Goal: Task Accomplishment & Management: Use online tool/utility

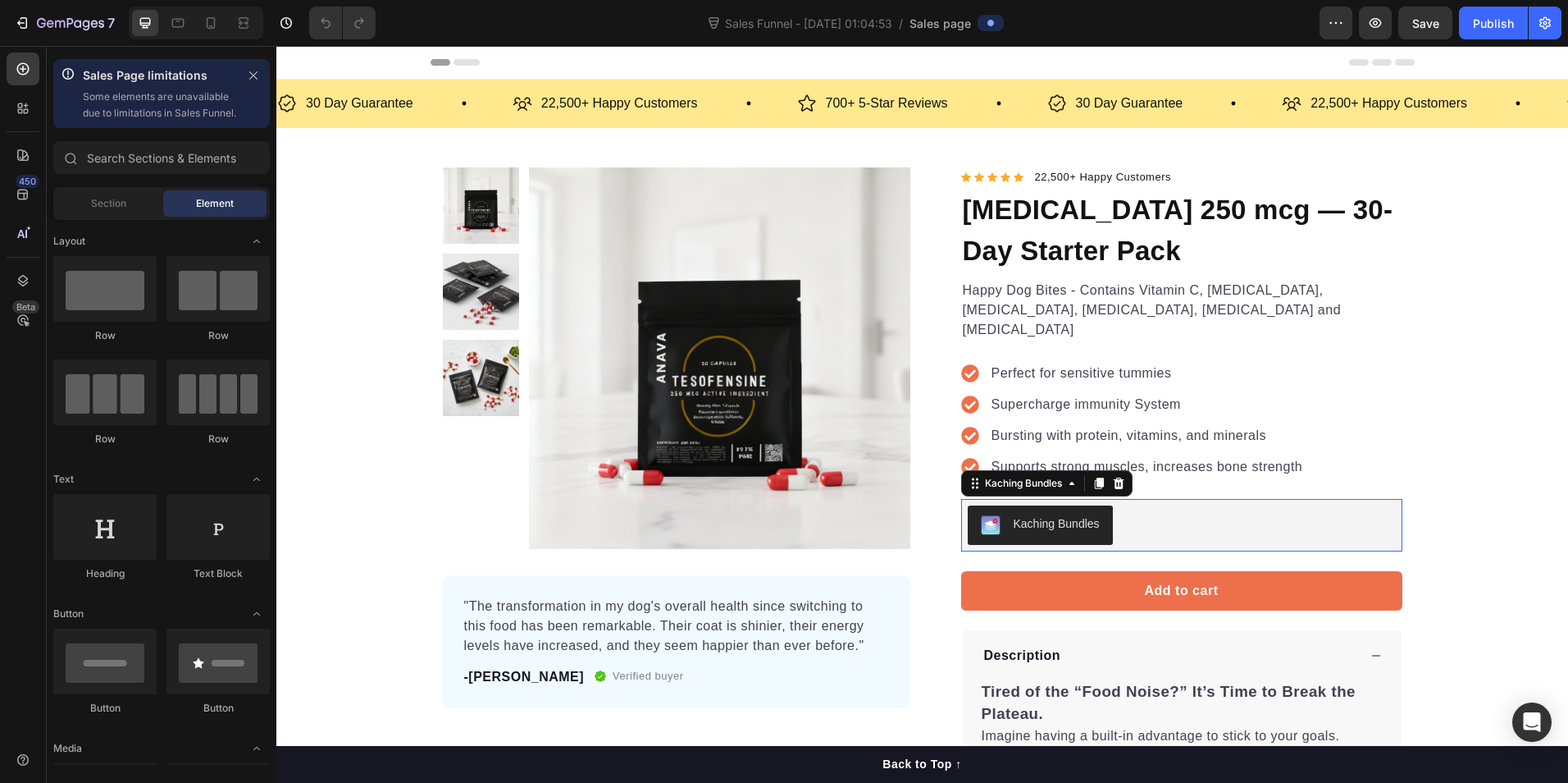
click at [1040, 515] on div "Kaching Bundles" at bounding box center [1057, 523] width 86 height 17
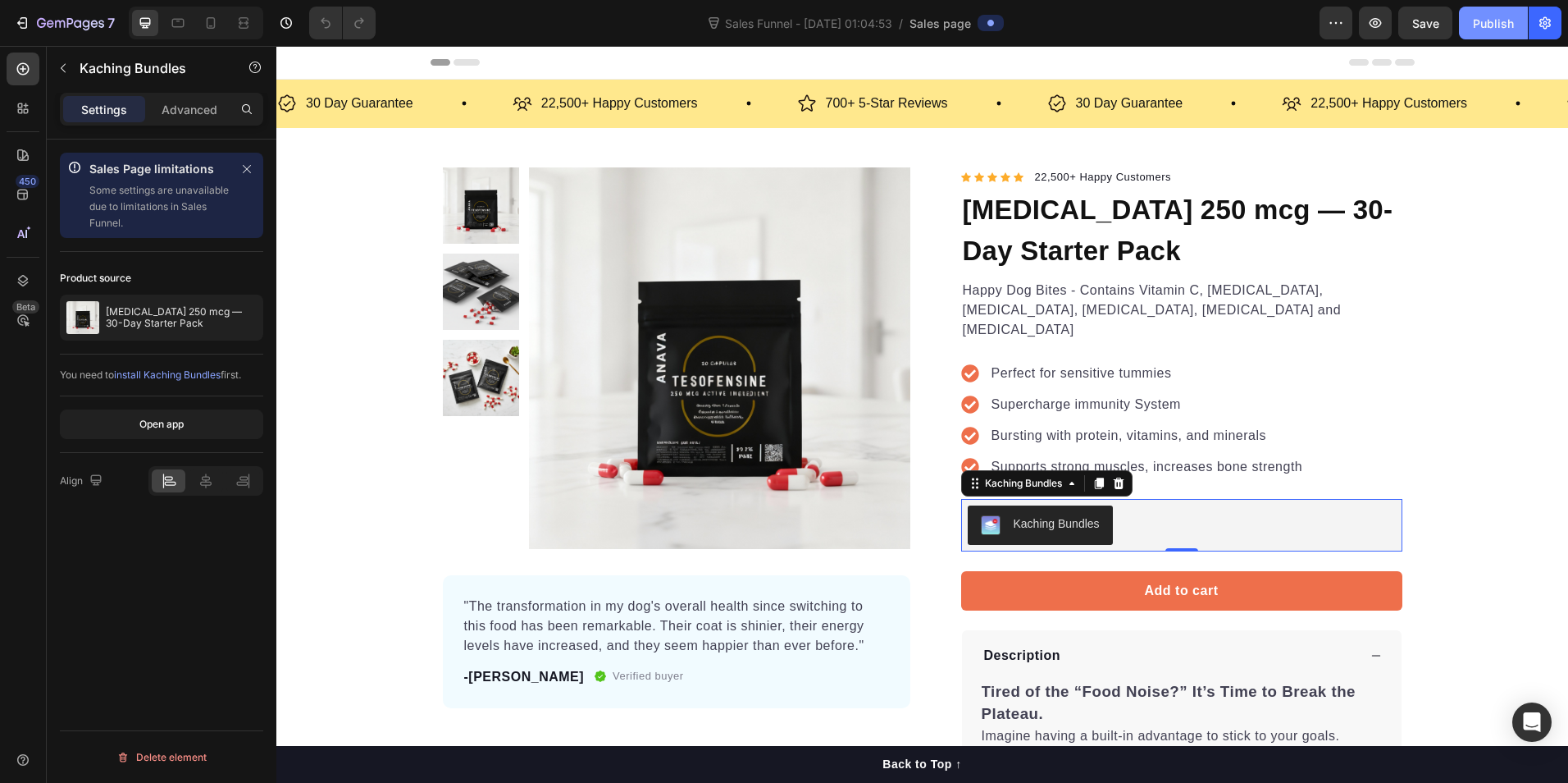
click at [1490, 30] on div "Publish" at bounding box center [1493, 23] width 41 height 17
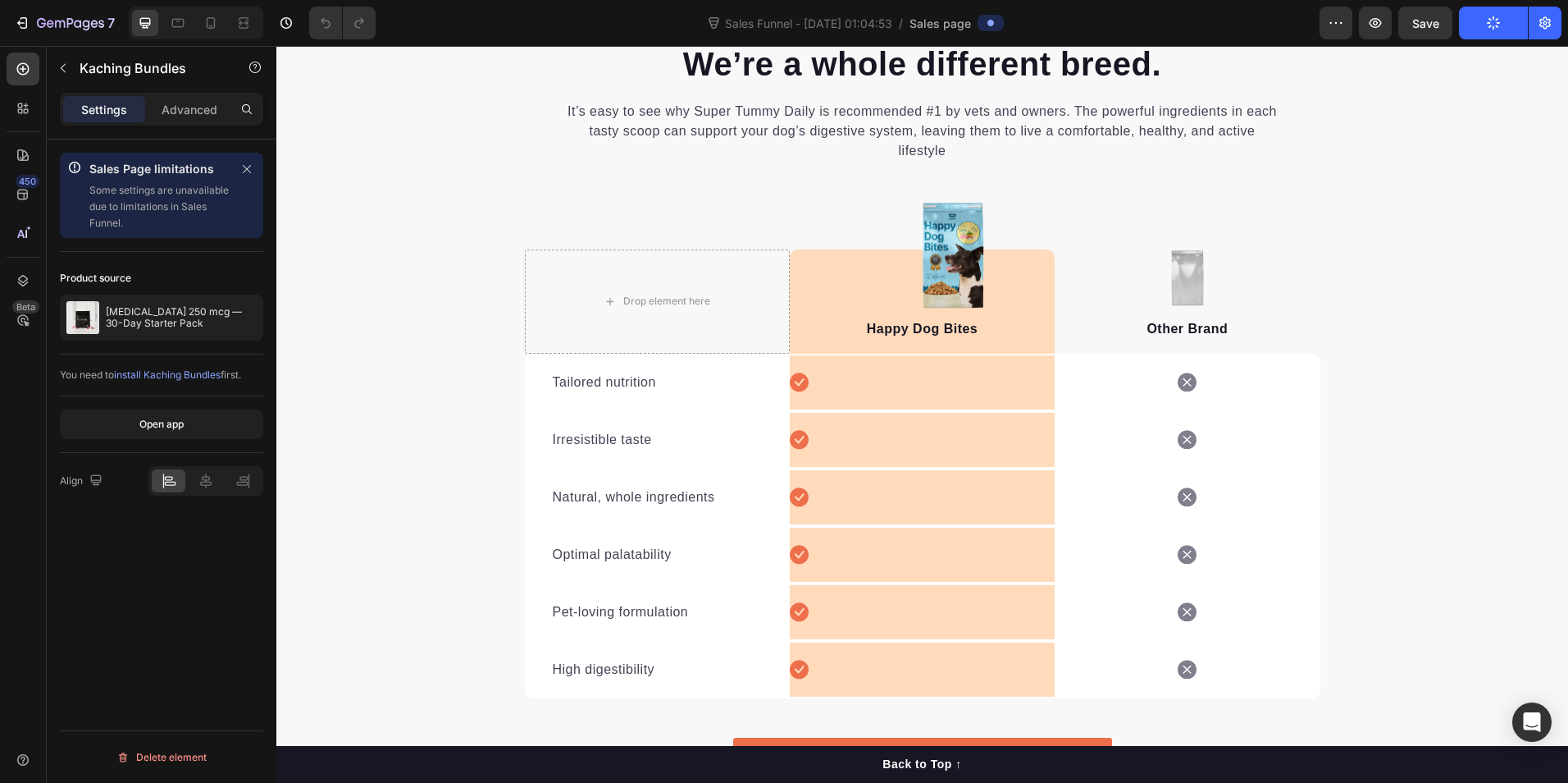
scroll to position [2297, 0]
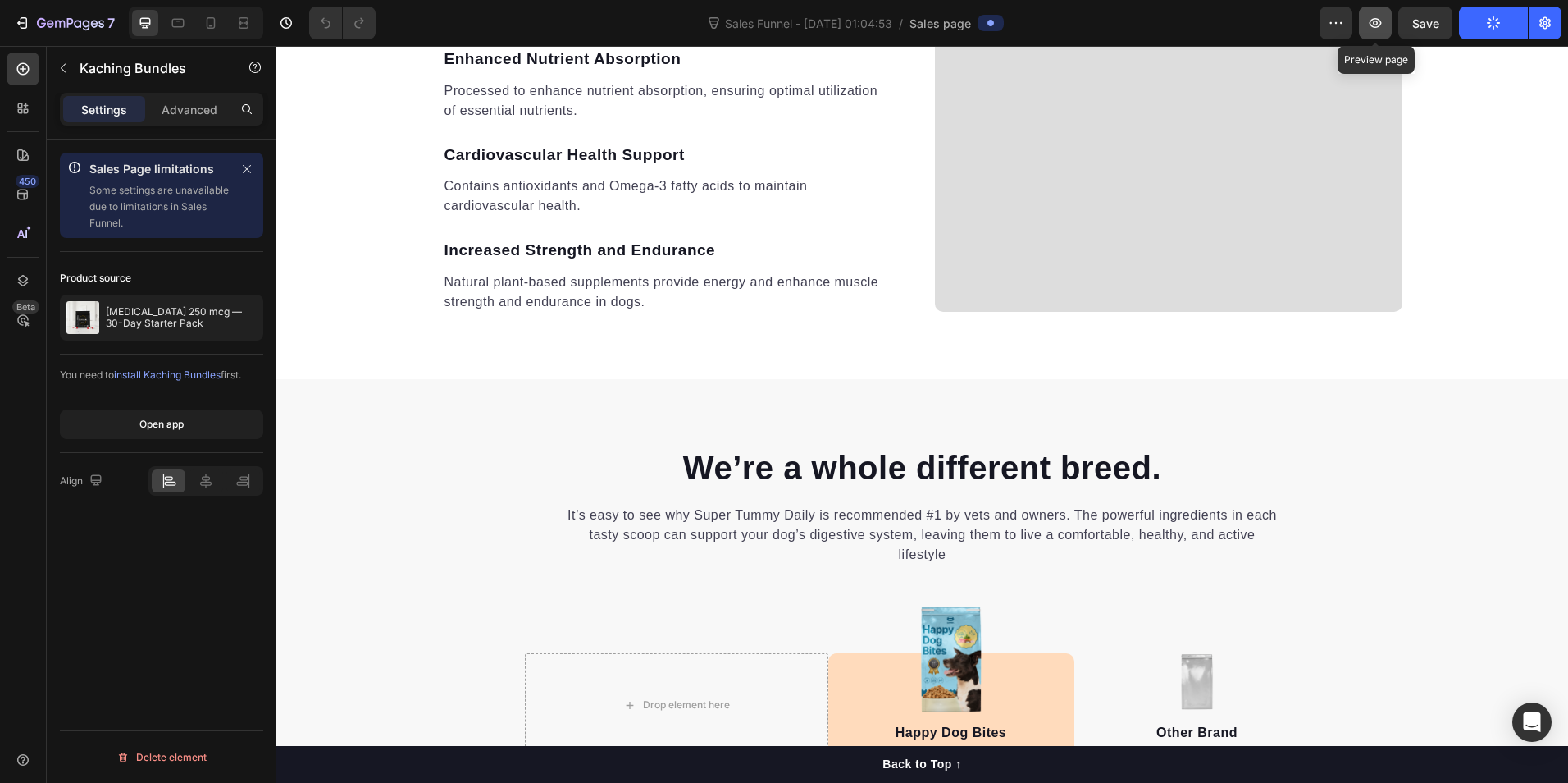
click at [1379, 21] on icon "button" at bounding box center [1376, 23] width 16 height 16
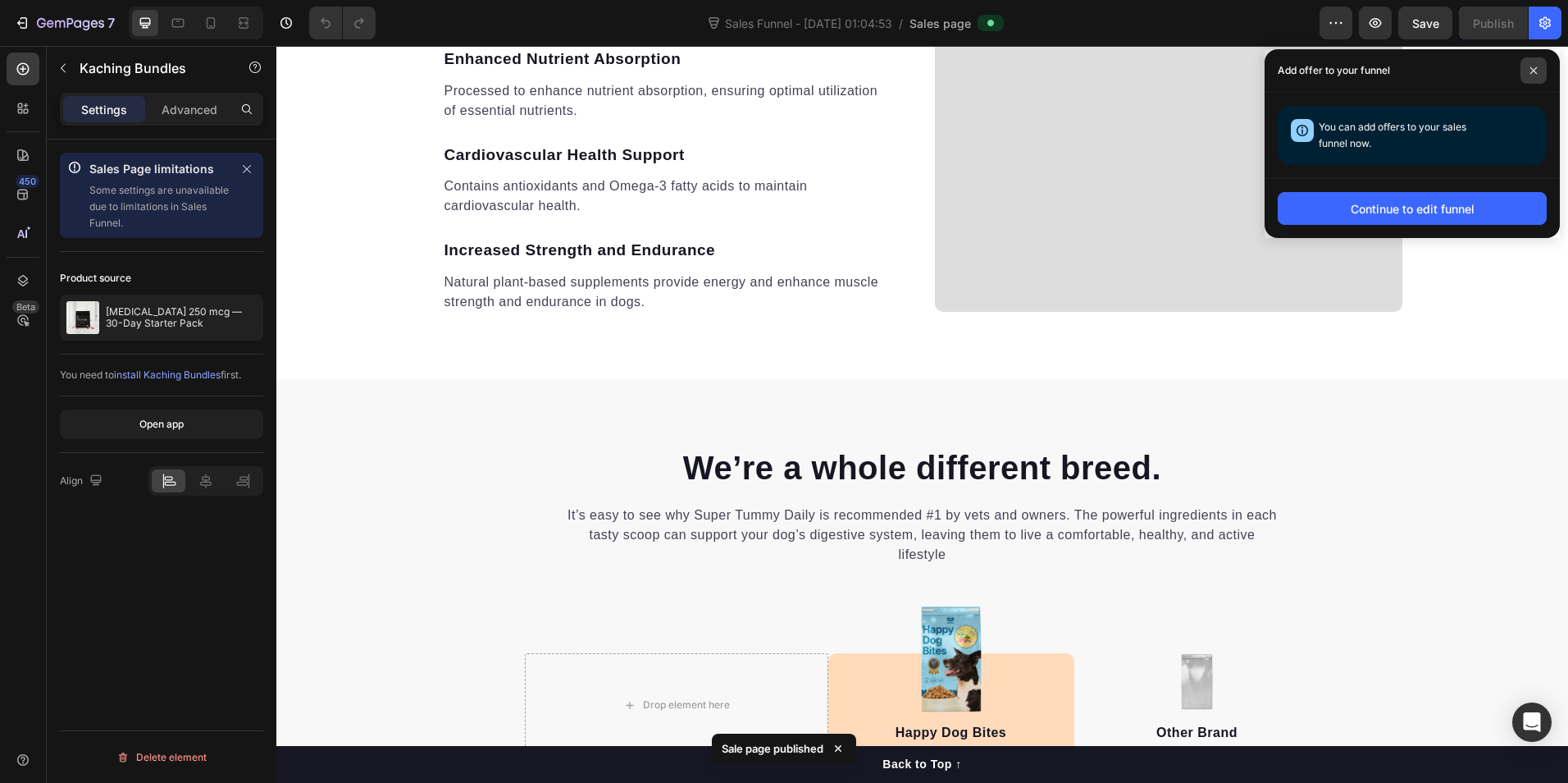
click at [1540, 74] on span at bounding box center [1533, 70] width 26 height 26
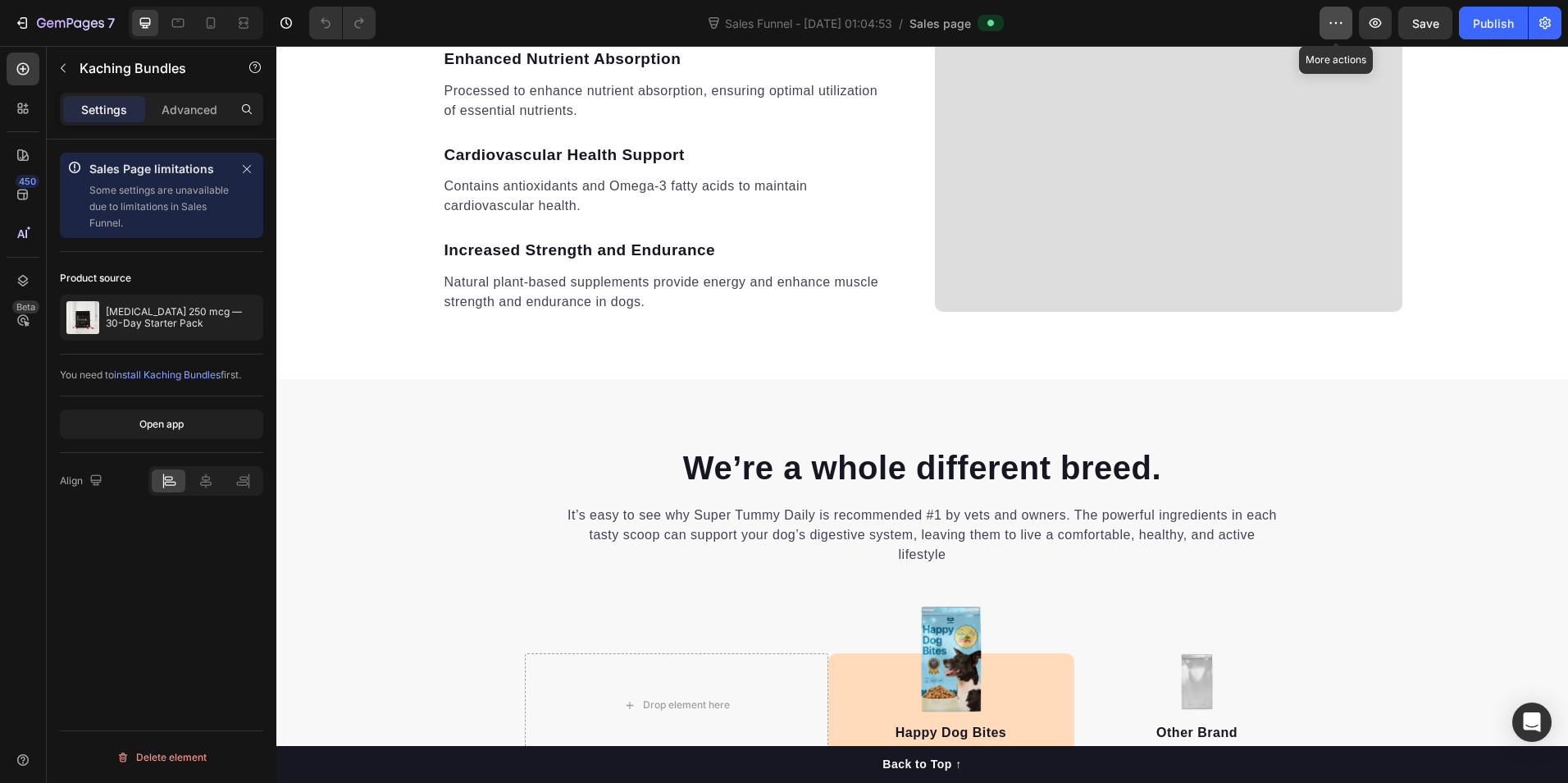
click at [1335, 23] on icon "button" at bounding box center [1336, 23] width 16 height 16
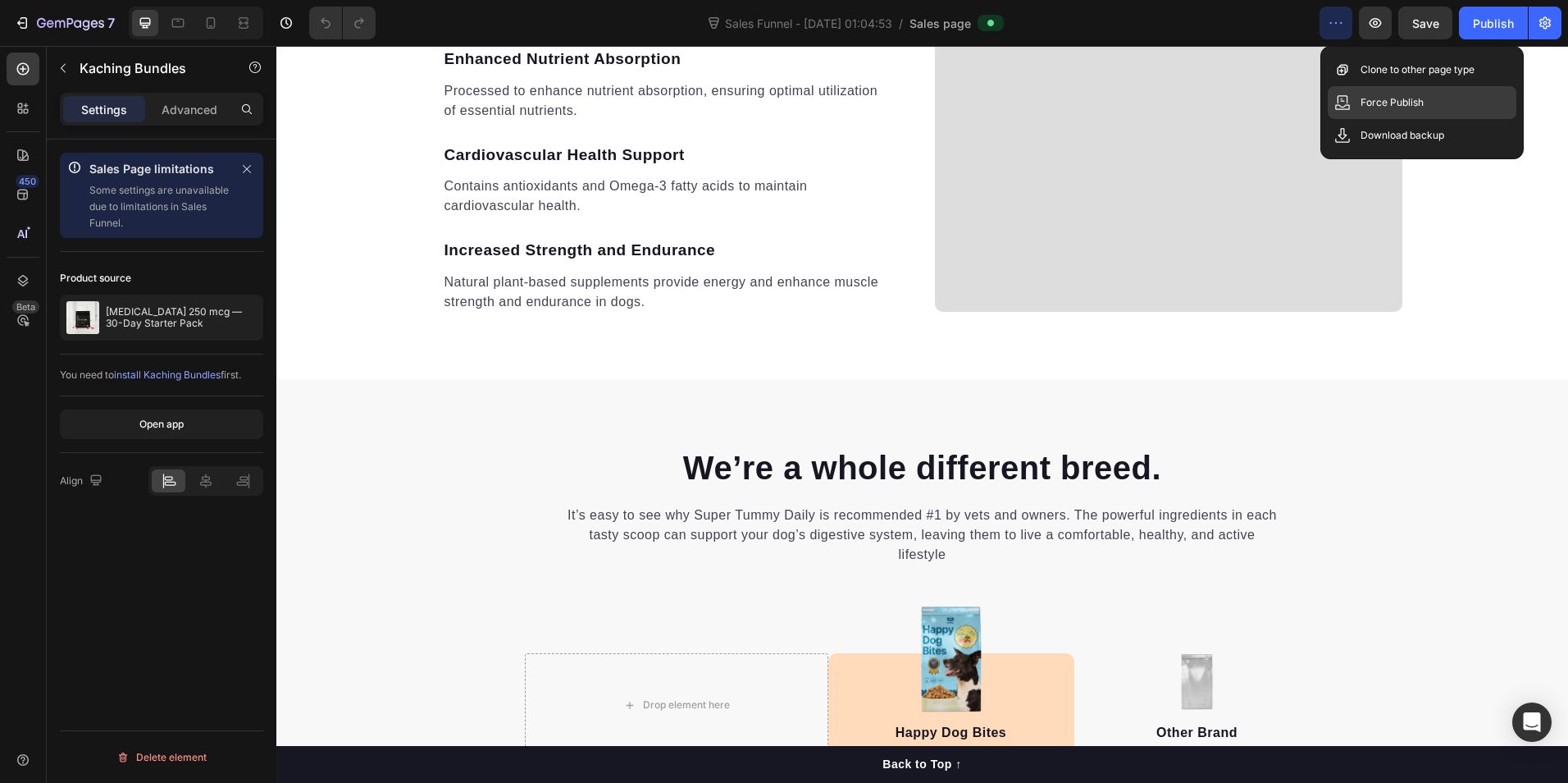
click at [1409, 116] on div "Force Publish" at bounding box center [1423, 103] width 189 height 33
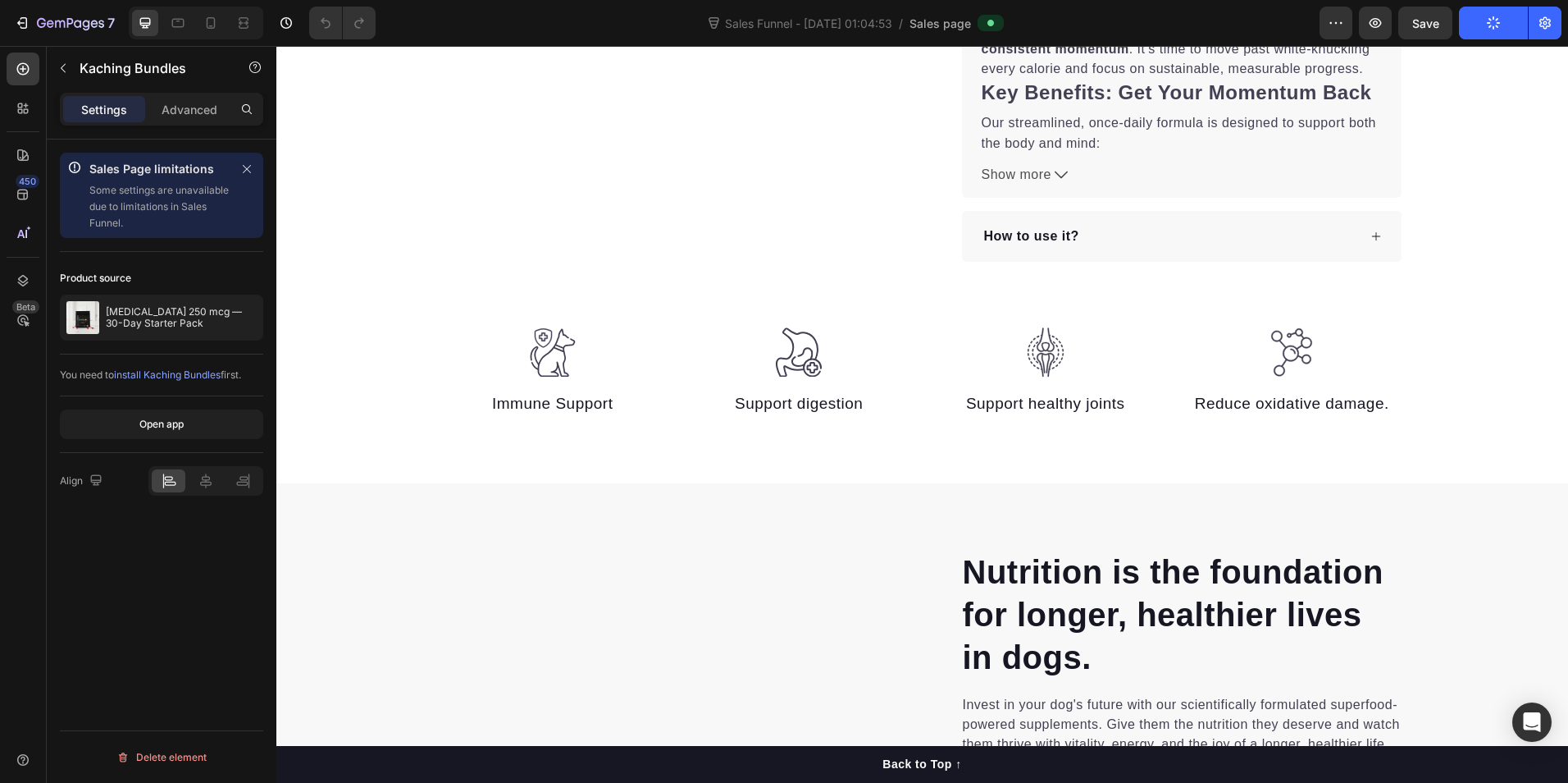
scroll to position [0, 0]
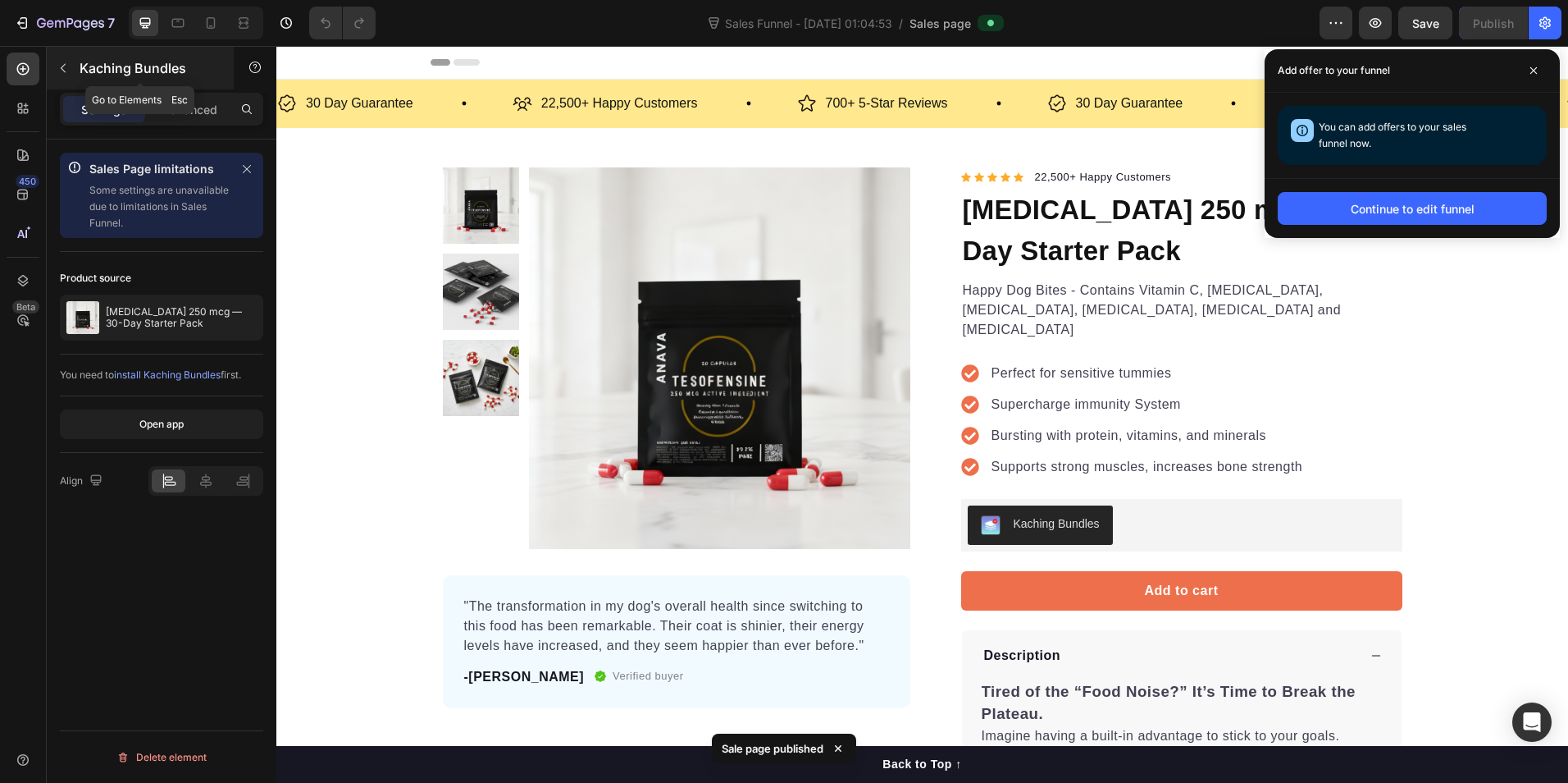
click at [67, 68] on icon "button" at bounding box center [63, 68] width 13 height 13
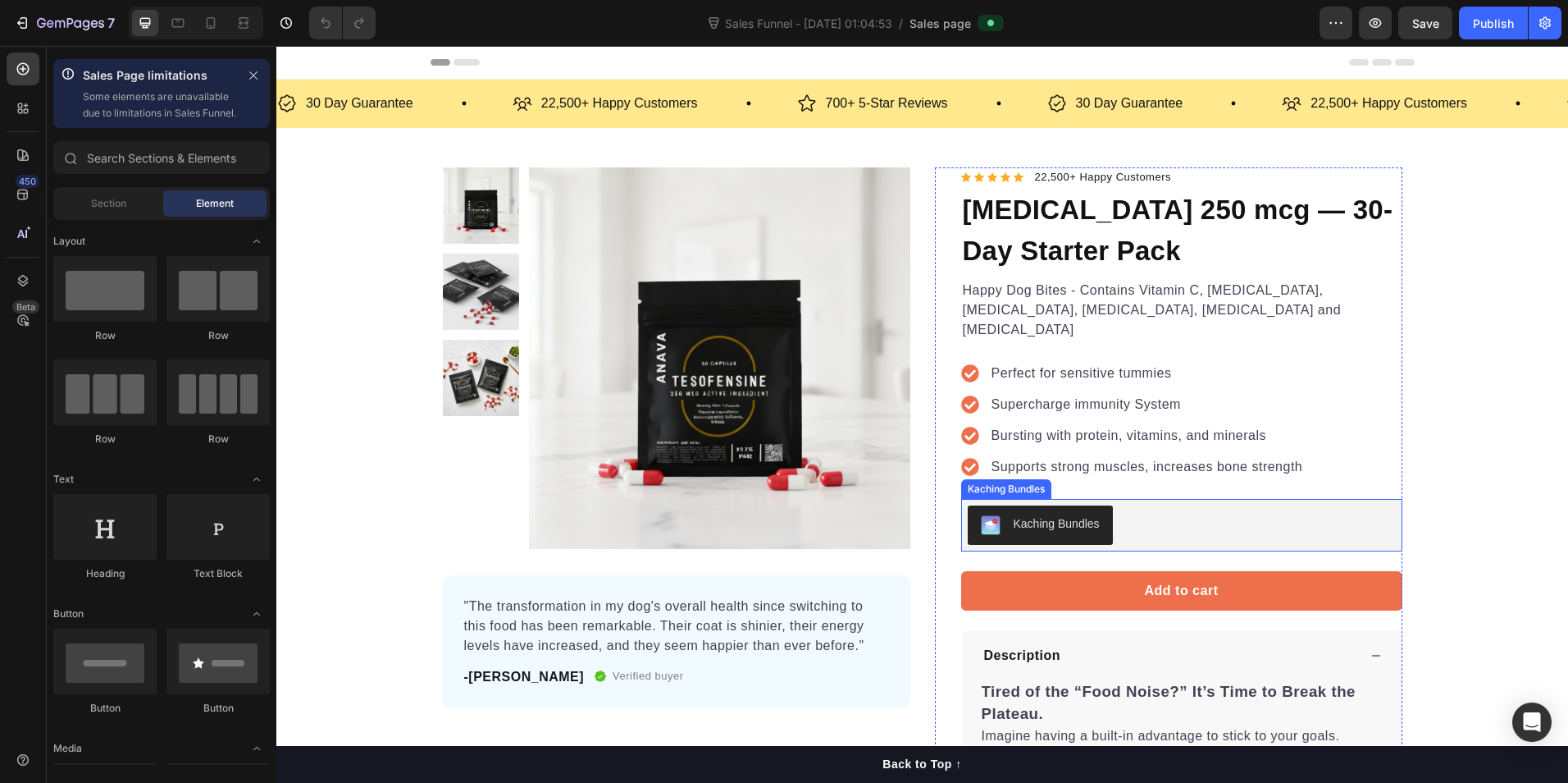
click at [1134, 505] on div "Kaching Bundles" at bounding box center [1182, 524] width 429 height 39
click at [118, 211] on span "Section" at bounding box center [108, 203] width 35 height 15
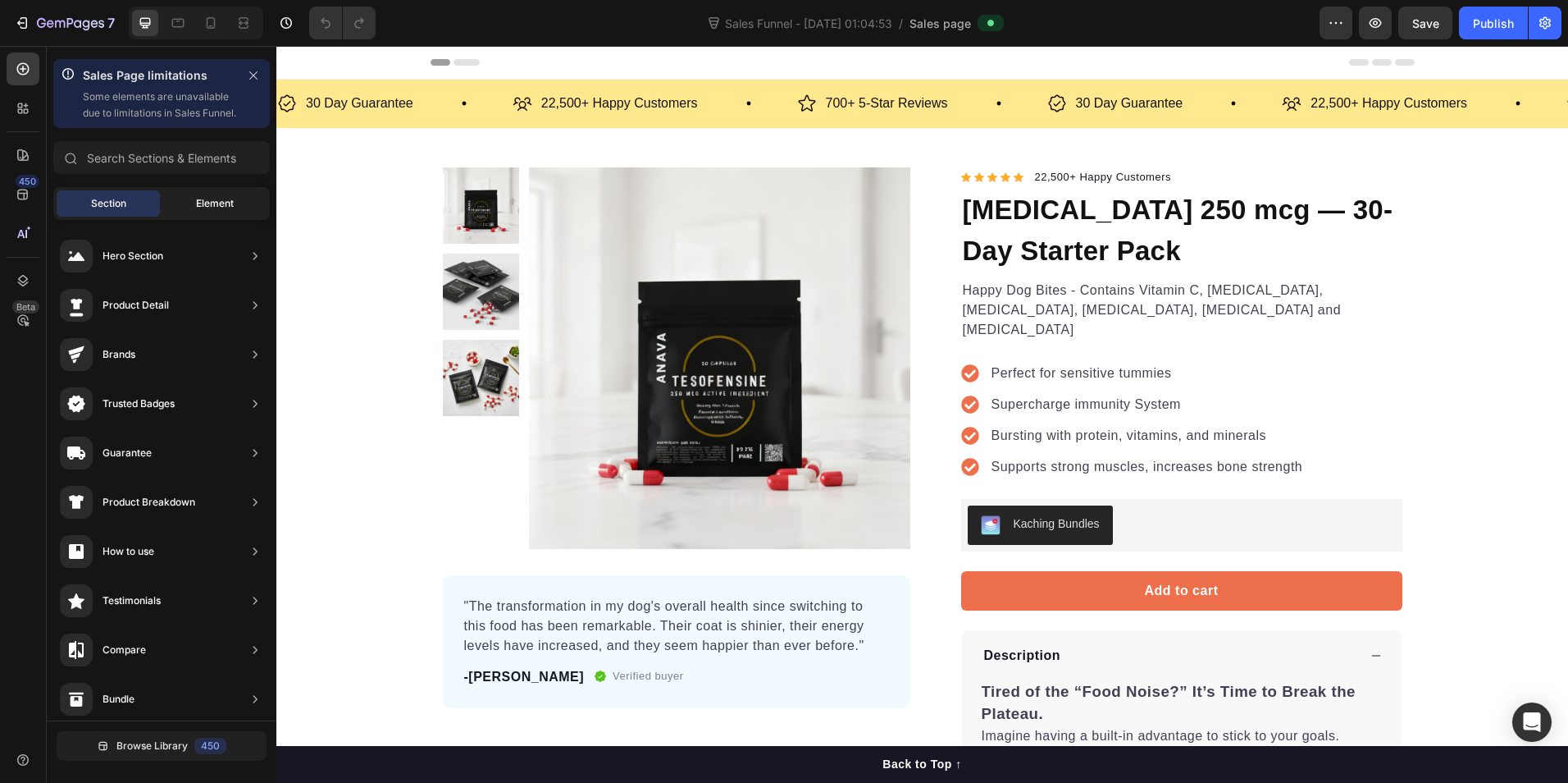
click at [223, 211] on span "Element" at bounding box center [215, 203] width 38 height 15
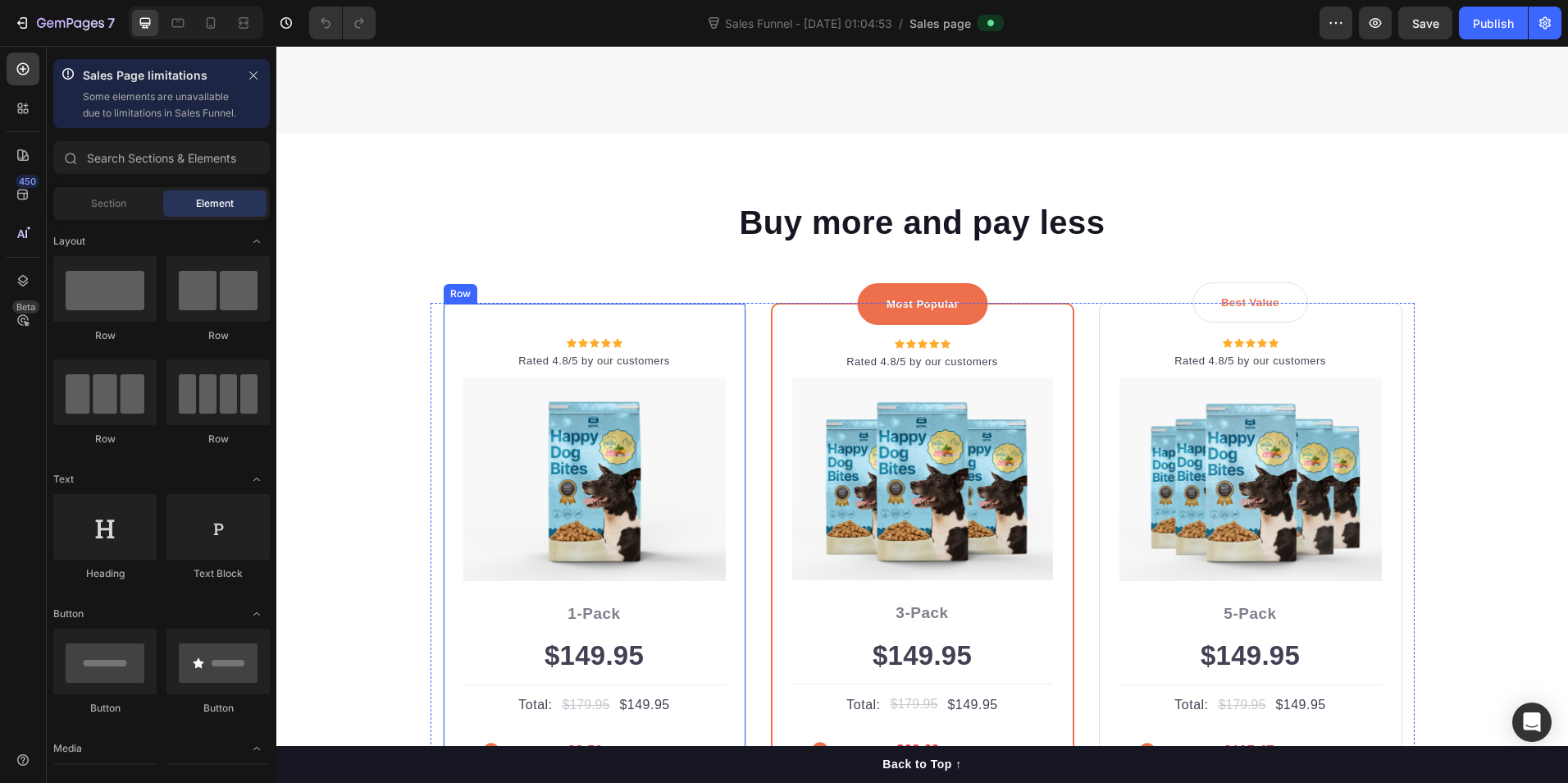
scroll to position [3830, 0]
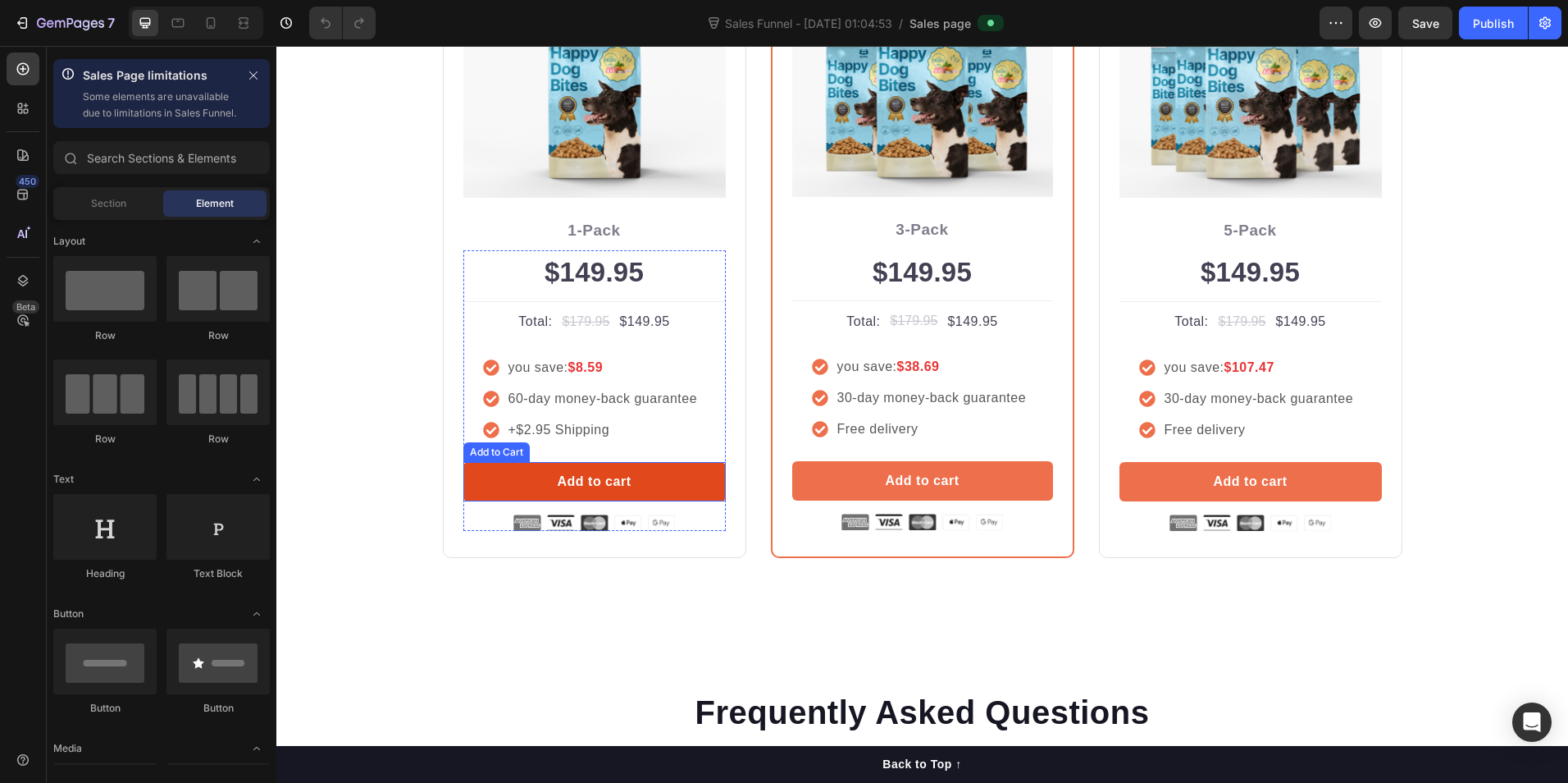
click at [625, 487] on button "Add to cart" at bounding box center [594, 481] width 262 height 39
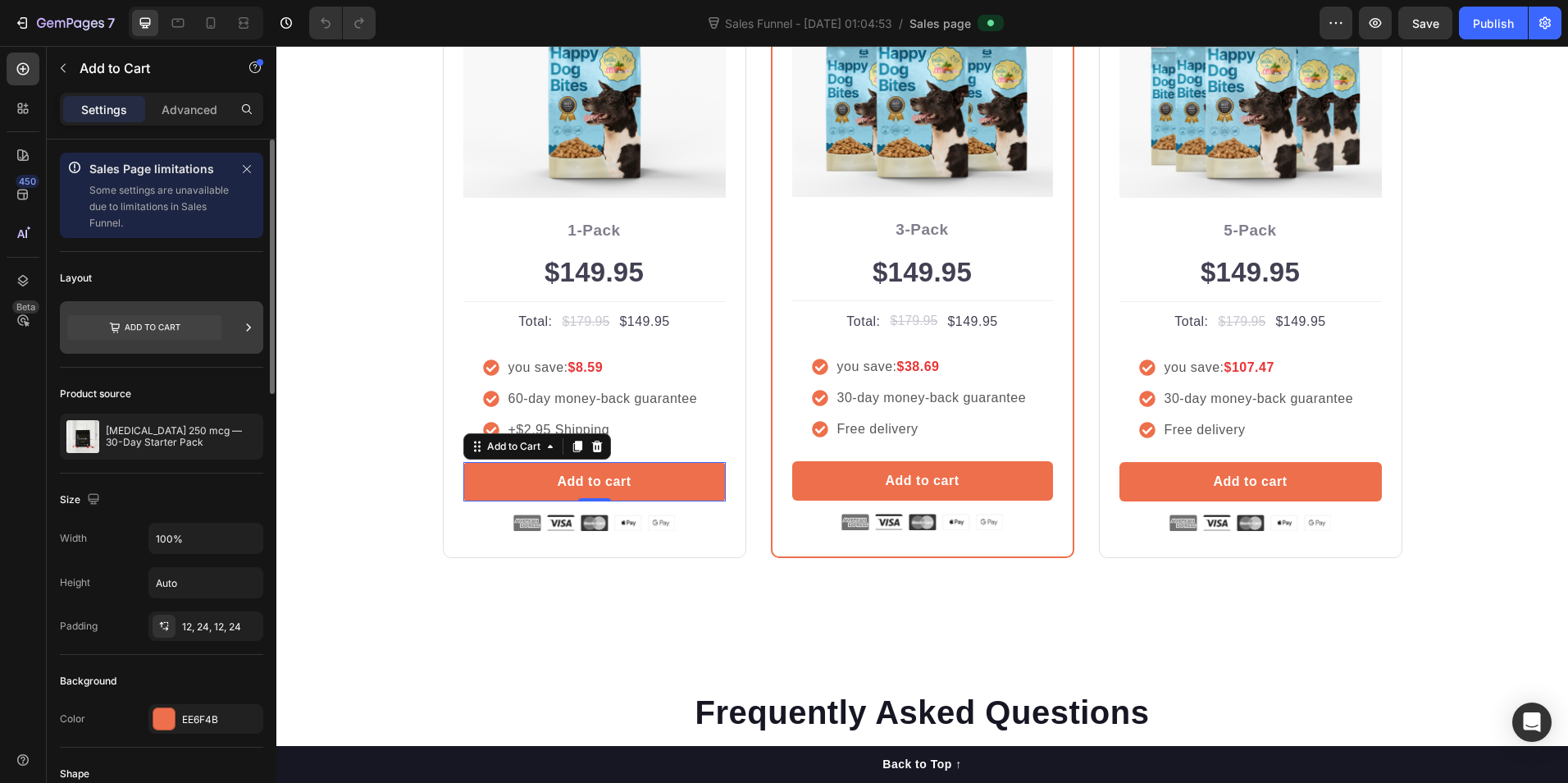
click at [256, 332] on icon at bounding box center [249, 327] width 16 height 16
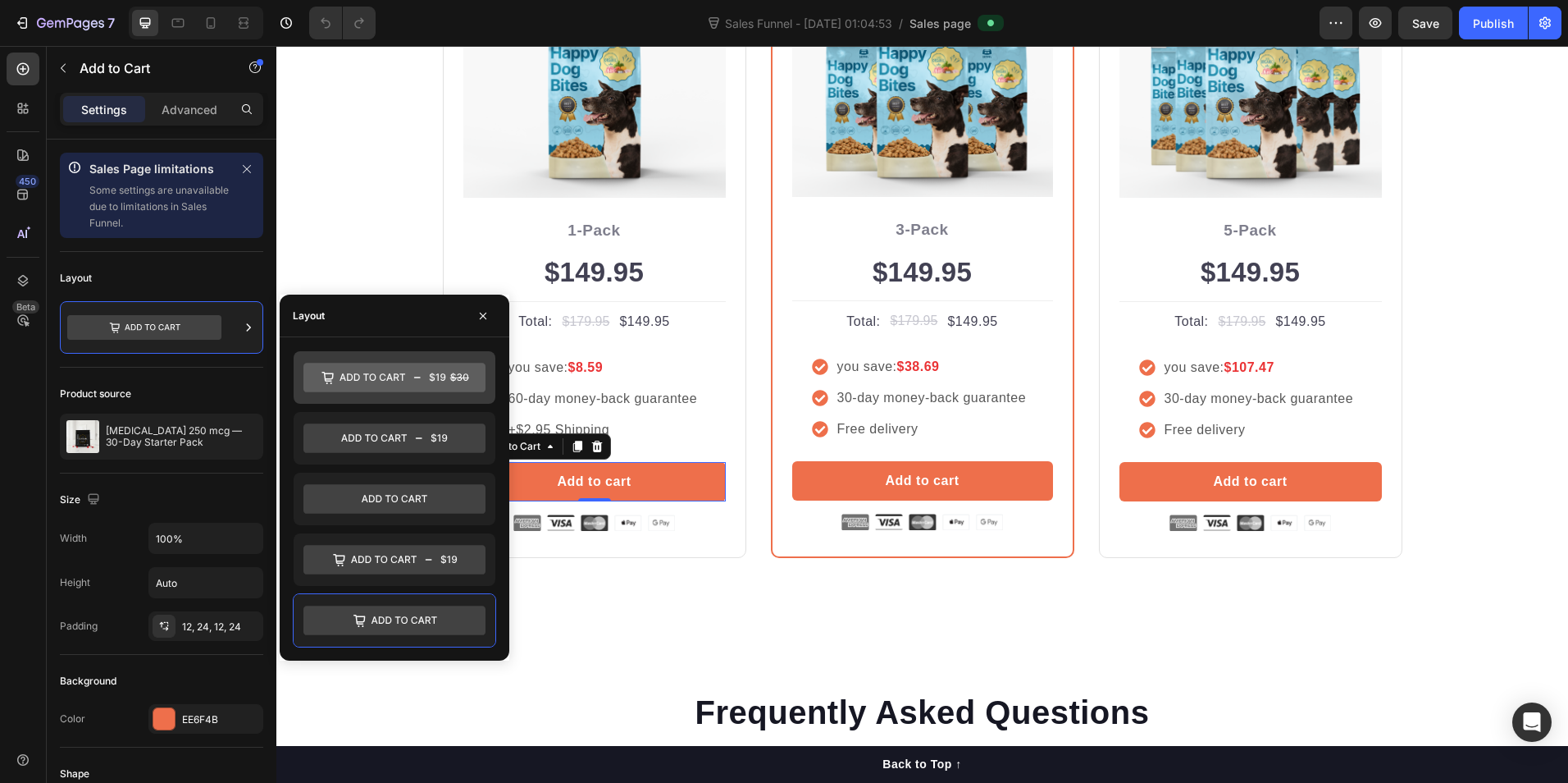
click at [382, 391] on icon at bounding box center [394, 377] width 182 height 30
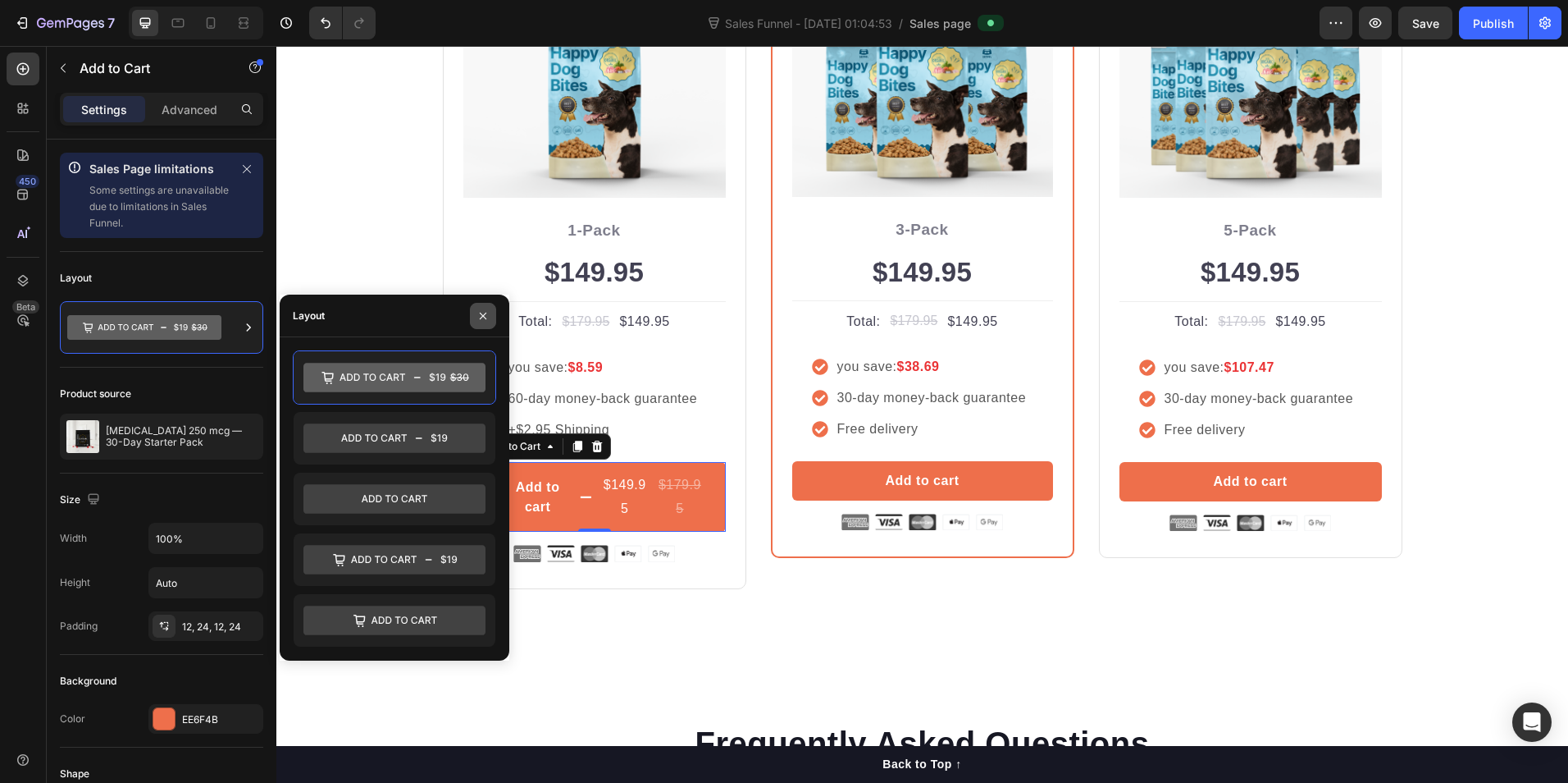
click at [479, 318] on icon "button" at bounding box center [483, 316] width 13 height 13
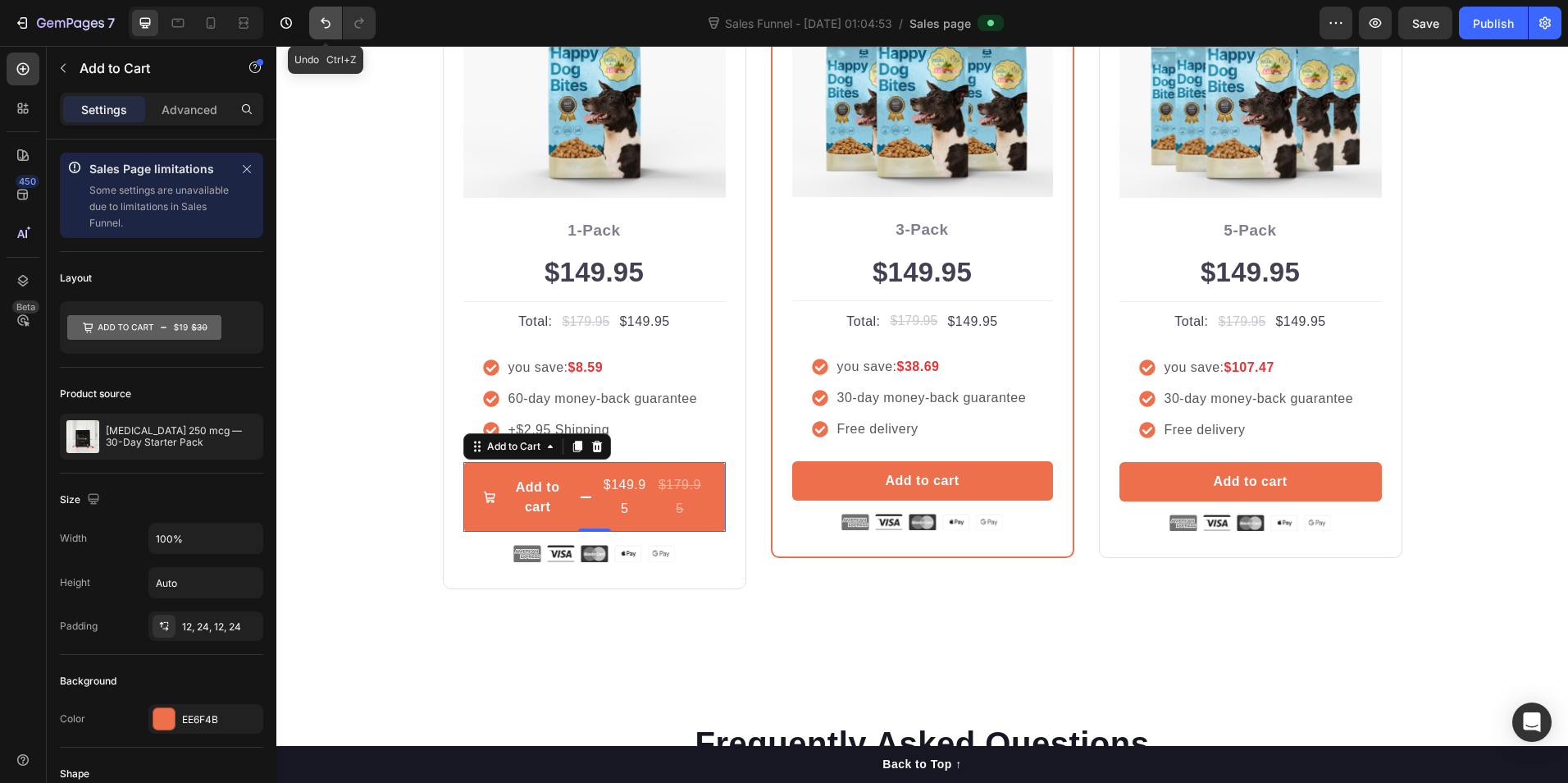
click at [326, 25] on icon "Undo/Redo" at bounding box center [326, 23] width 16 height 16
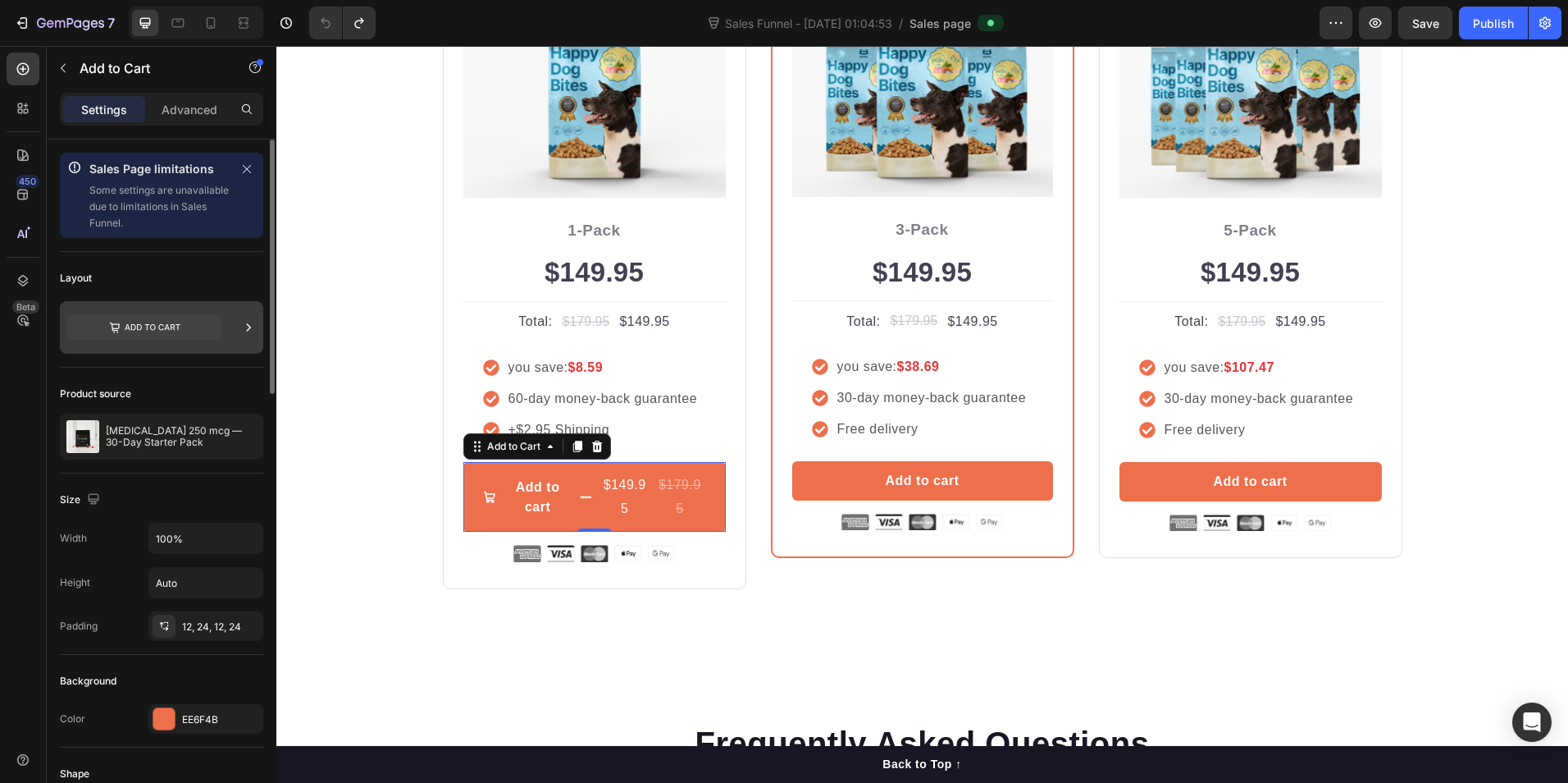
click at [245, 324] on icon at bounding box center [249, 327] width 16 height 16
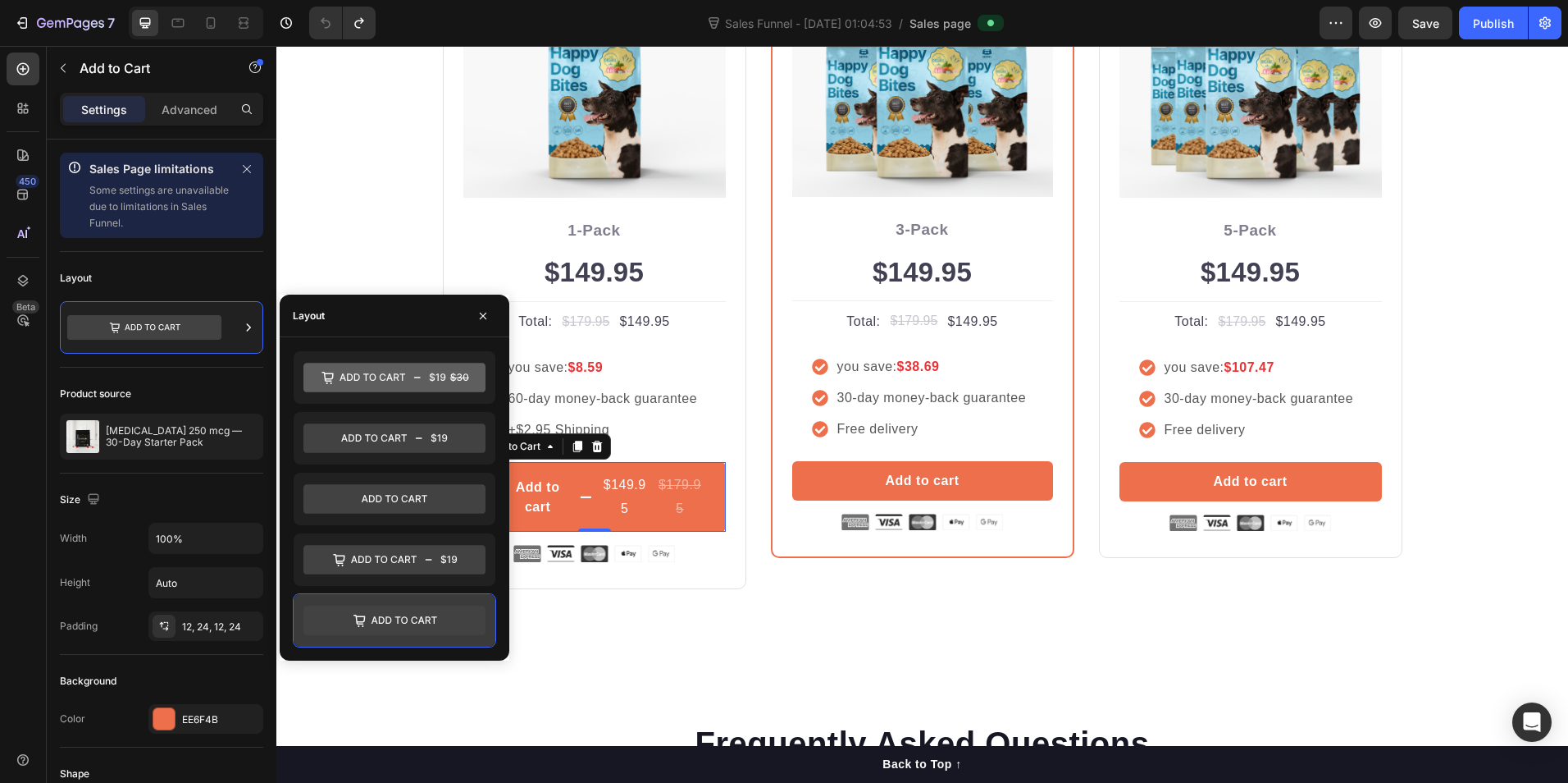
click at [421, 632] on icon at bounding box center [394, 620] width 182 height 30
click at [416, 509] on icon at bounding box center [394, 499] width 182 height 30
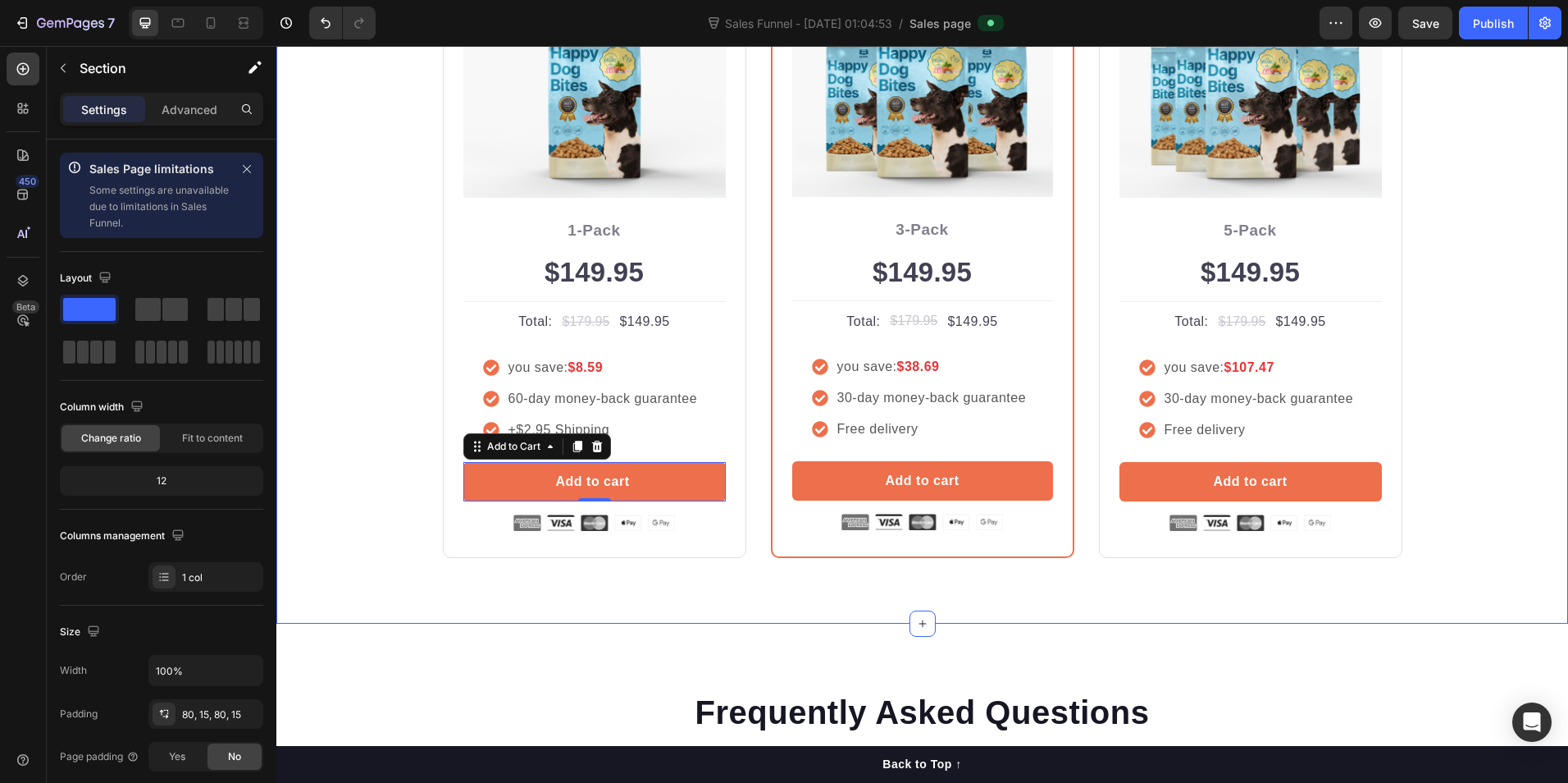
click at [1175, 622] on div "Buy more and pay less Heading Row Icon Icon Icon Icon Icon Icon List Hoz Rated …" at bounding box center [922, 187] width 1292 height 874
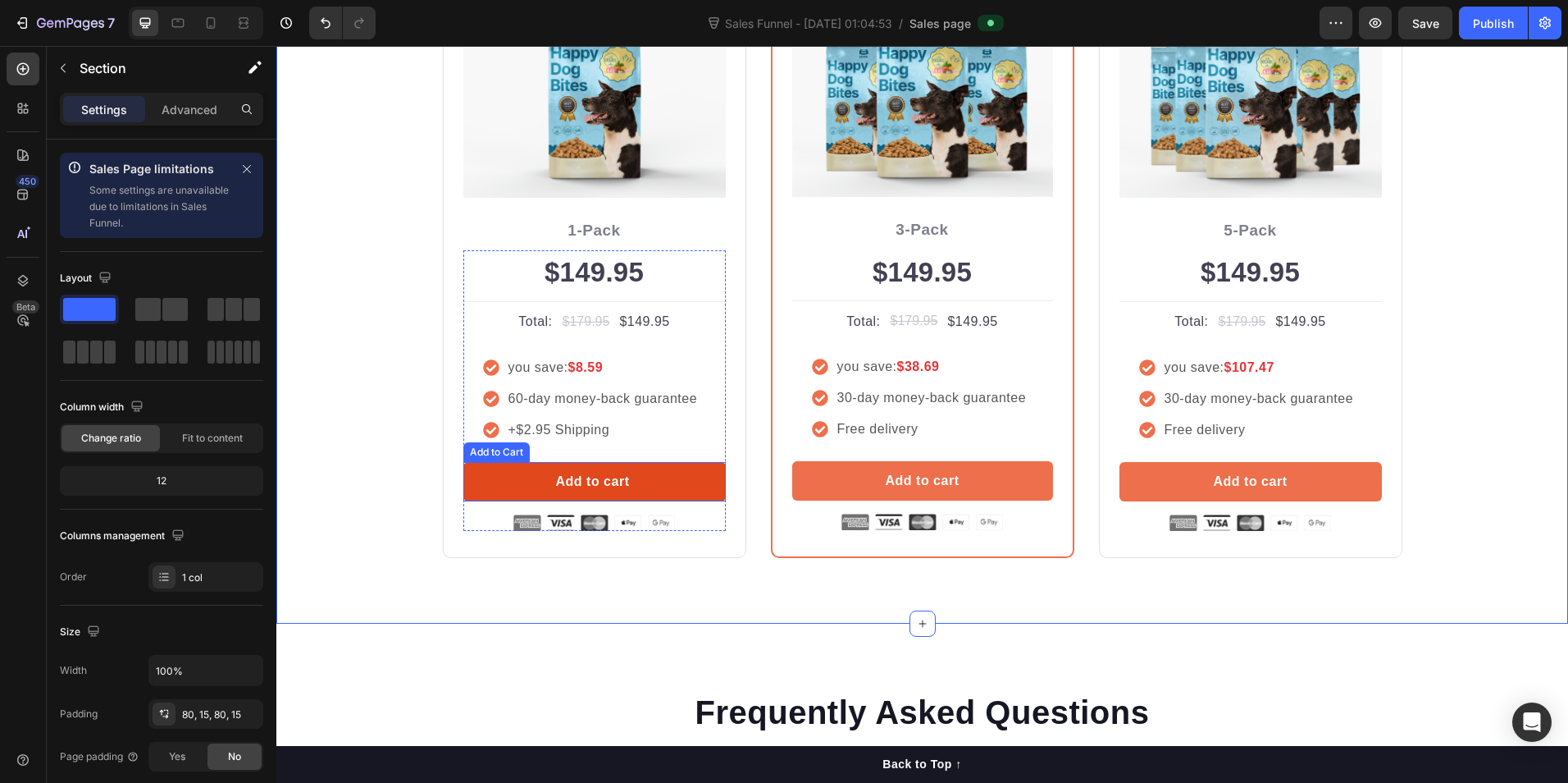
click at [650, 476] on button "Add to cart" at bounding box center [594, 481] width 262 height 39
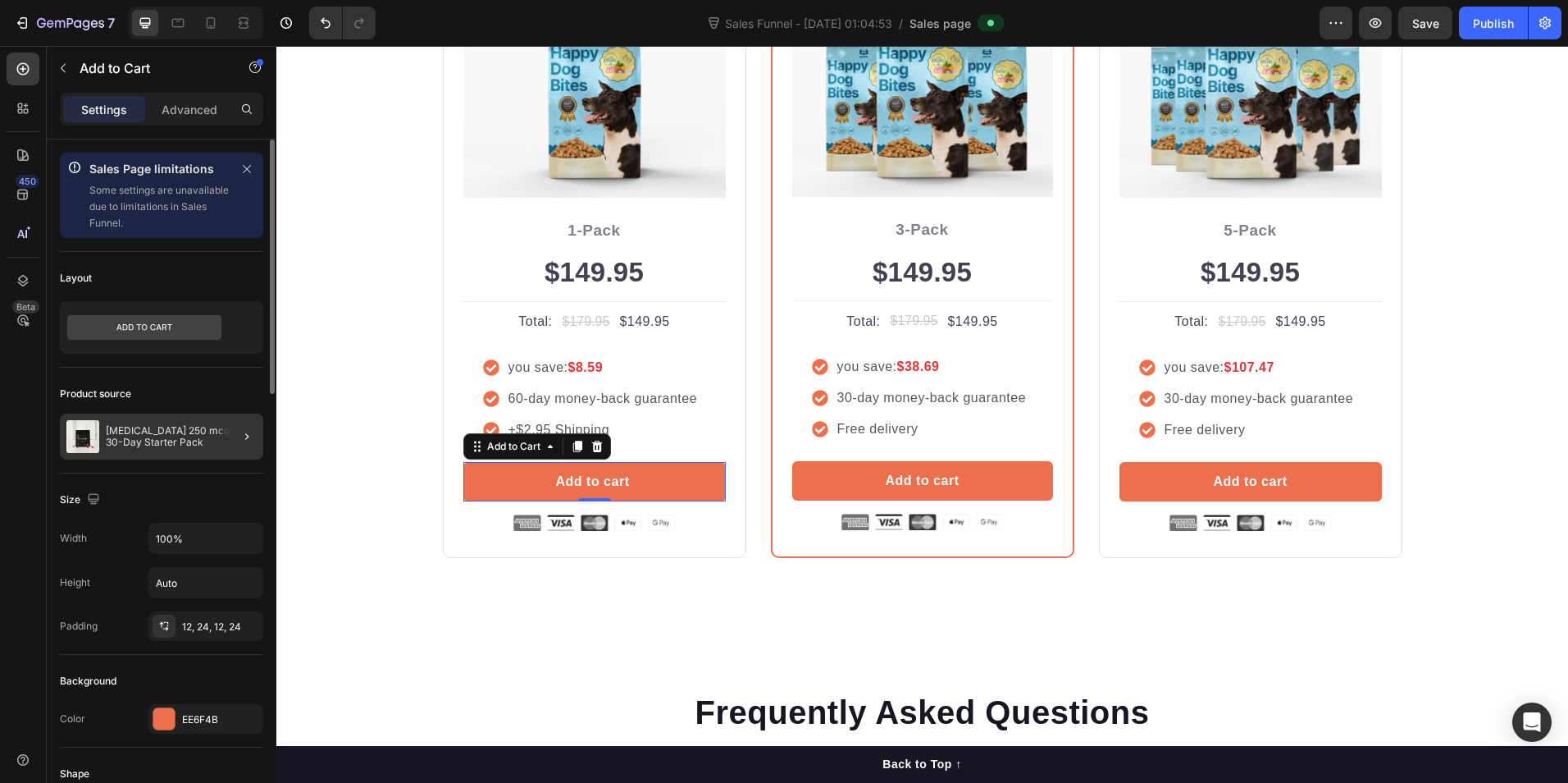
click at [248, 450] on div at bounding box center [240, 436] width 46 height 46
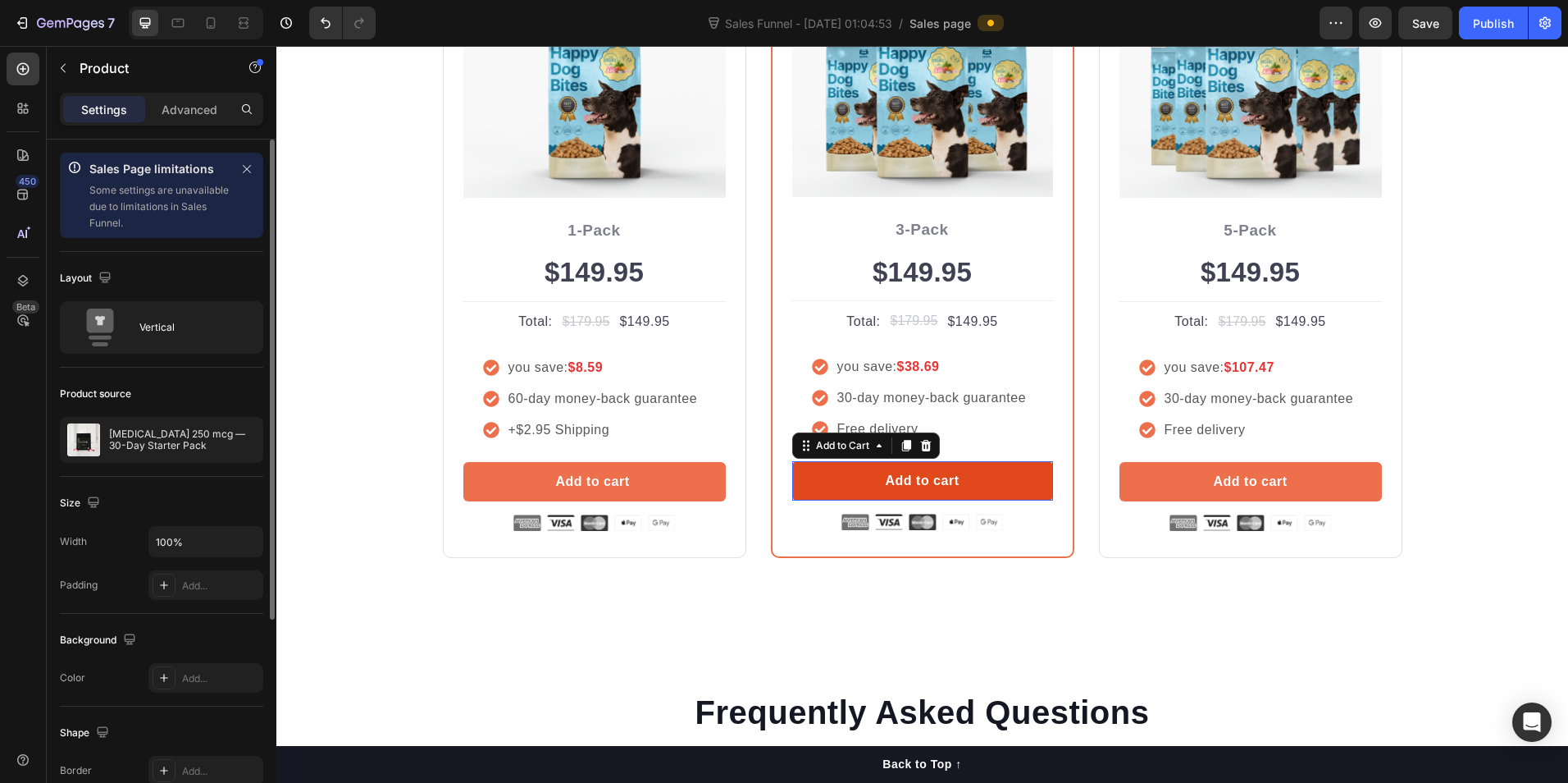
click at [957, 471] on button "Add to cart" at bounding box center [922, 481] width 261 height 39
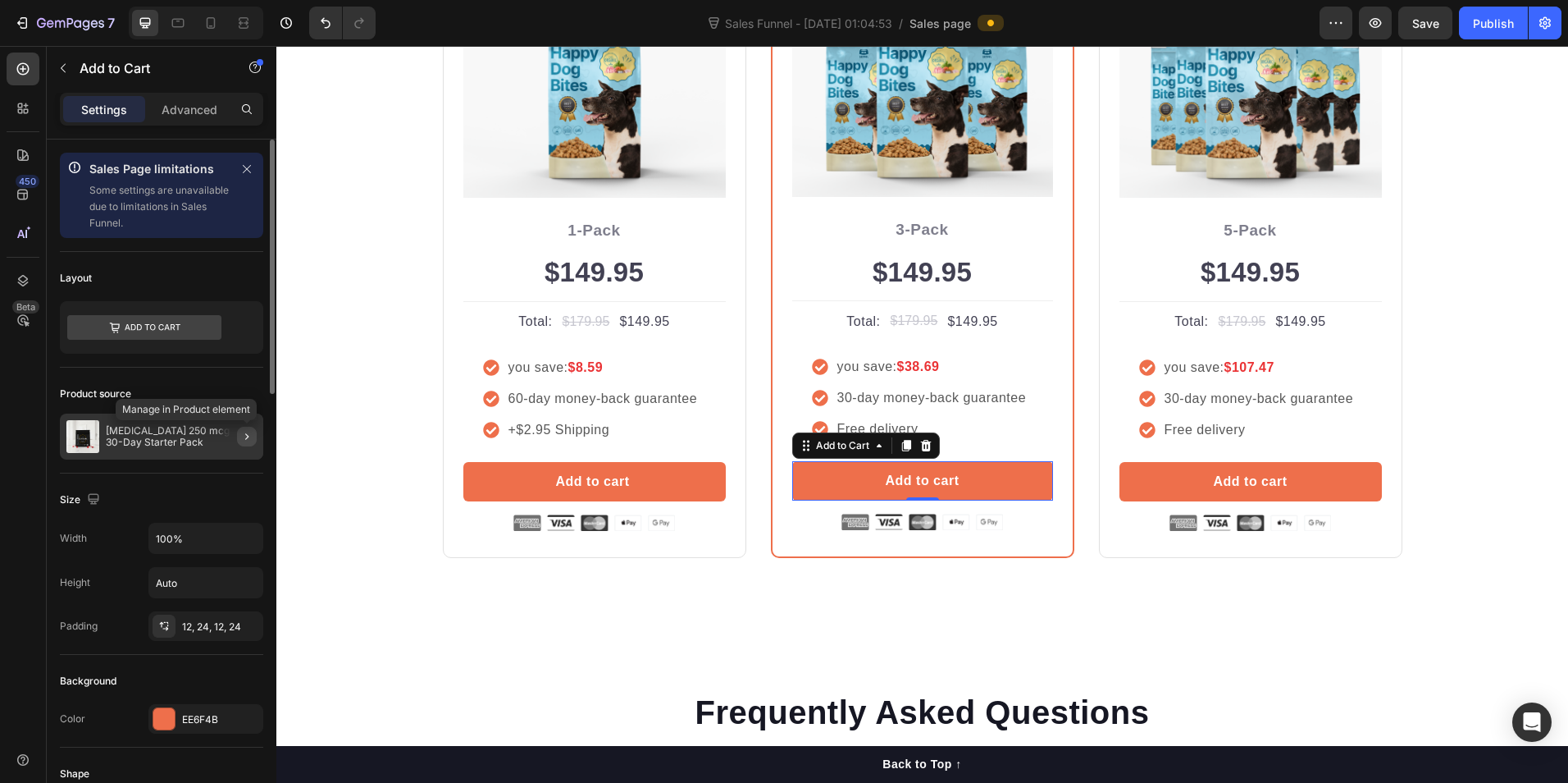
click at [246, 440] on icon "button" at bounding box center [247, 436] width 13 height 13
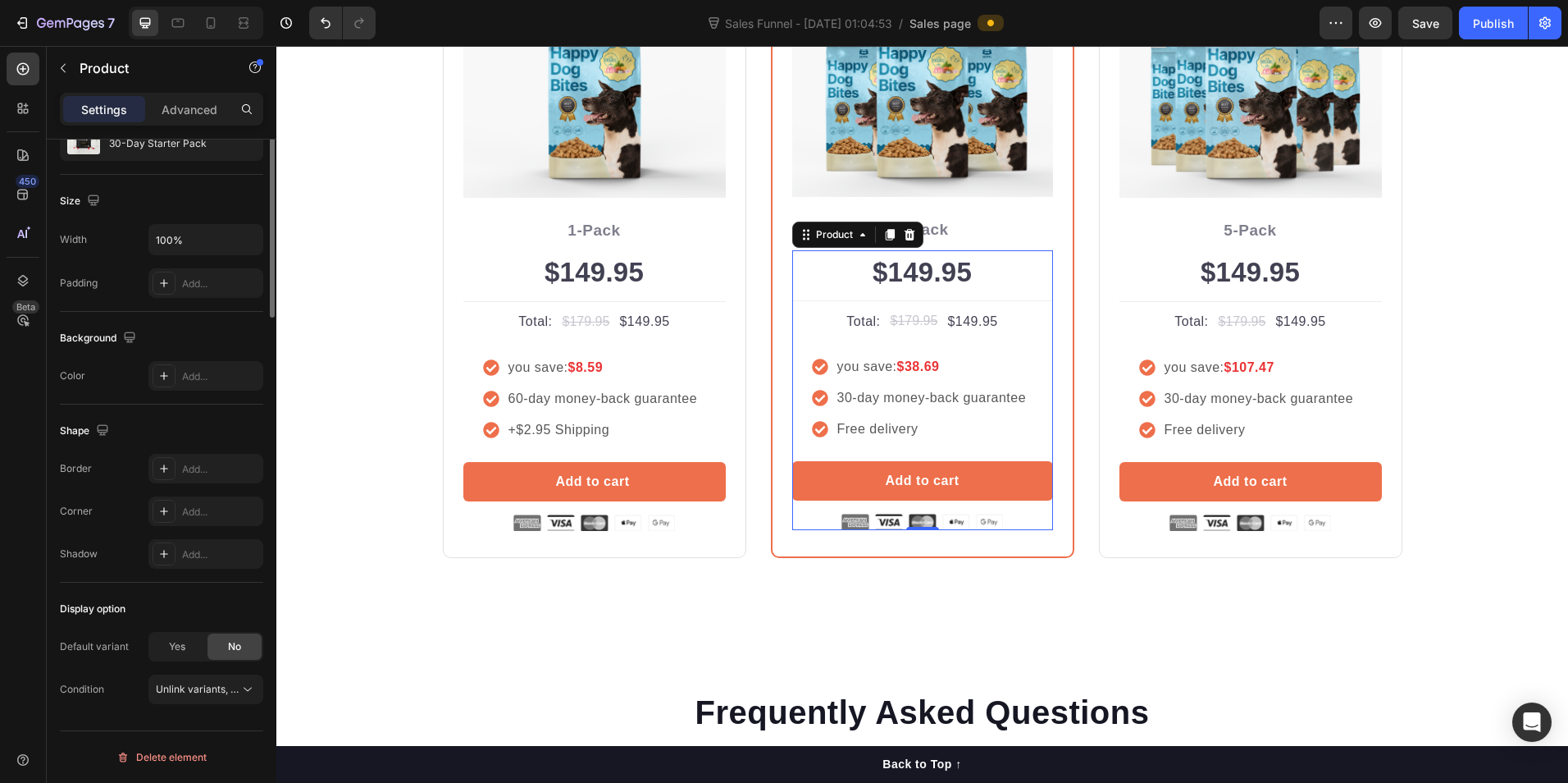
scroll to position [0, 0]
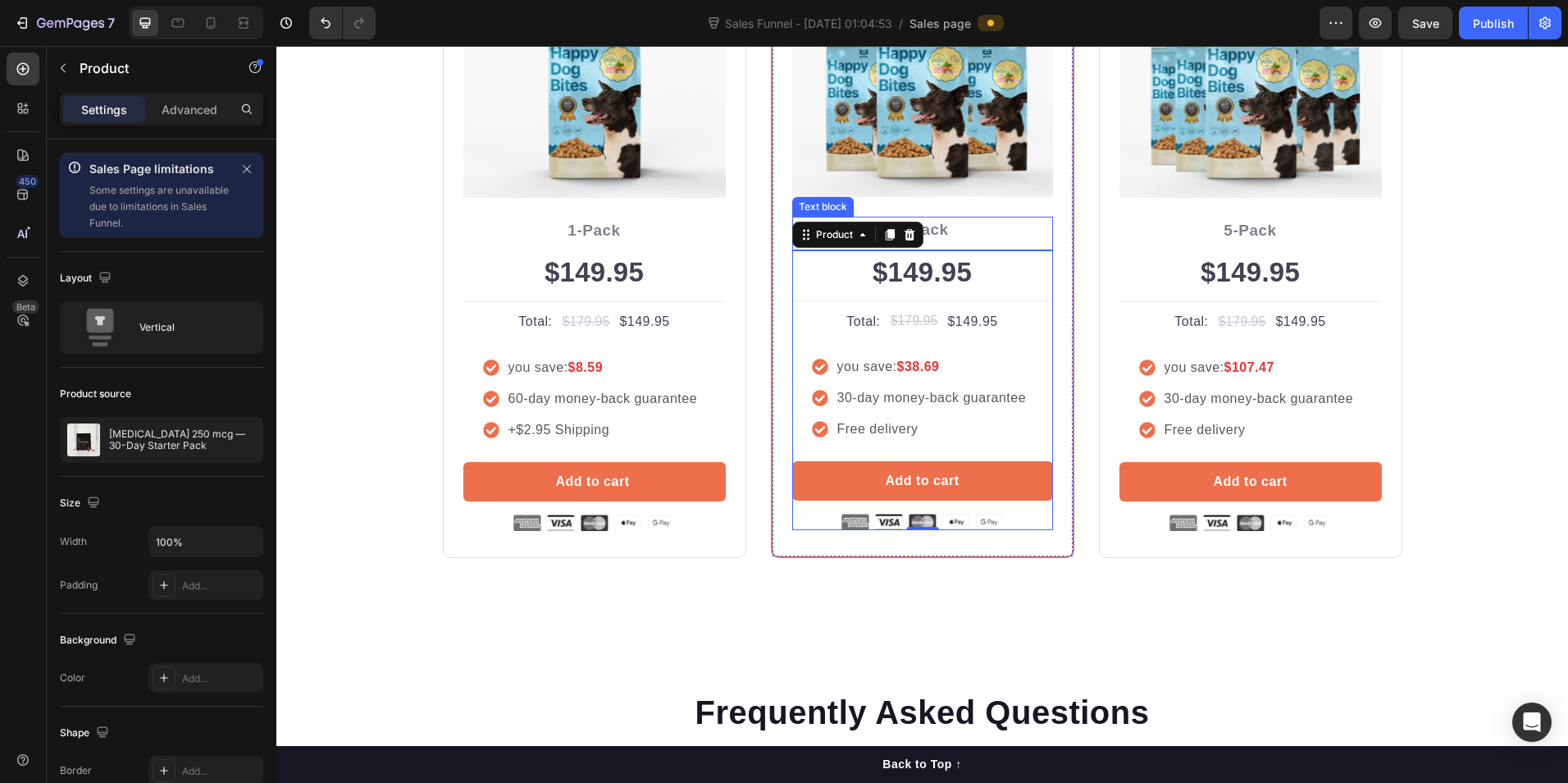
click at [972, 243] on div "3-Pack Text block" at bounding box center [922, 233] width 261 height 34
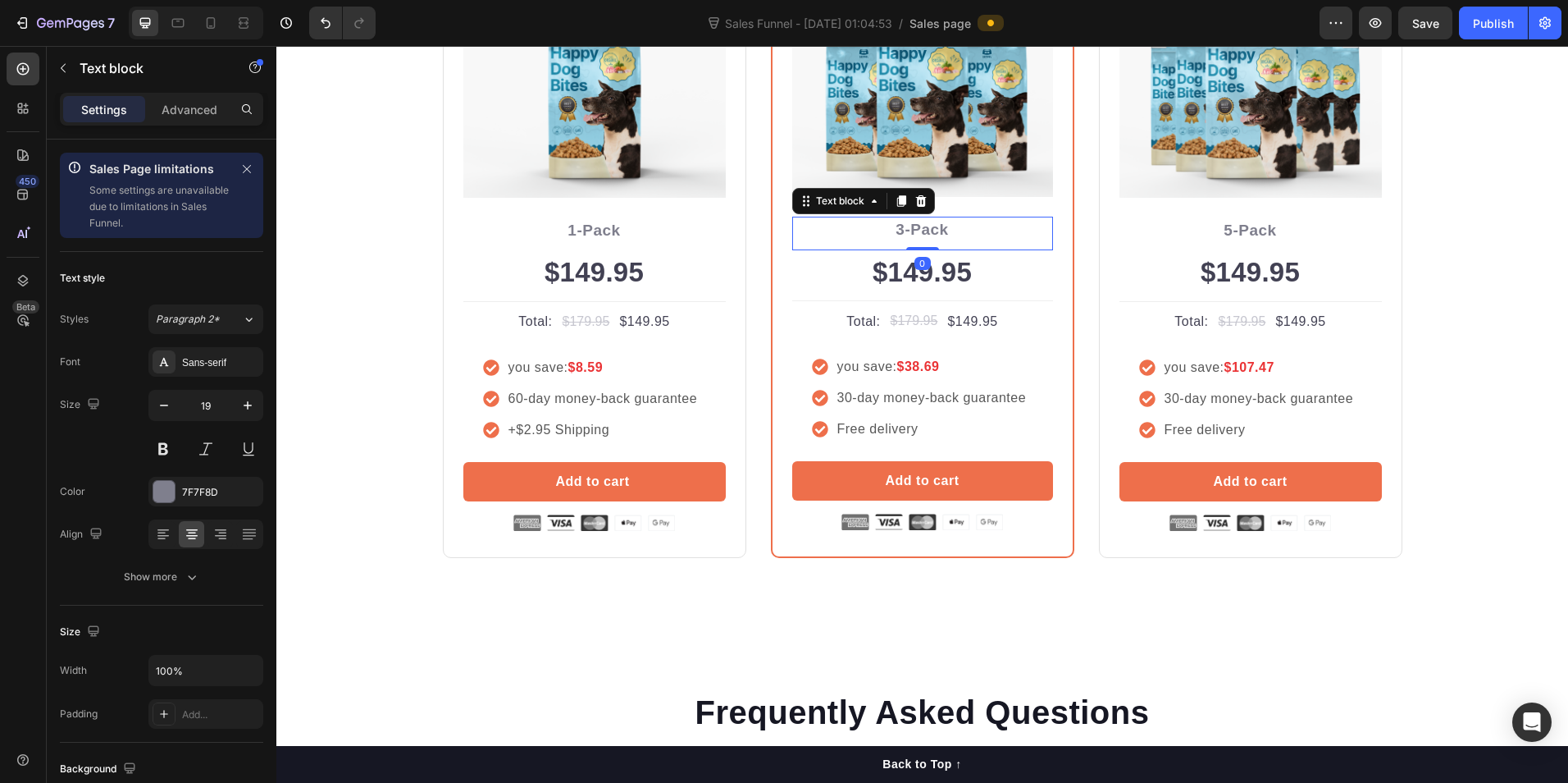
click at [956, 244] on div "3-Pack Text block 0" at bounding box center [922, 233] width 261 height 34
click at [848, 203] on div "Text block" at bounding box center [840, 201] width 55 height 15
click at [895, 231] on p "3-Pack" at bounding box center [922, 230] width 258 height 24
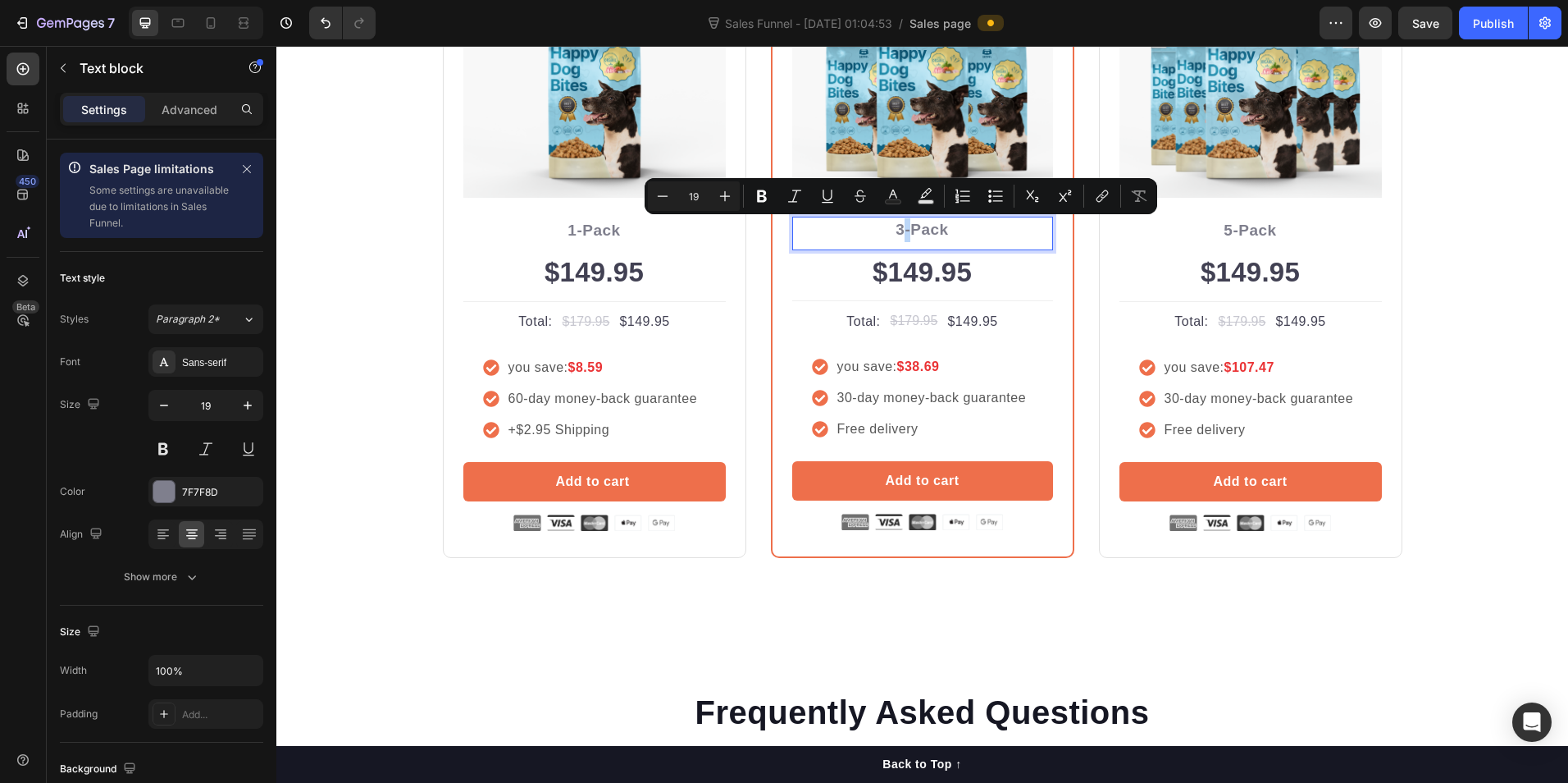
click at [895, 231] on p "3-Pack" at bounding box center [922, 230] width 258 height 24
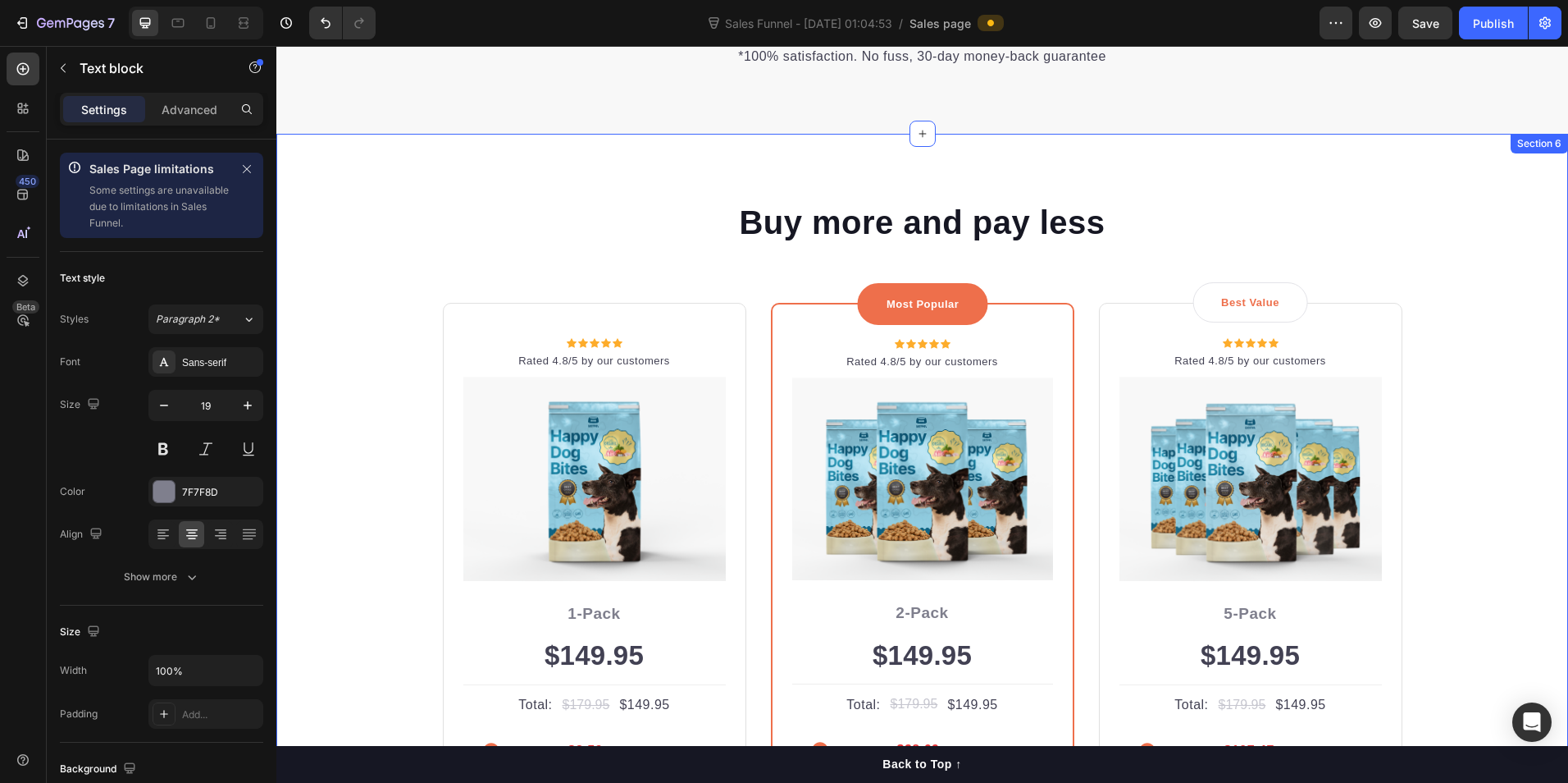
scroll to position [3830, 0]
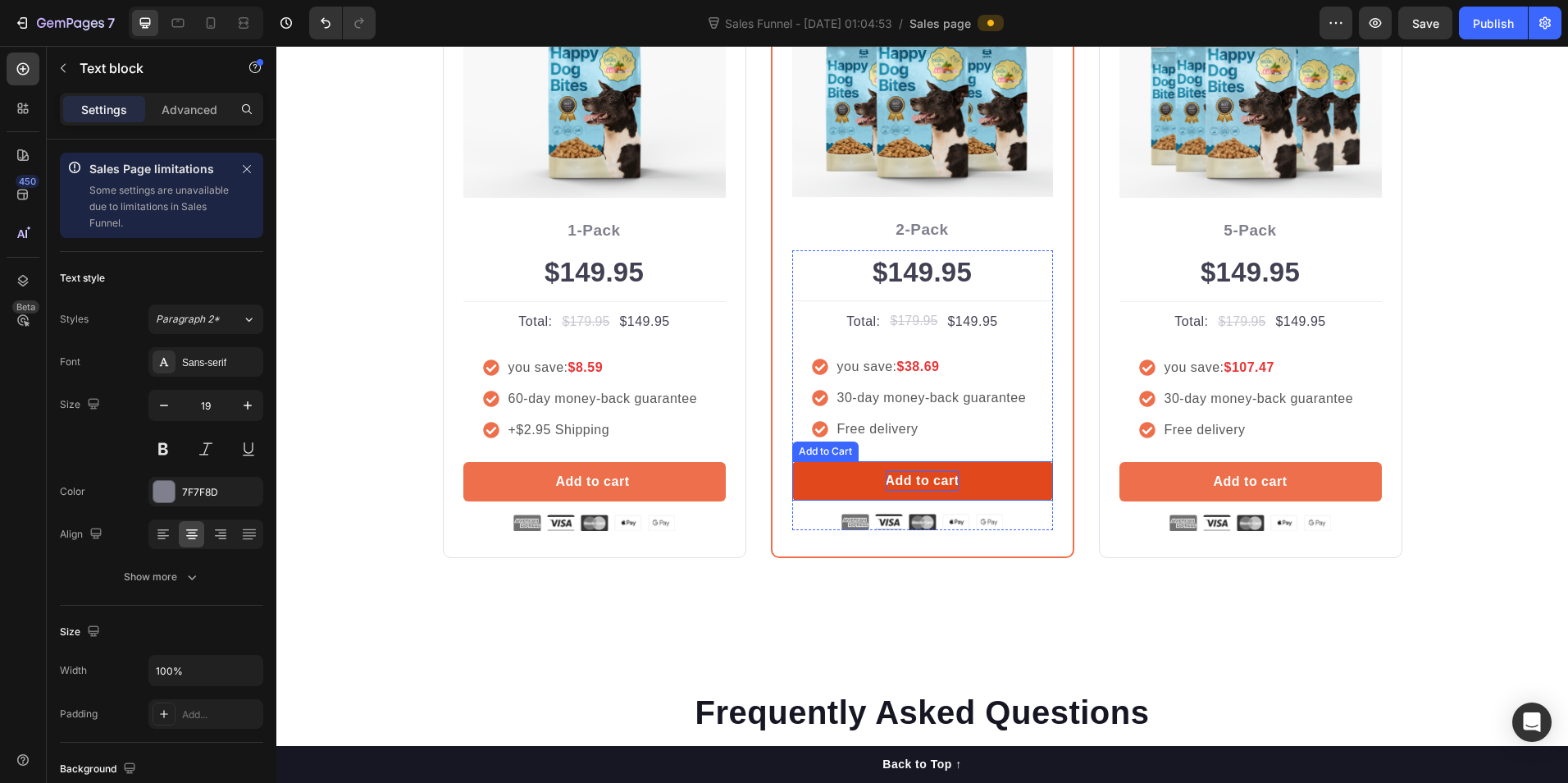
click at [932, 484] on div "Add to cart" at bounding box center [922, 481] width 74 height 20
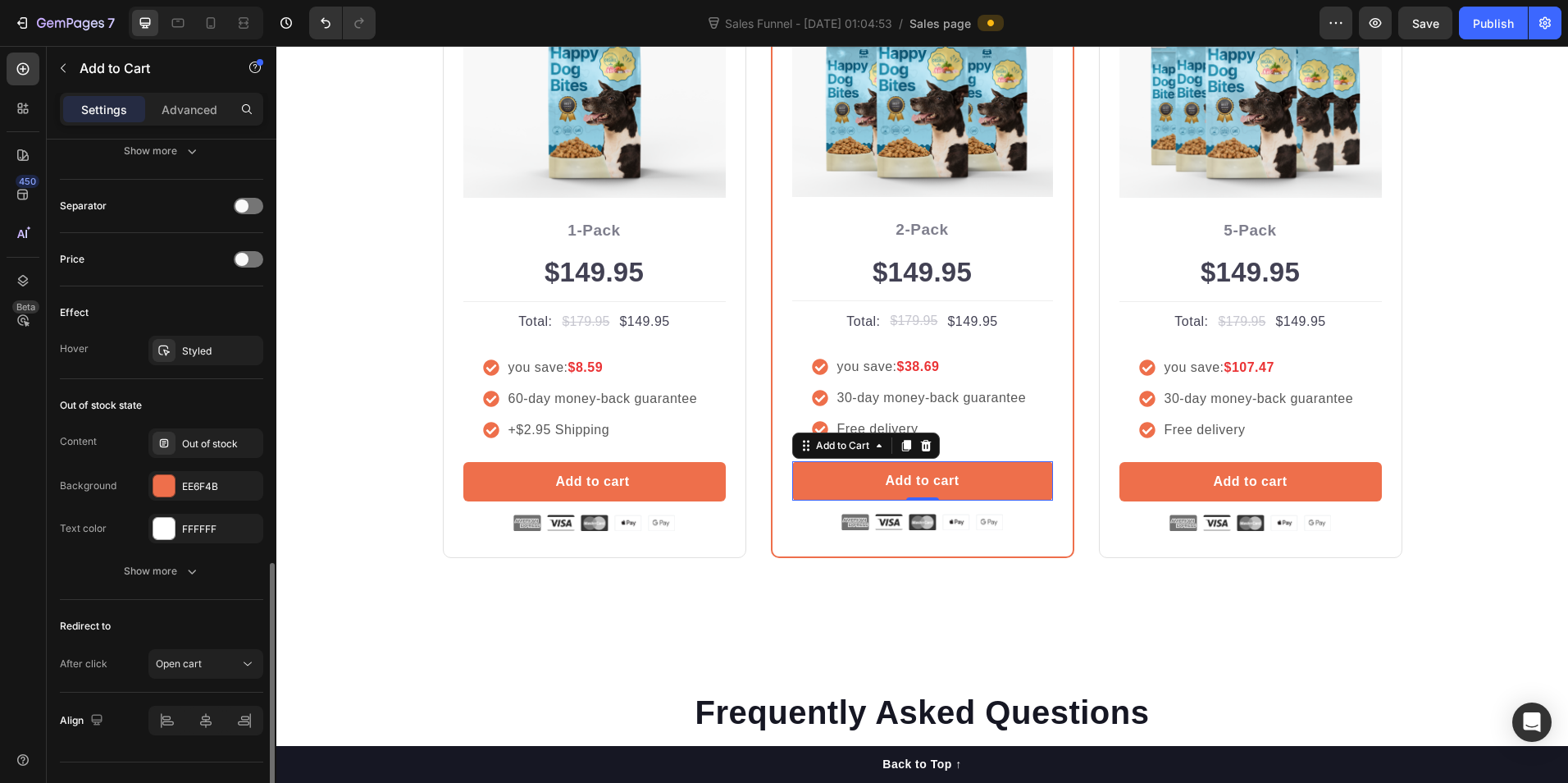
scroll to position [1181, 0]
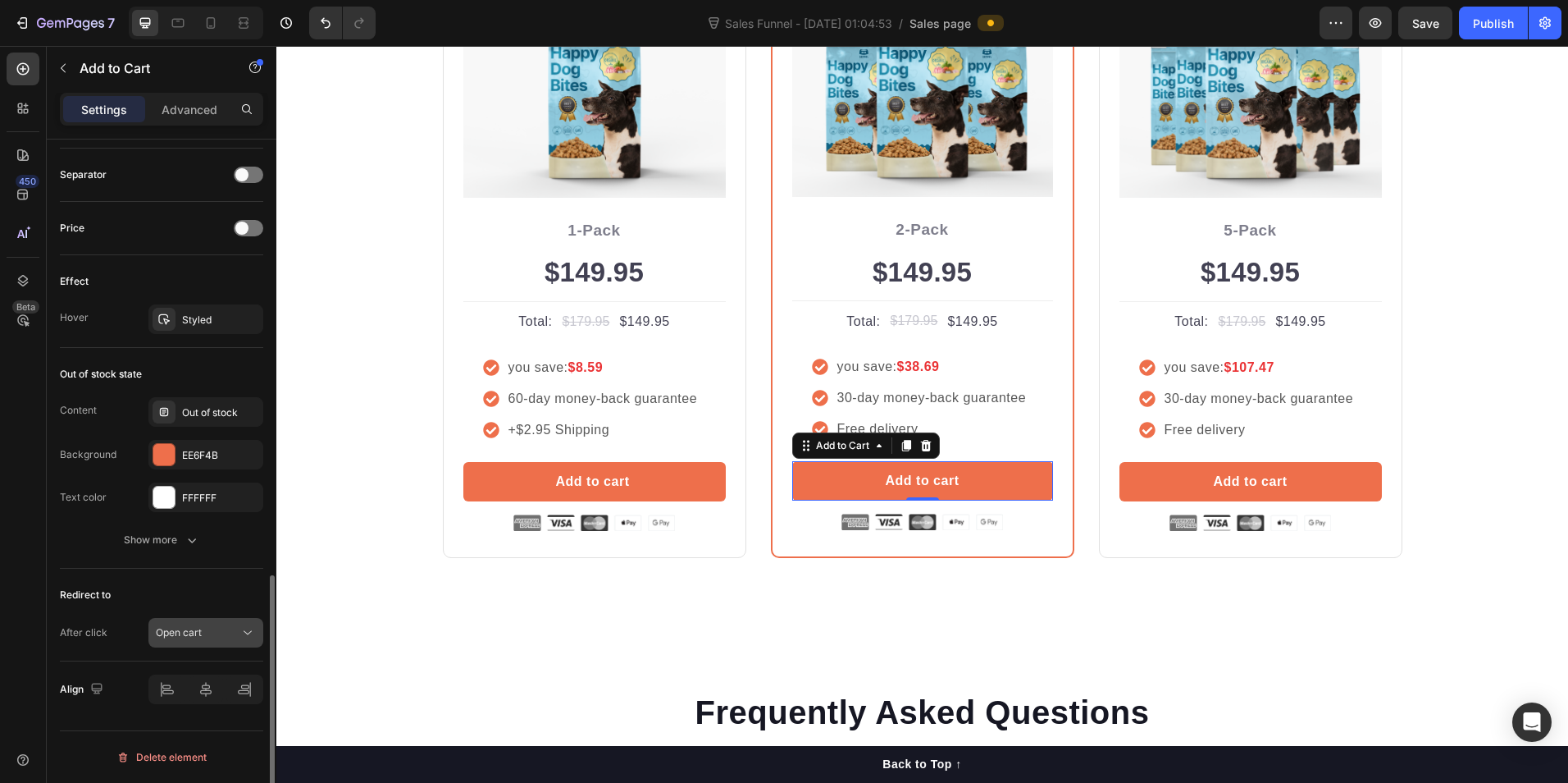
click at [248, 637] on icon at bounding box center [248, 632] width 16 height 16
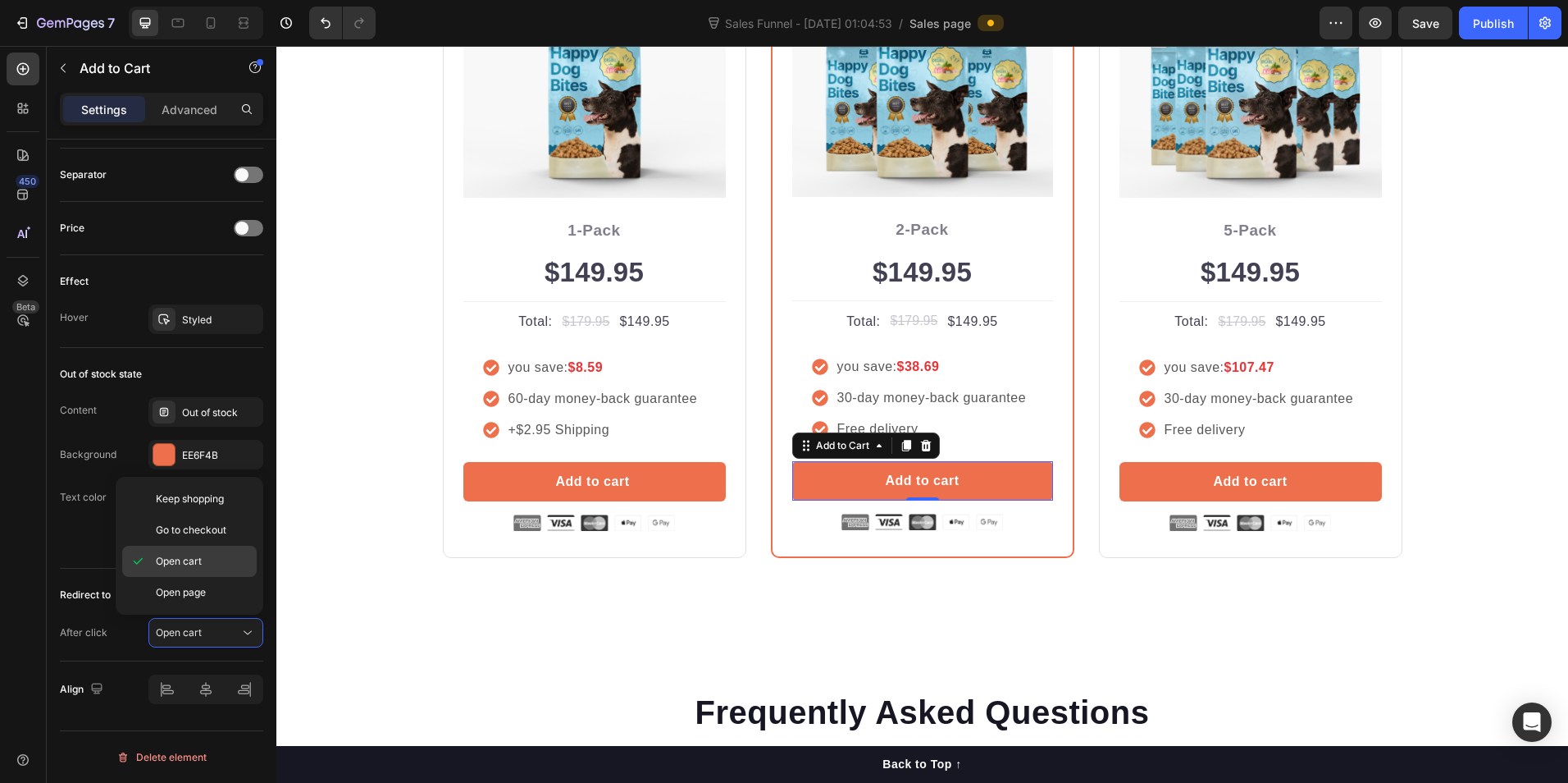
click at [244, 561] on p "Open cart" at bounding box center [202, 561] width 94 height 15
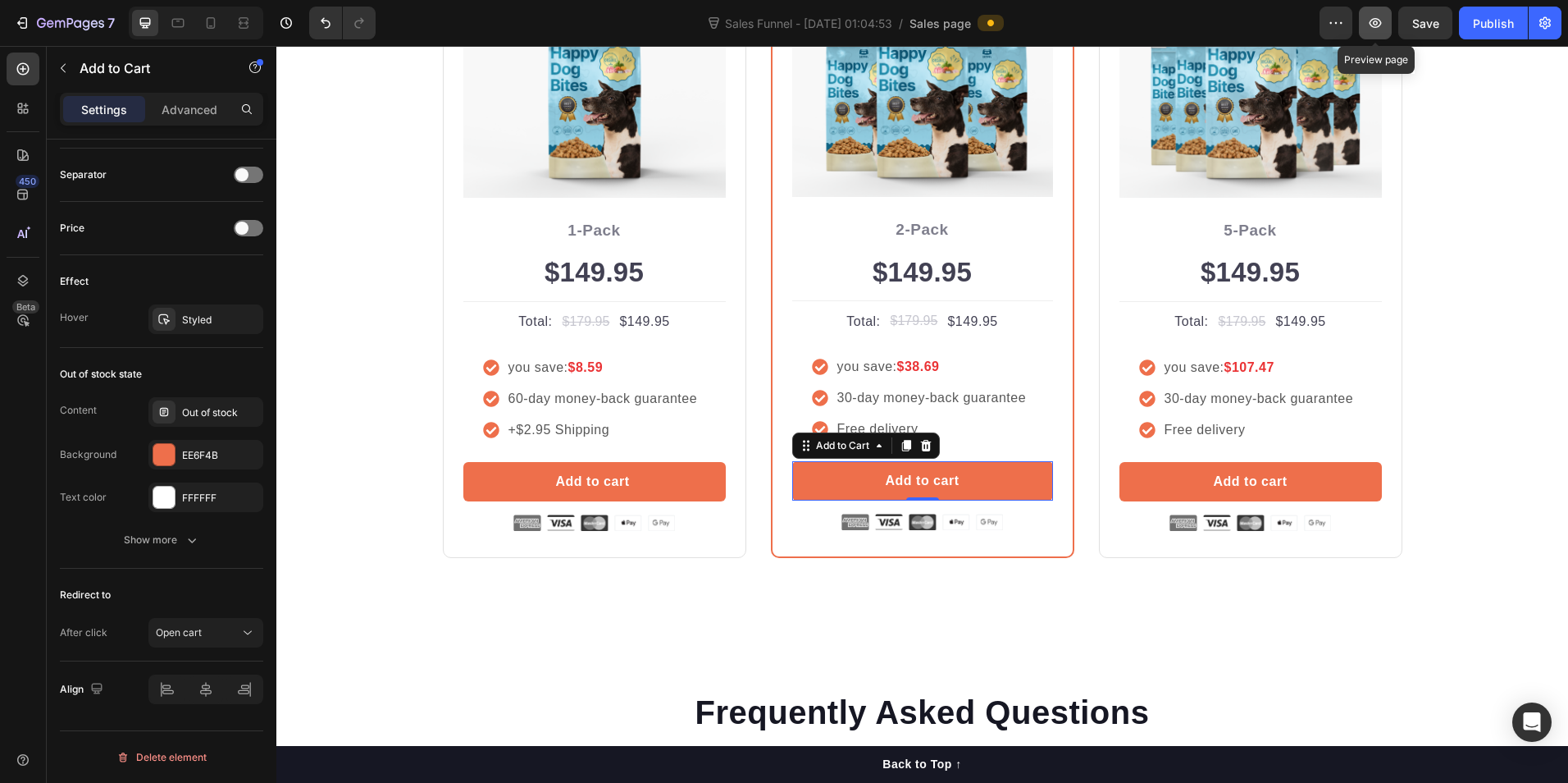
click at [1382, 15] on icon "button" at bounding box center [1376, 23] width 16 height 16
click at [1321, 23] on button "button" at bounding box center [1336, 23] width 33 height 33
click at [35, 21] on div "7" at bounding box center [64, 23] width 101 height 20
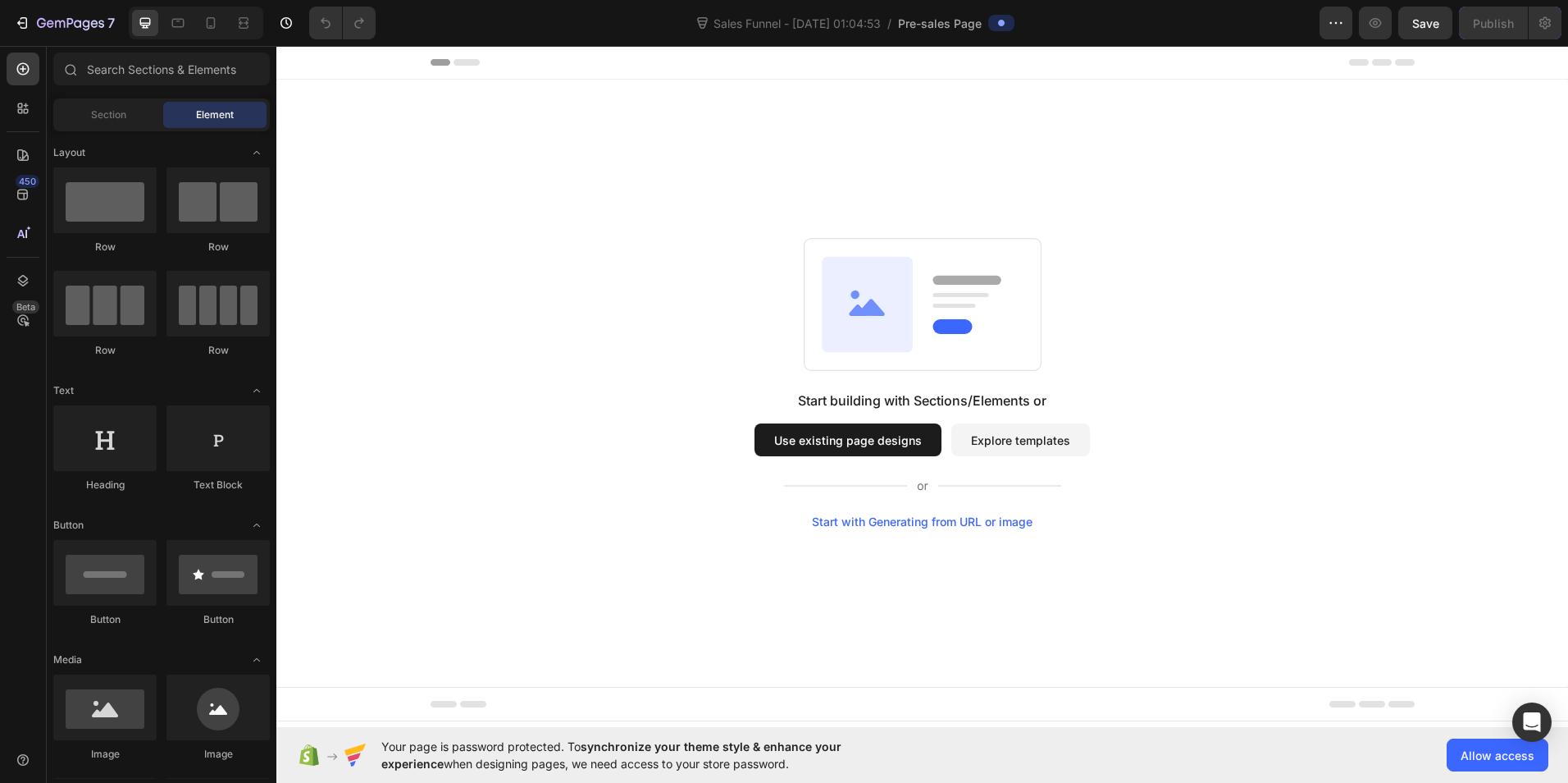
click at [1065, 441] on button "Explore templates" at bounding box center [1021, 440] width 139 height 33
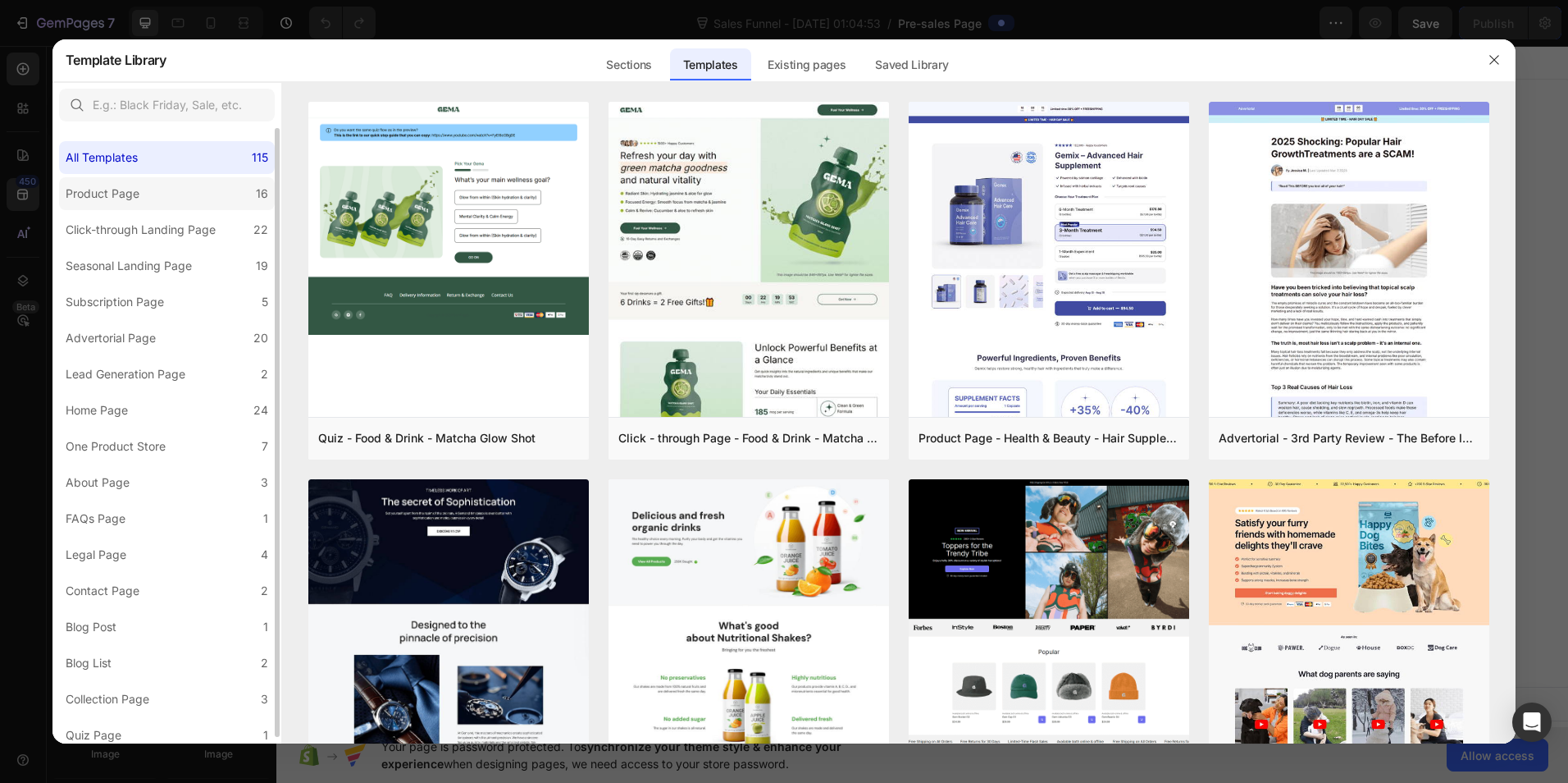
click at [162, 194] on label "Product Page 16" at bounding box center [167, 193] width 216 height 33
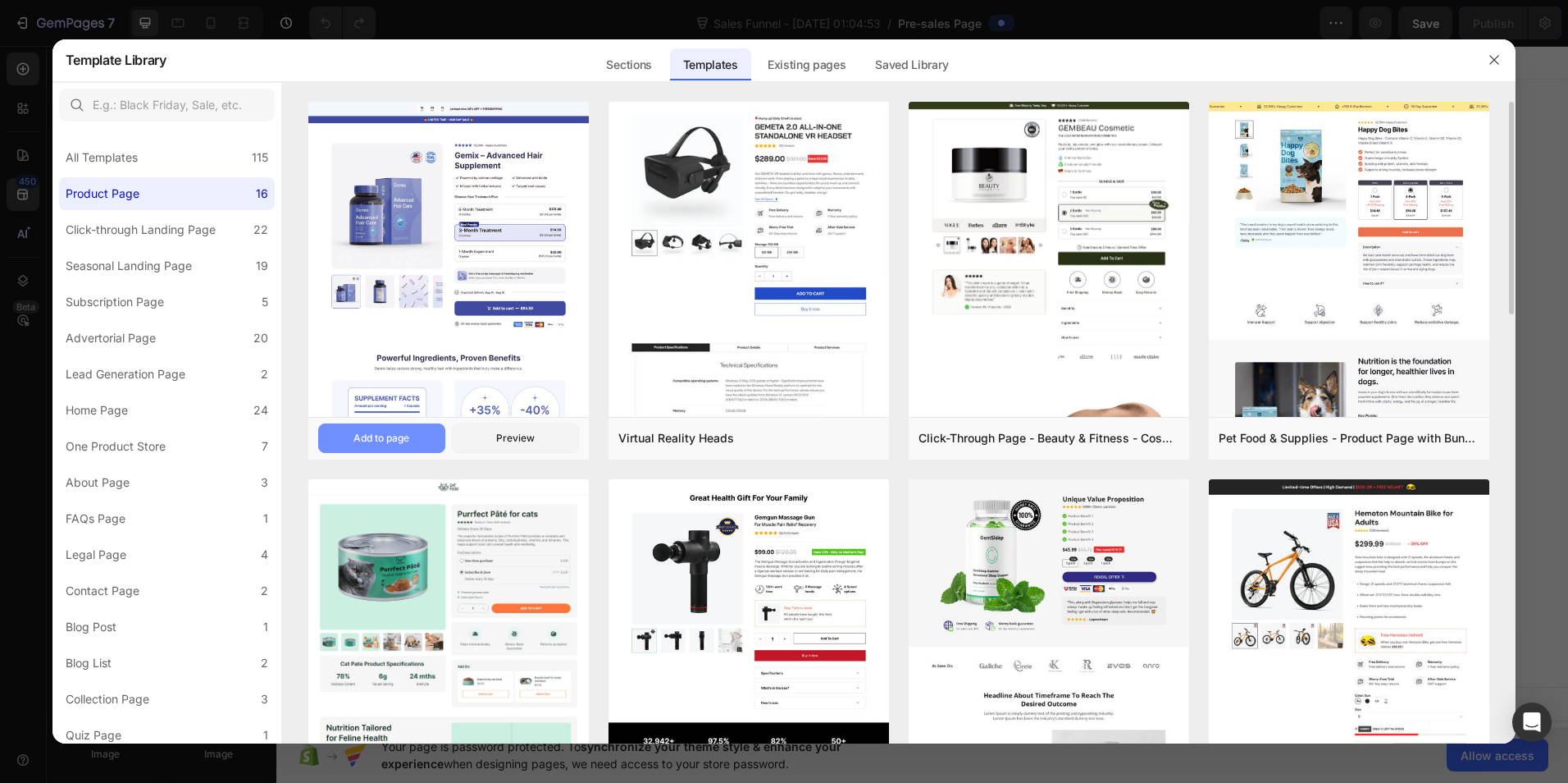
click at [380, 440] on div "Add to page" at bounding box center [380, 438] width 55 height 15
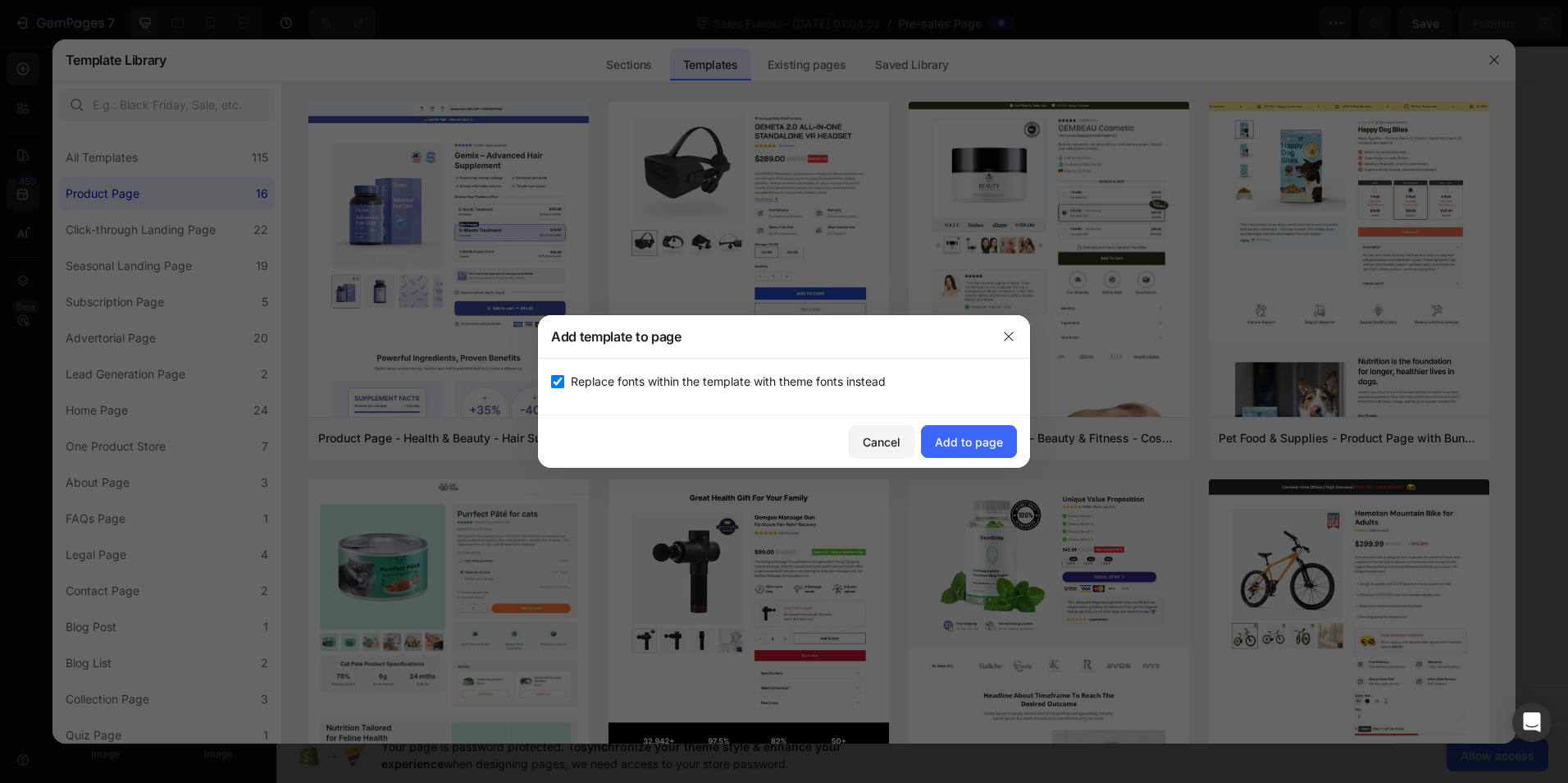
click at [1040, 442] on div at bounding box center [784, 392] width 1568 height 783
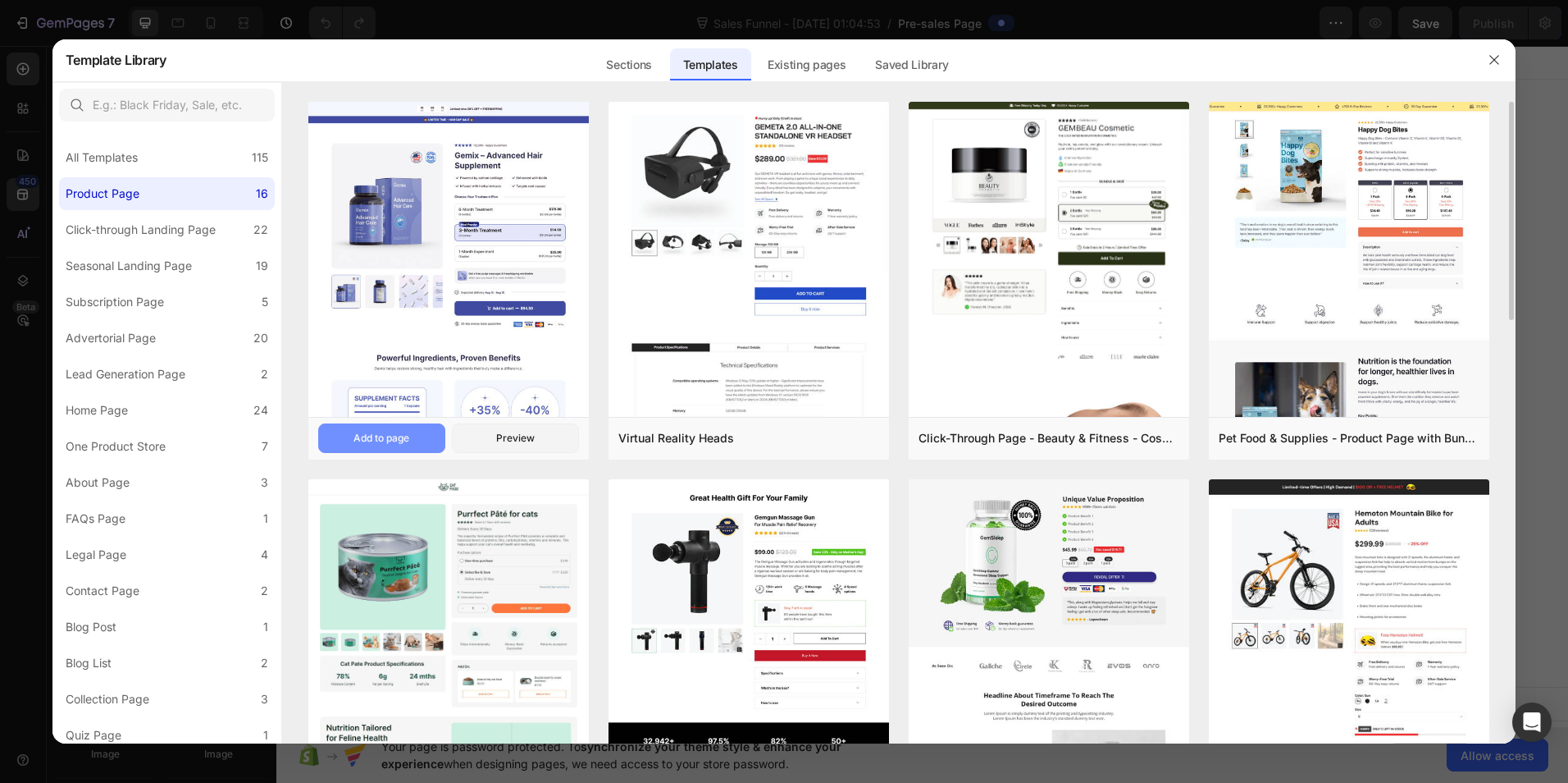
click at [355, 424] on button "Add to page" at bounding box center [381, 438] width 127 height 30
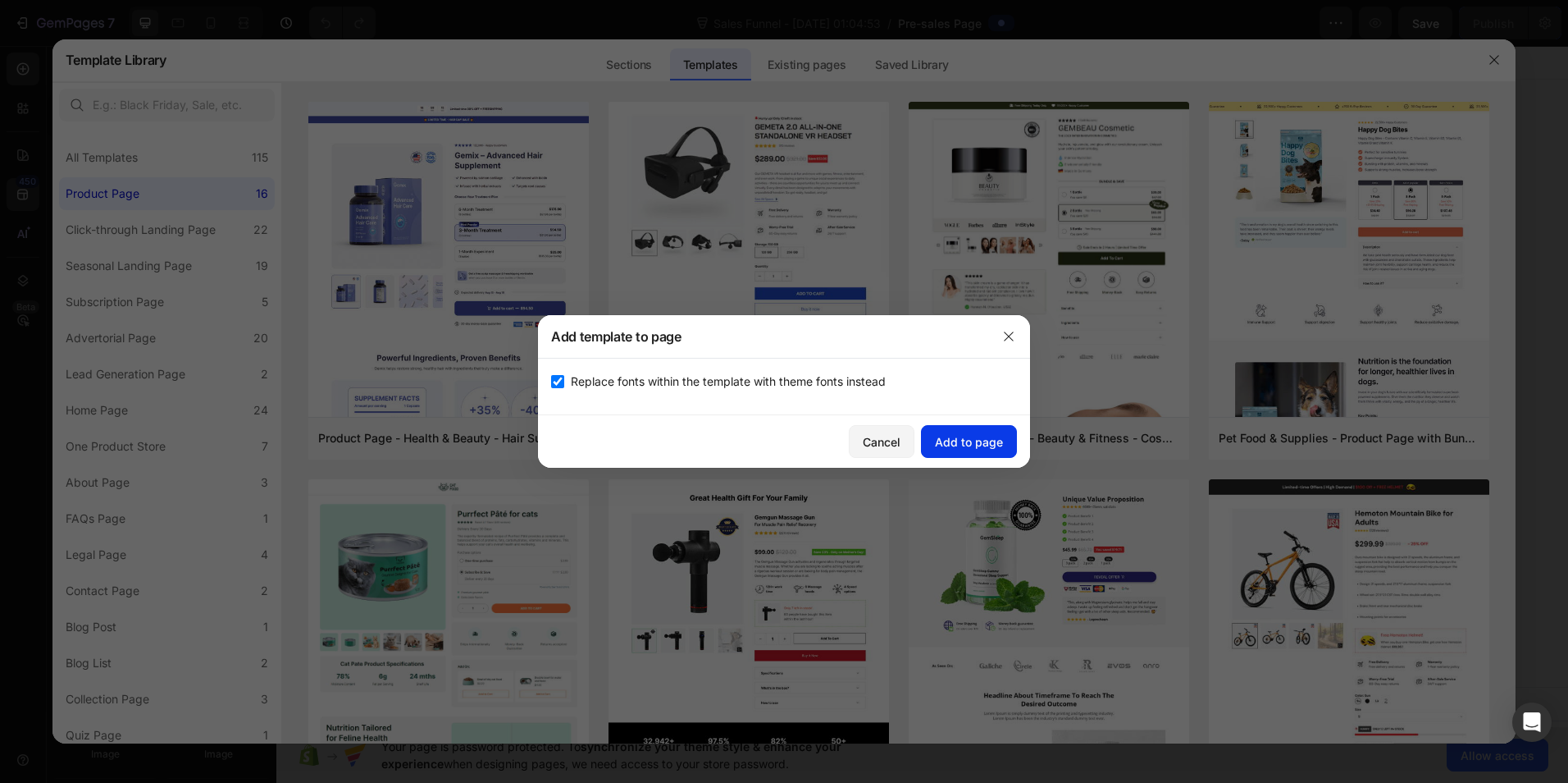
click at [969, 434] on div "Add to page" at bounding box center [969, 441] width 68 height 17
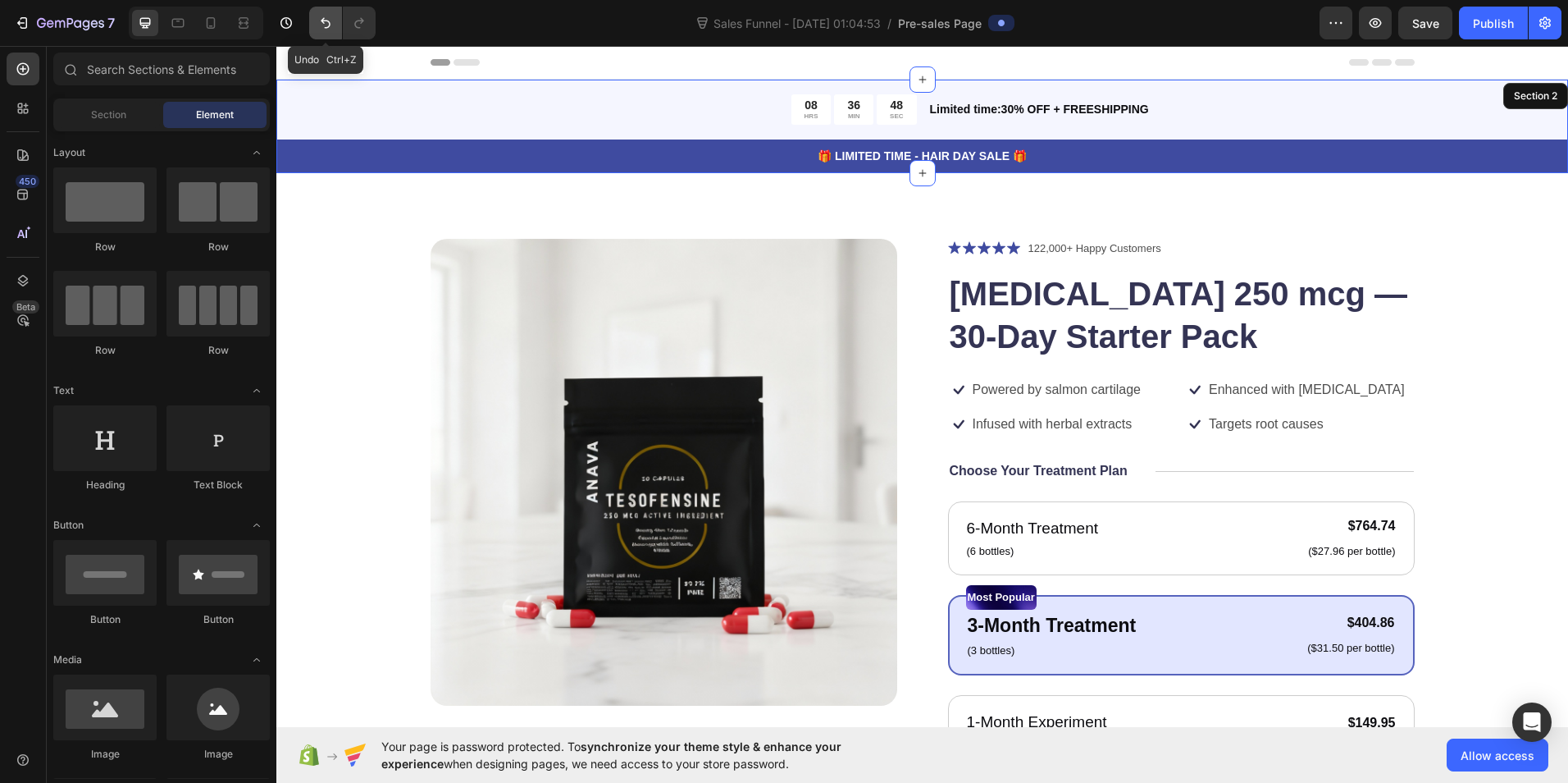
click at [310, 29] on button "Undo/Redo" at bounding box center [326, 23] width 33 height 33
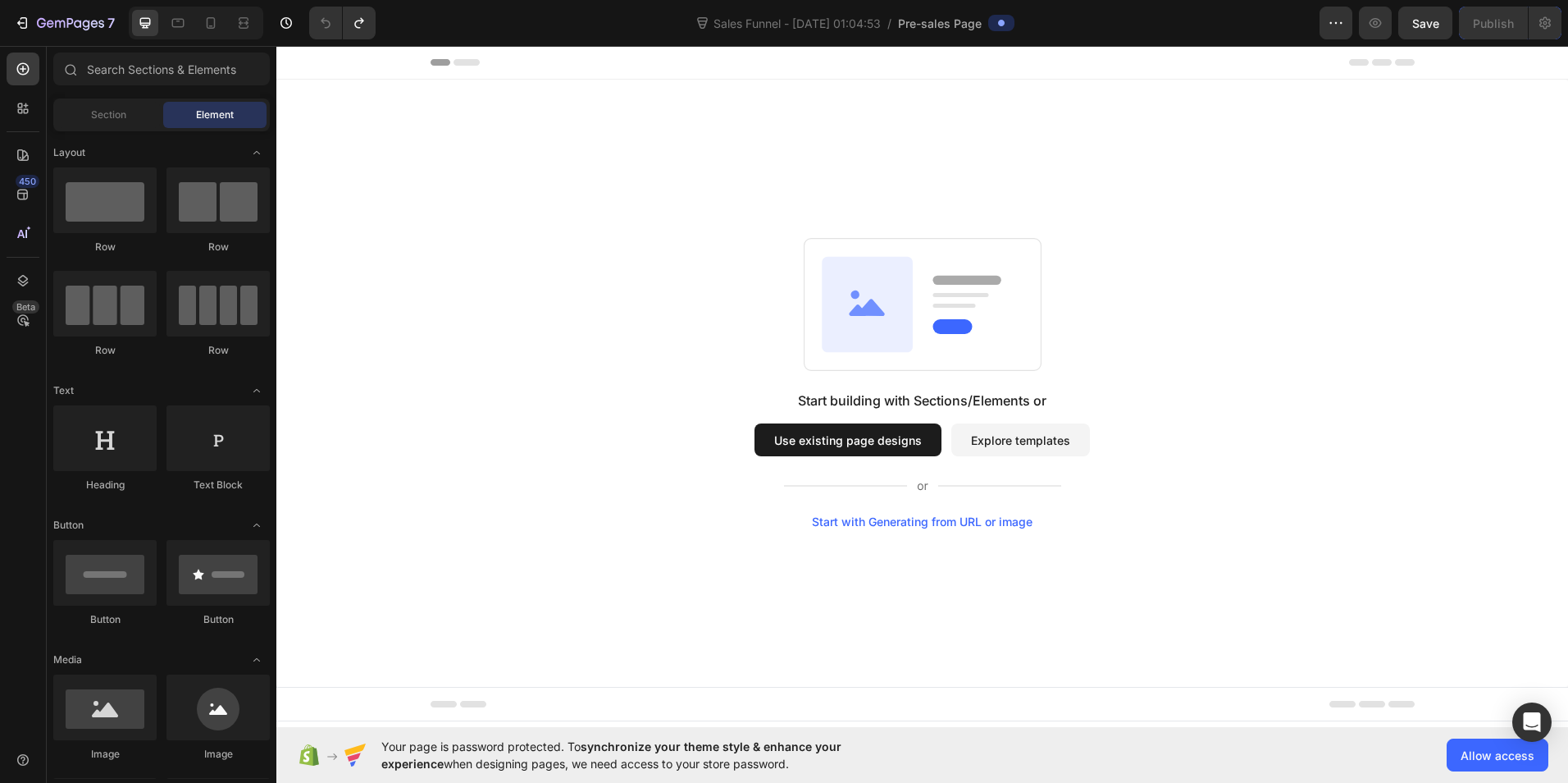
click at [1042, 441] on button "Explore templates" at bounding box center [1021, 440] width 139 height 33
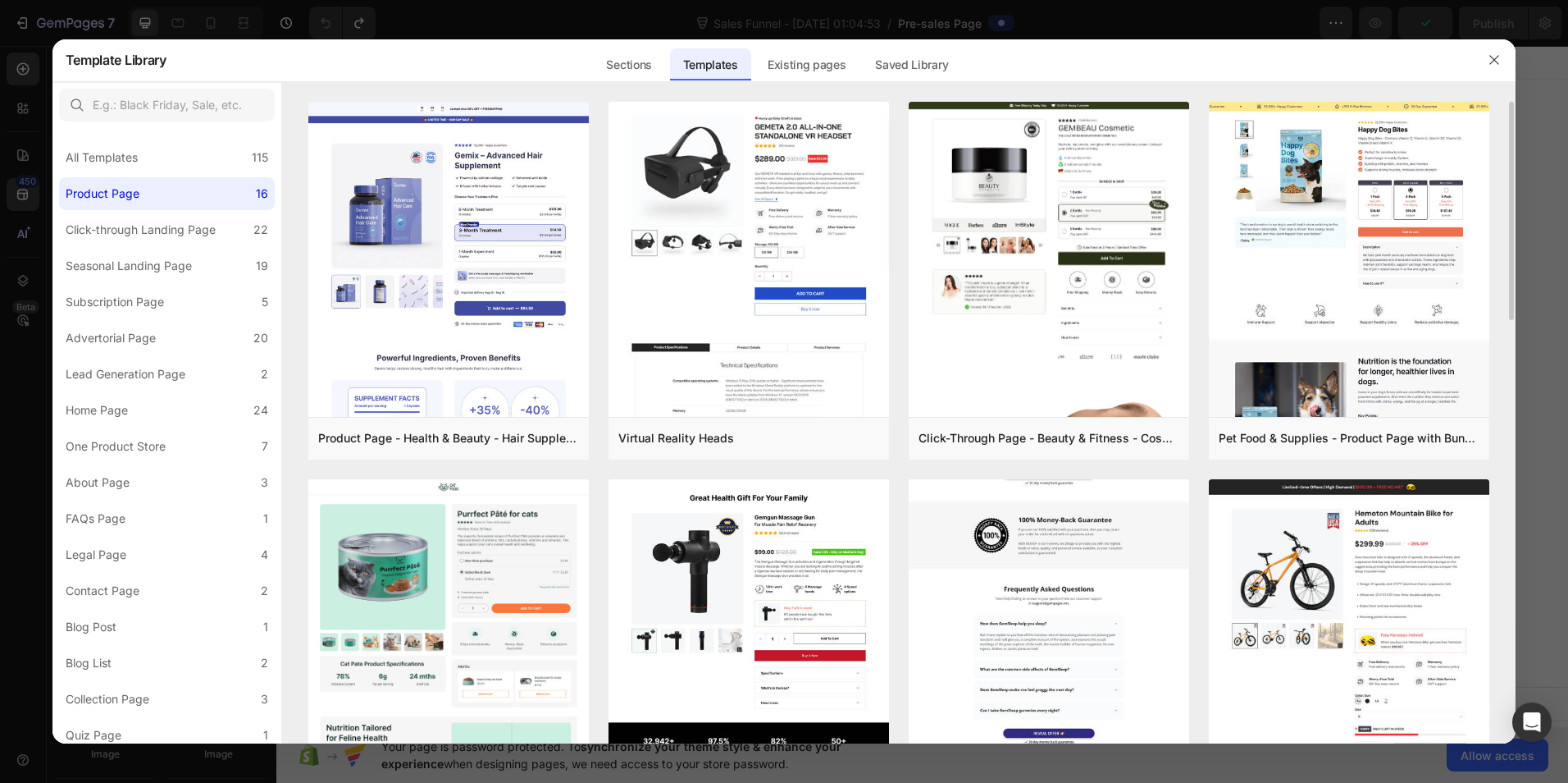
scroll to position [383, 0]
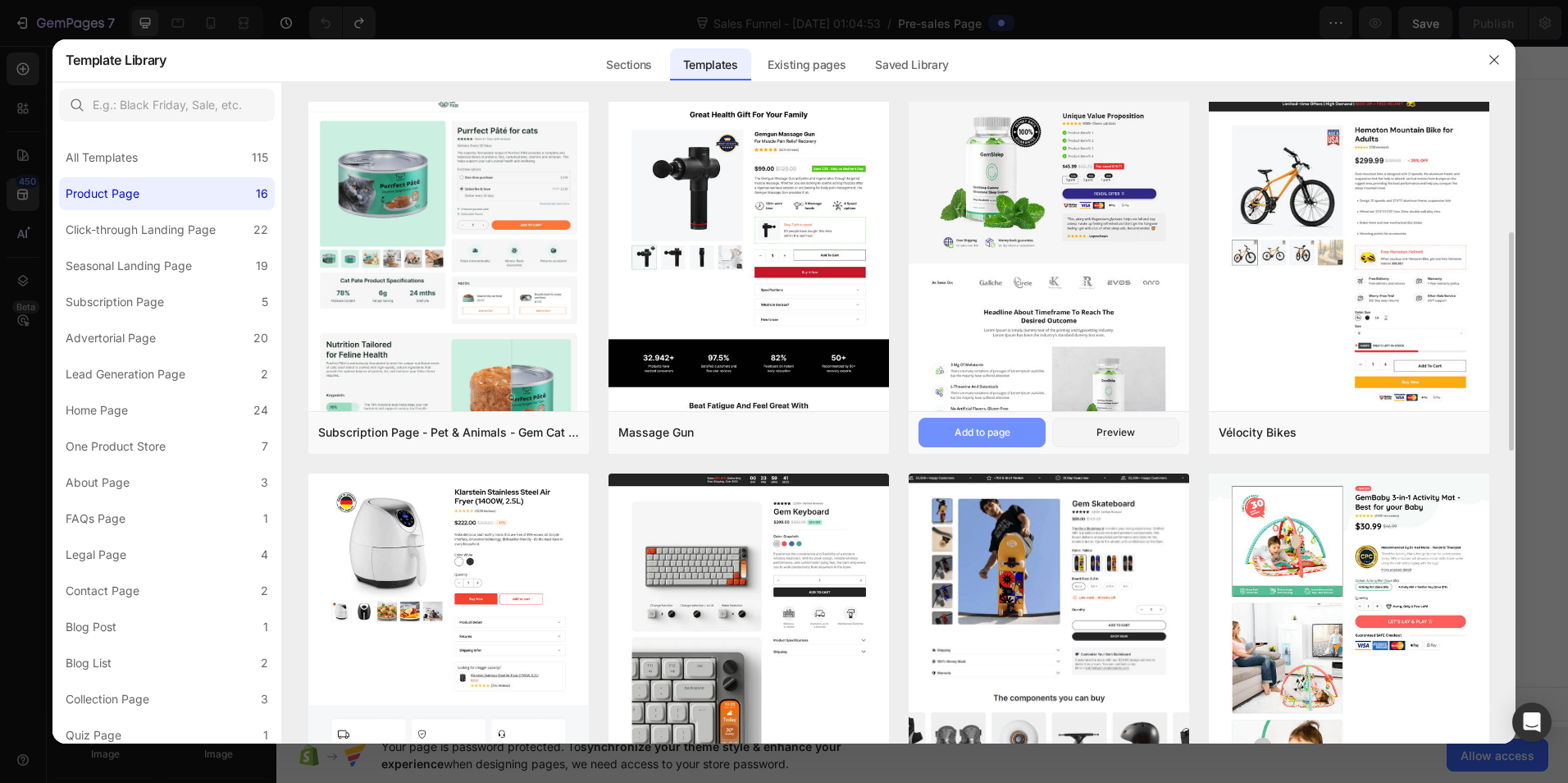
click at [983, 433] on div "Add to page" at bounding box center [981, 432] width 55 height 15
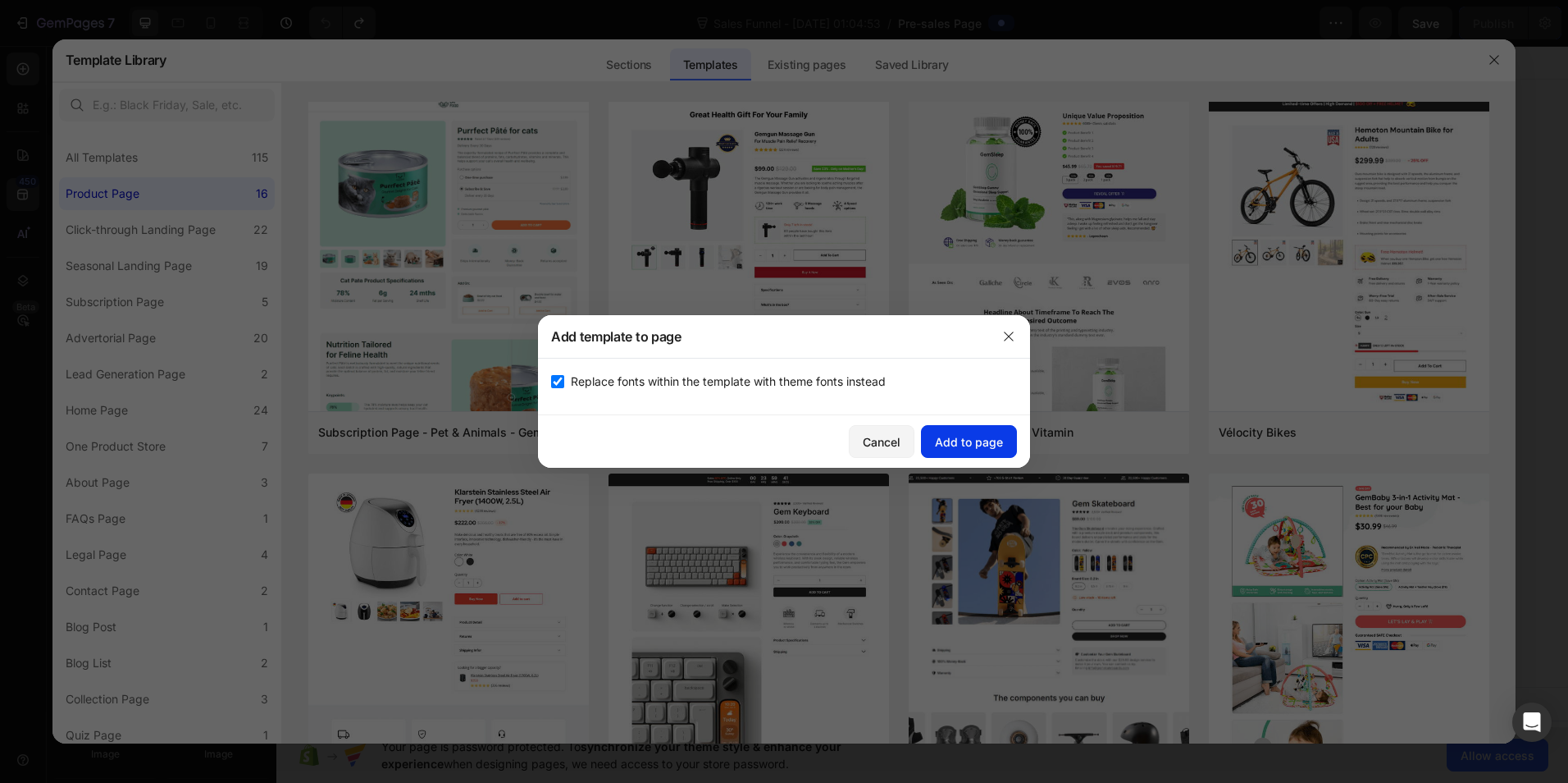
click at [992, 443] on div "Add to page" at bounding box center [969, 441] width 68 height 17
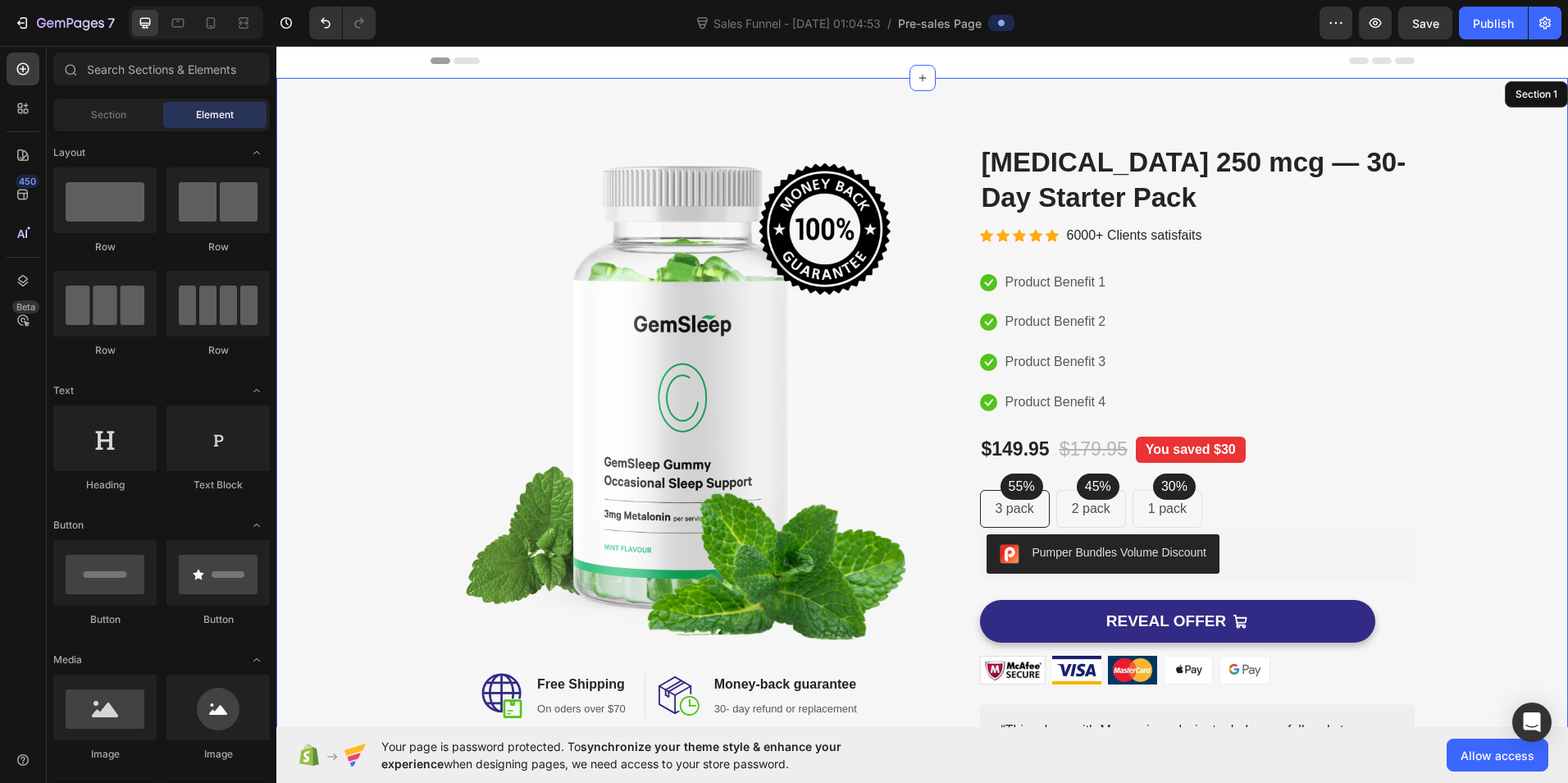
scroll to position [34, 0]
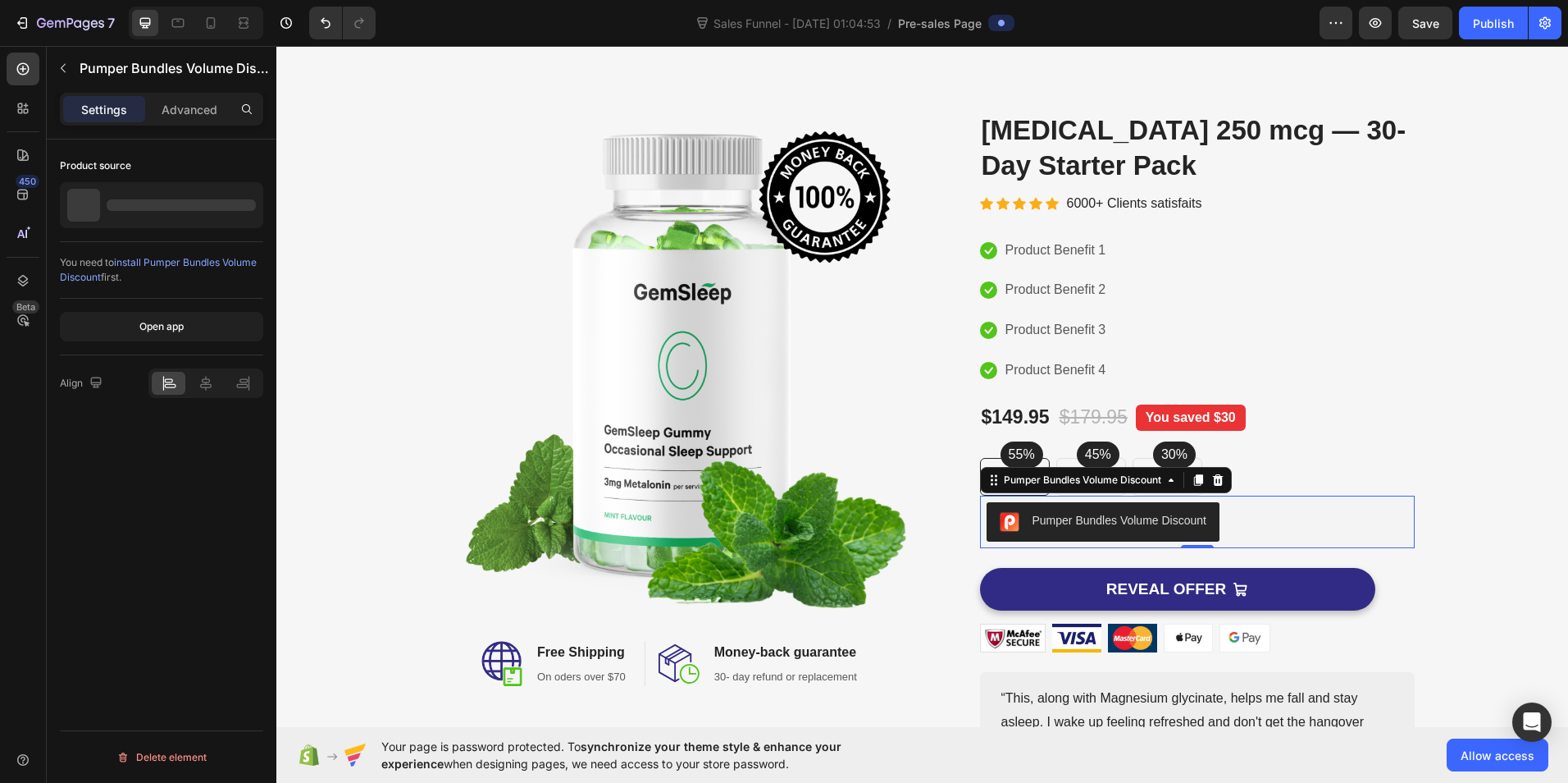
click at [1075, 526] on div "Pumper Bundles Volume Discount" at bounding box center [1119, 520] width 174 height 17
click at [211, 108] on p "Advanced" at bounding box center [189, 109] width 55 height 17
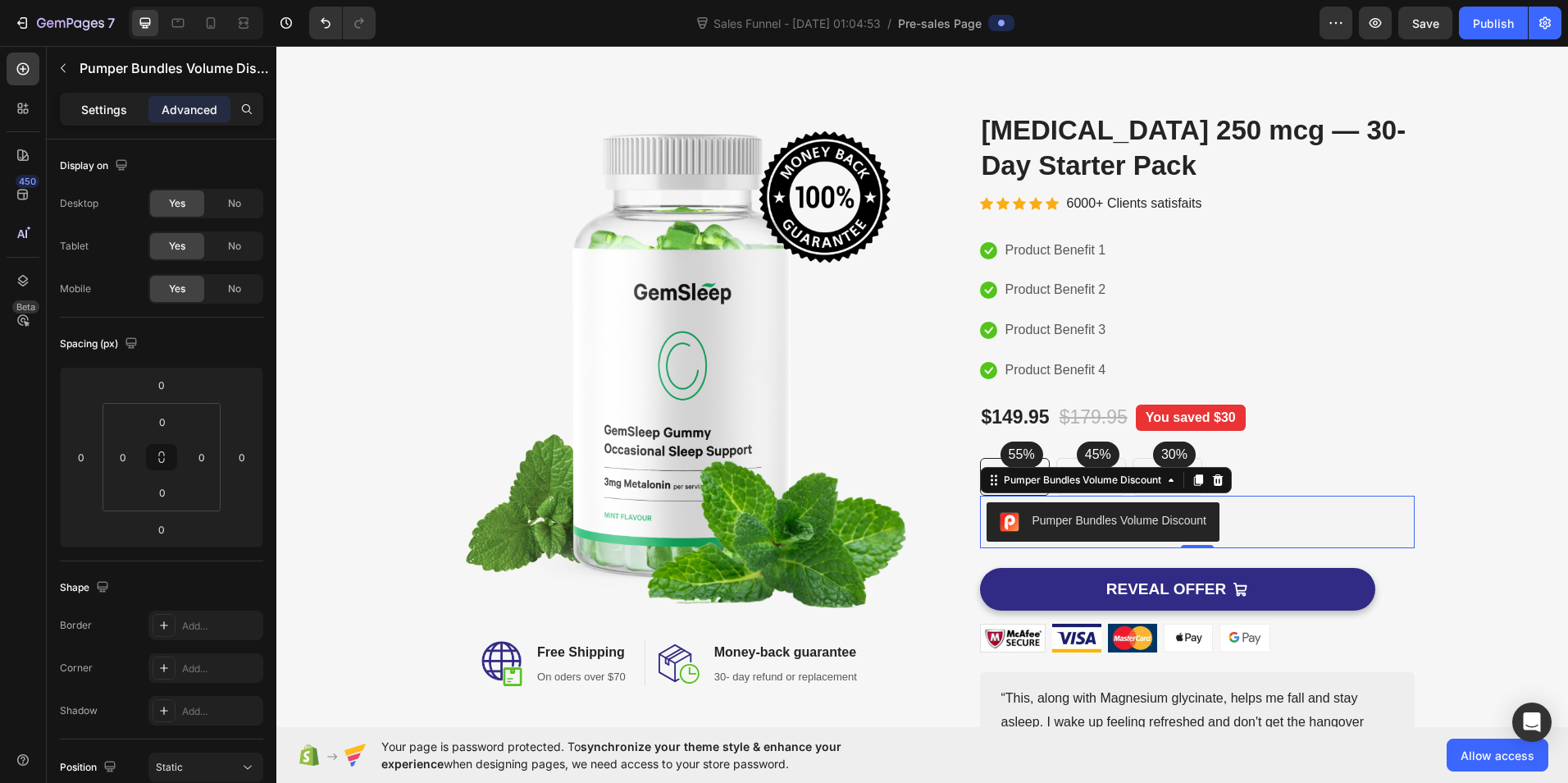
click at [81, 119] on div "Settings" at bounding box center [104, 109] width 82 height 26
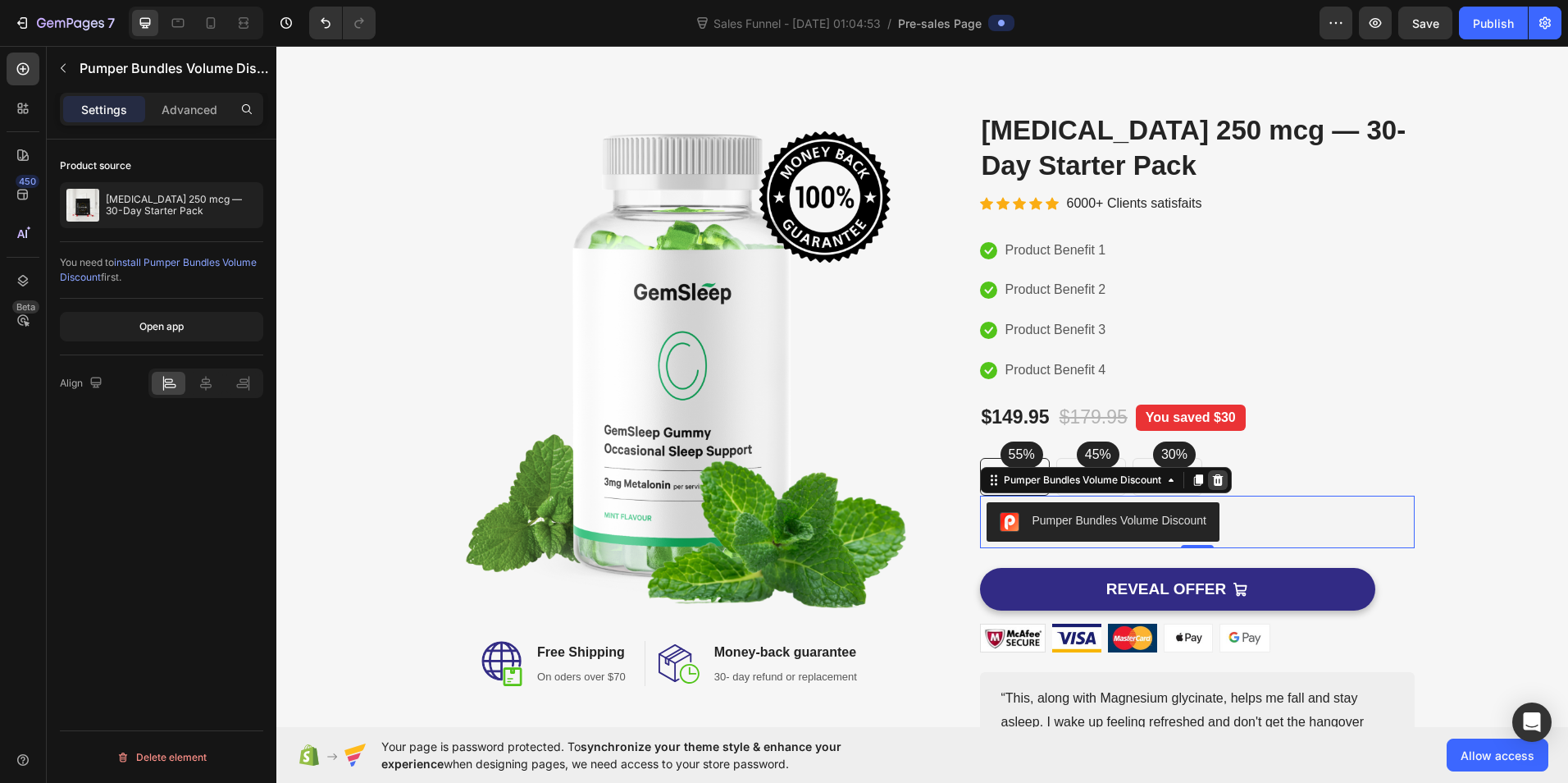
click at [1218, 484] on icon at bounding box center [1218, 480] width 11 height 12
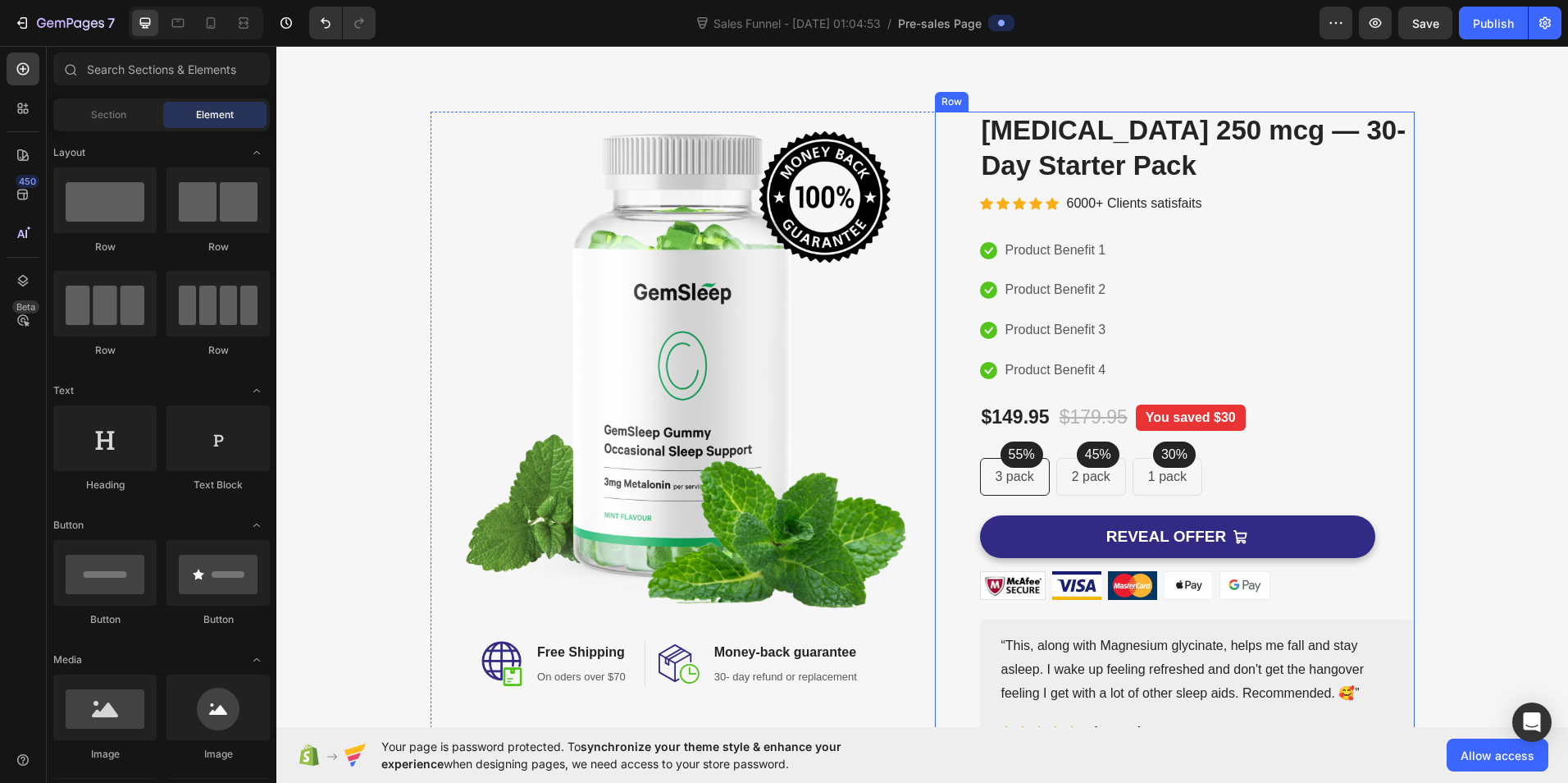
scroll to position [417, 0]
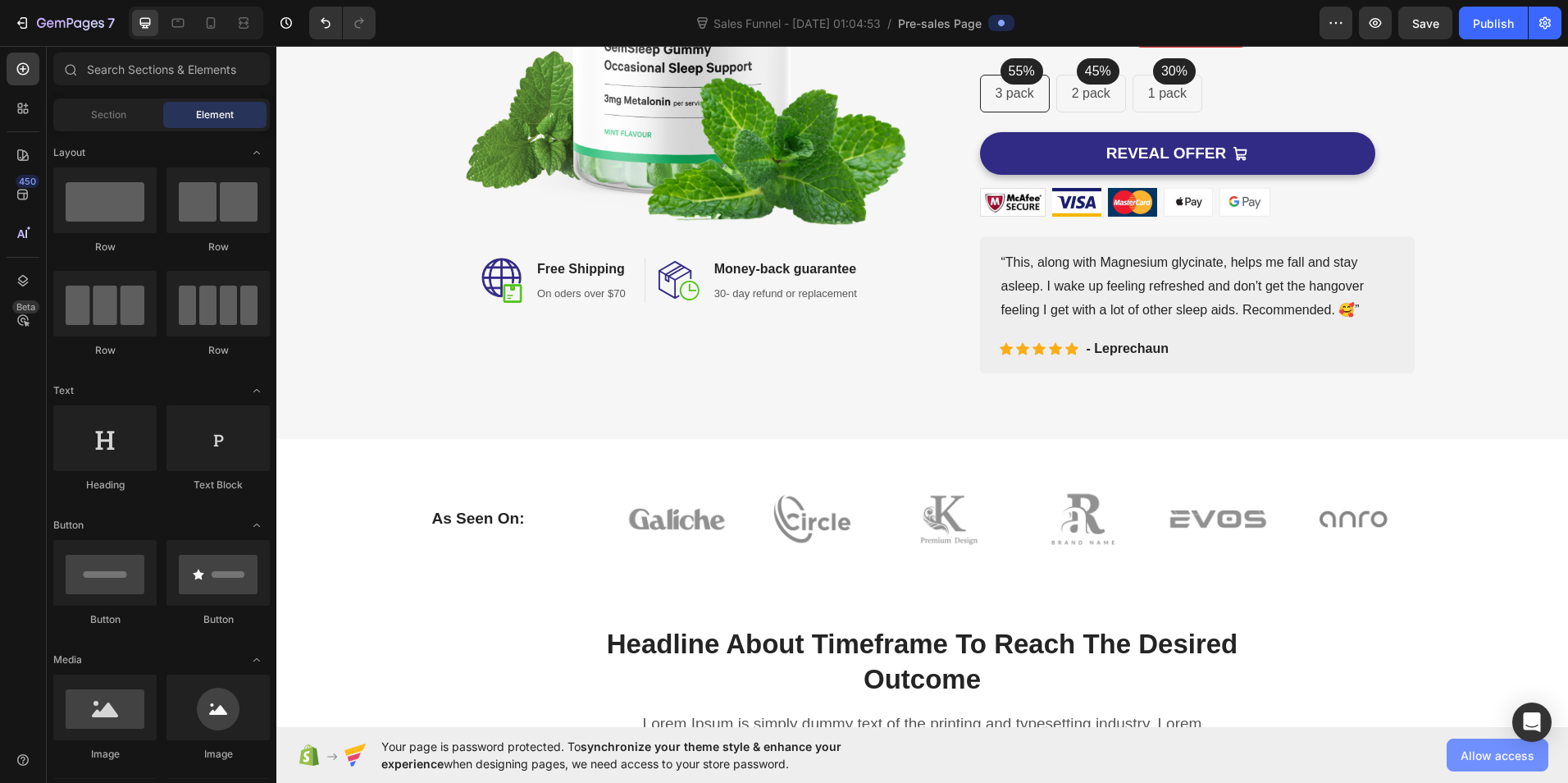
click at [1492, 747] on span "Allow access" at bounding box center [1497, 755] width 74 height 17
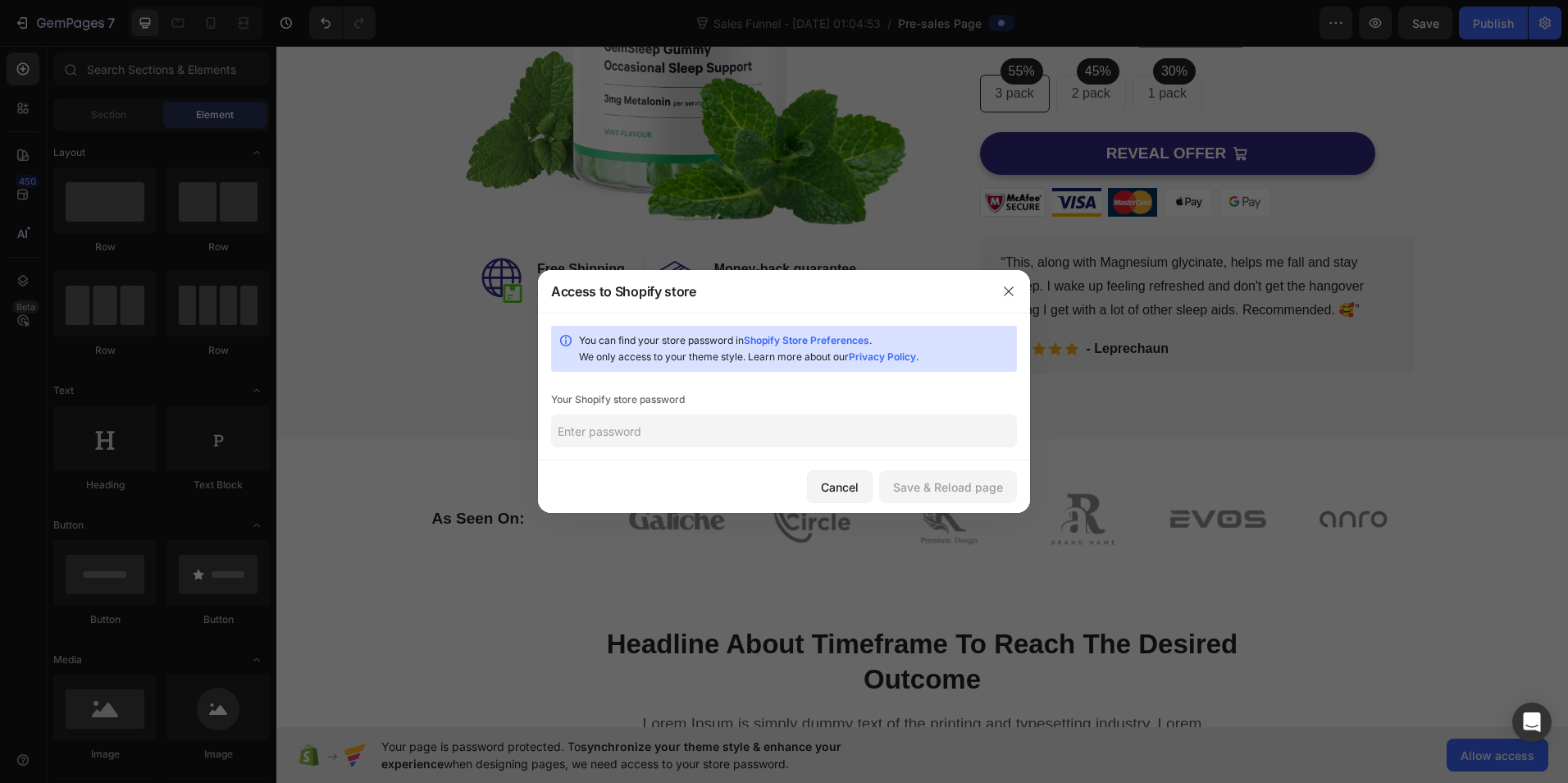
click at [717, 429] on input "text" at bounding box center [784, 431] width 466 height 33
click at [833, 335] on link "Shopify Store Preferences" at bounding box center [806, 341] width 125 height 13
click at [666, 430] on input "text" at bounding box center [784, 431] width 466 height 33
paste input "tobeop"
type input "tobeop"
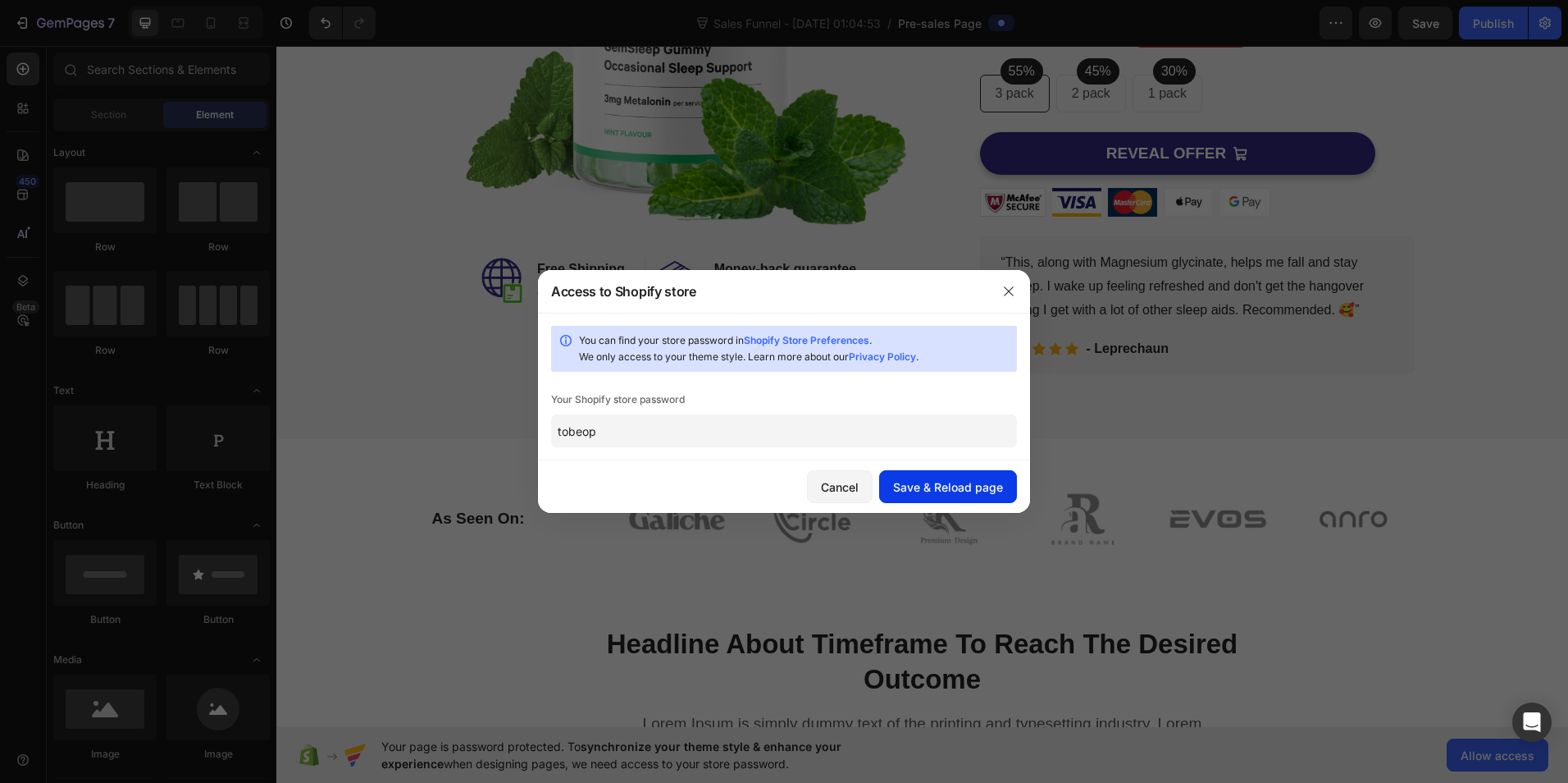
click at [947, 490] on div "Save & Reload page" at bounding box center [948, 487] width 110 height 17
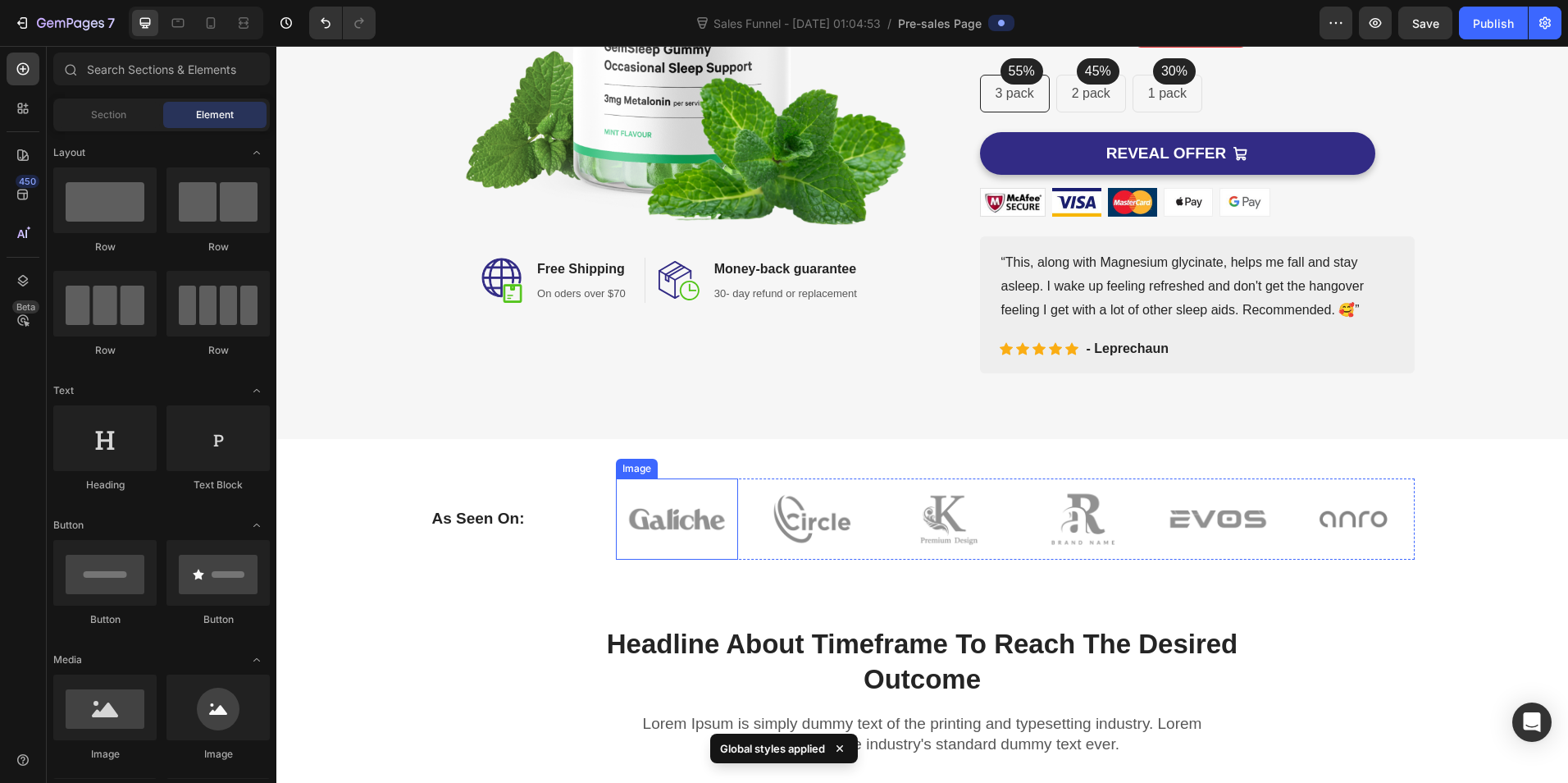
scroll to position [34, 0]
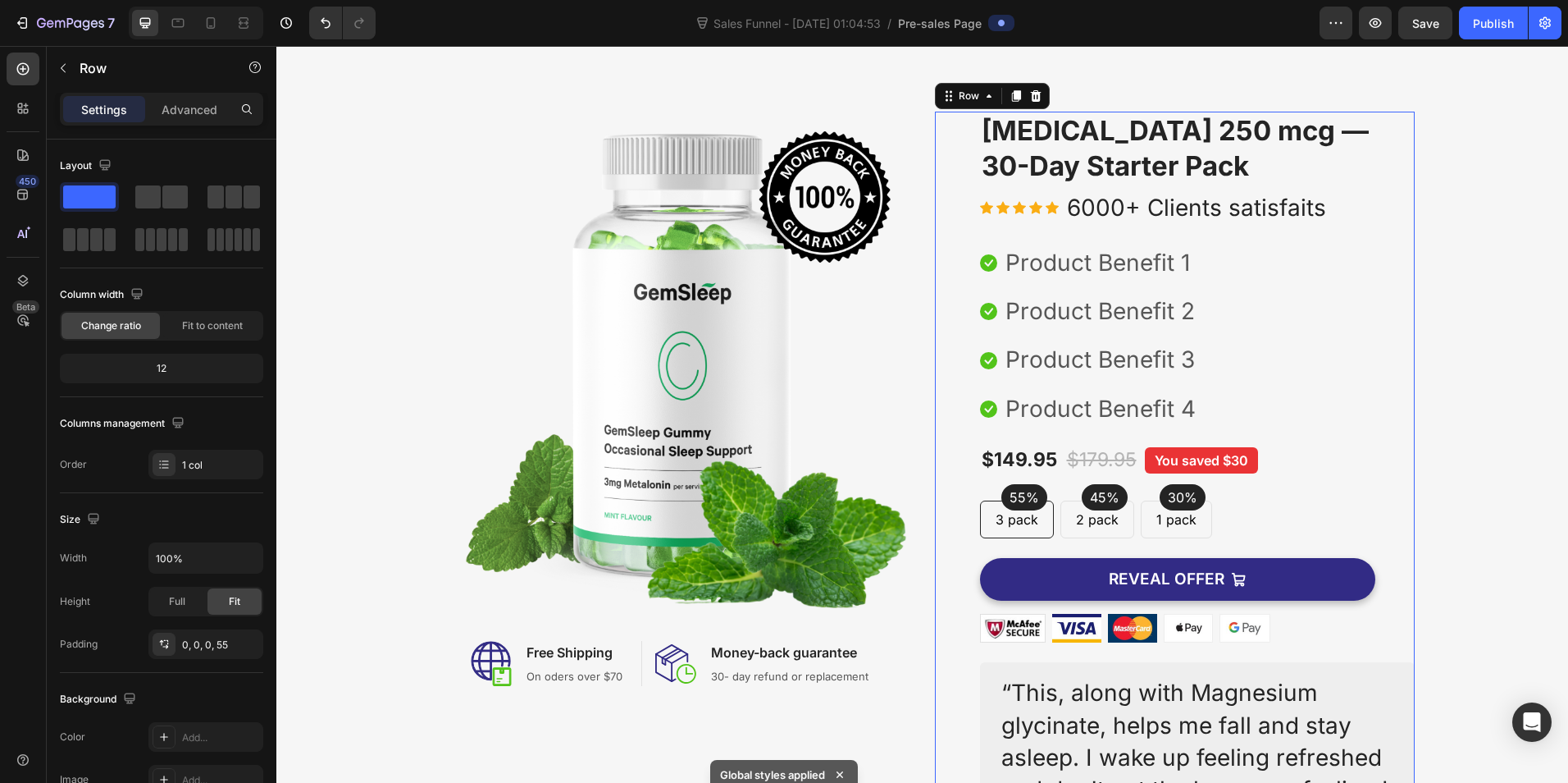
click at [1002, 550] on div "REVEAL OFFER Add to Cart" at bounding box center [1197, 577] width 435 height 76
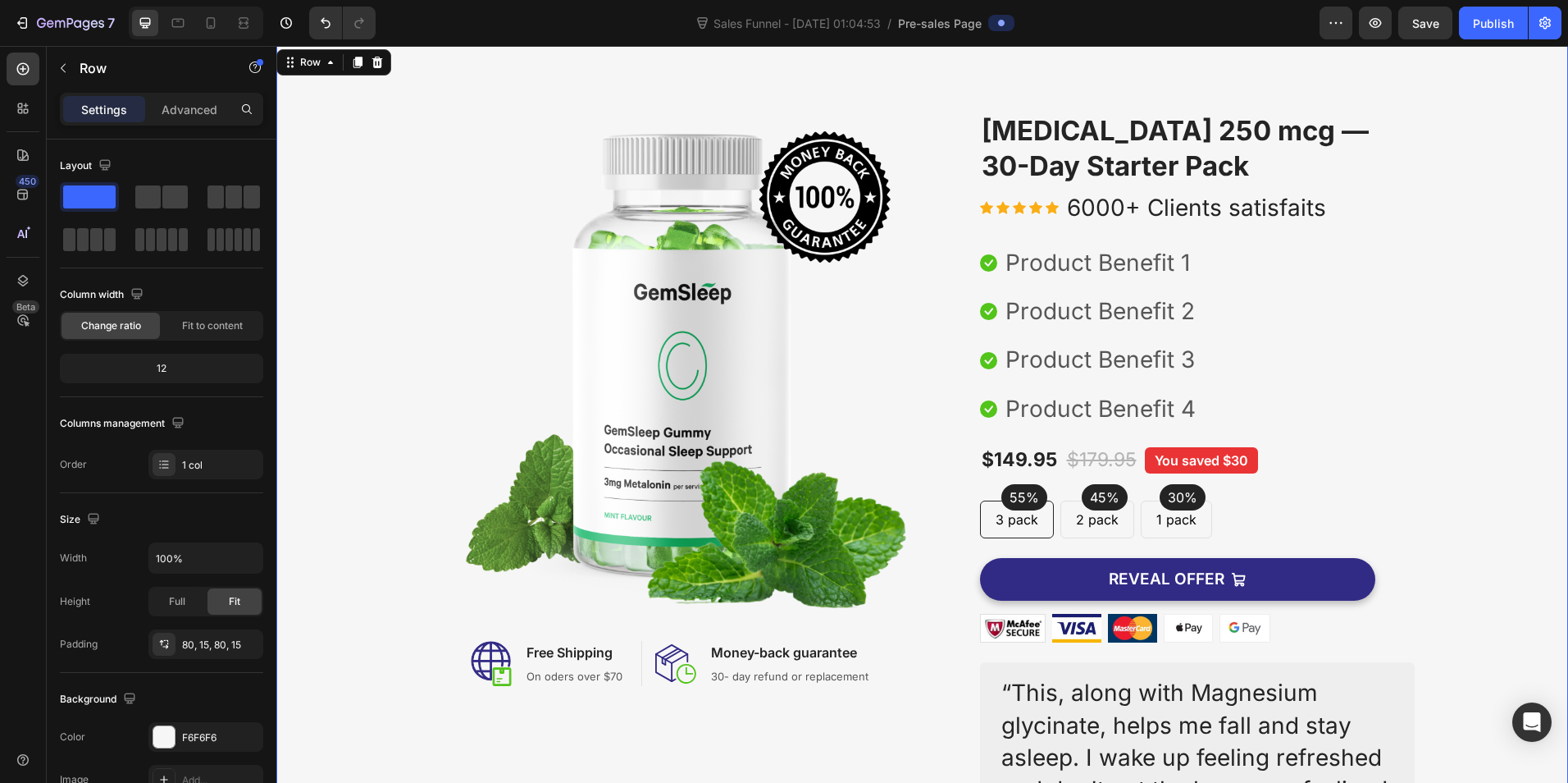
click at [1459, 507] on div "Image Image Free Shipping Heading On oders over $70 Text block Row Image Money-…" at bounding box center [922, 517] width 1267 height 810
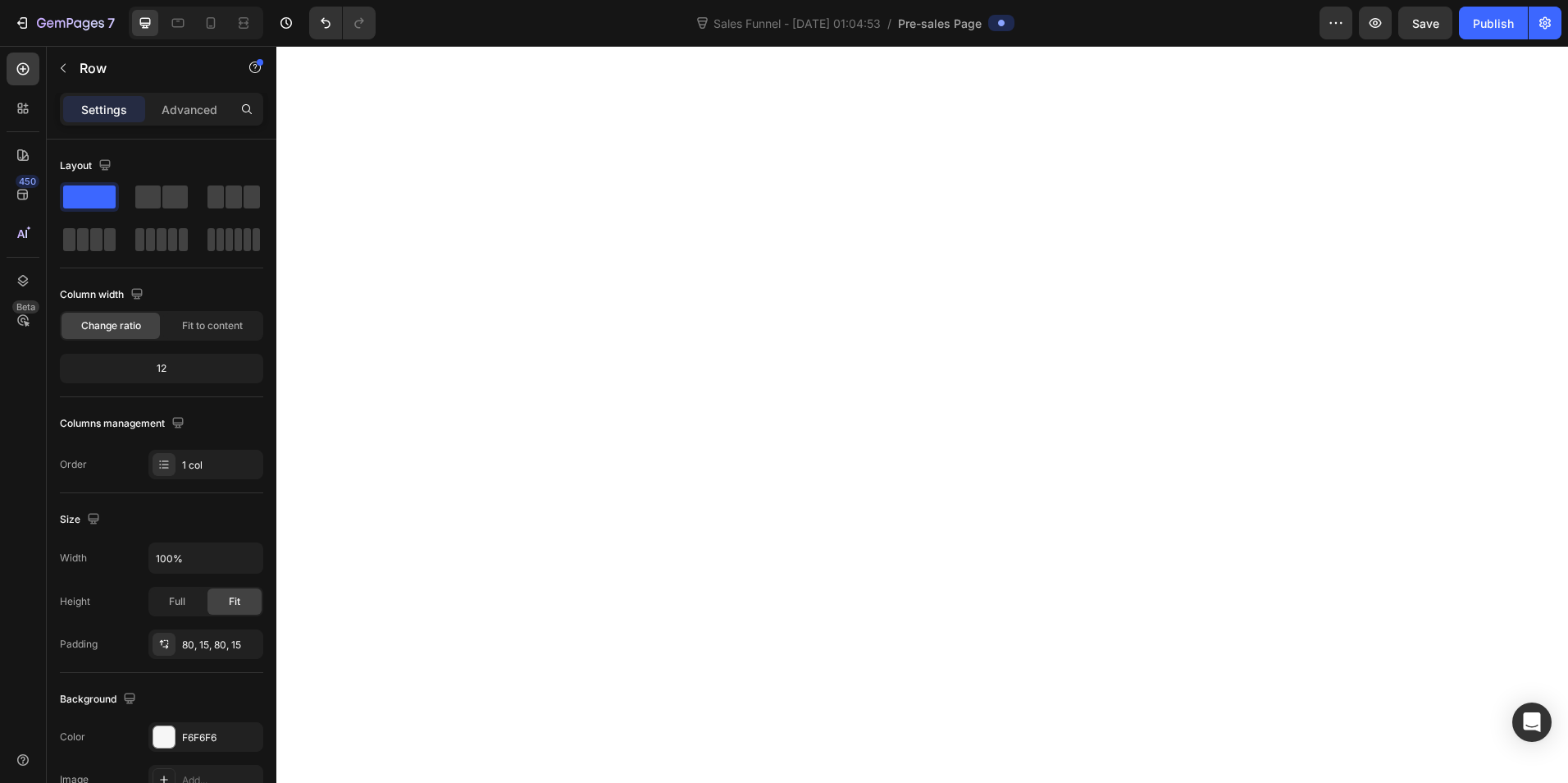
scroll to position [0, 0]
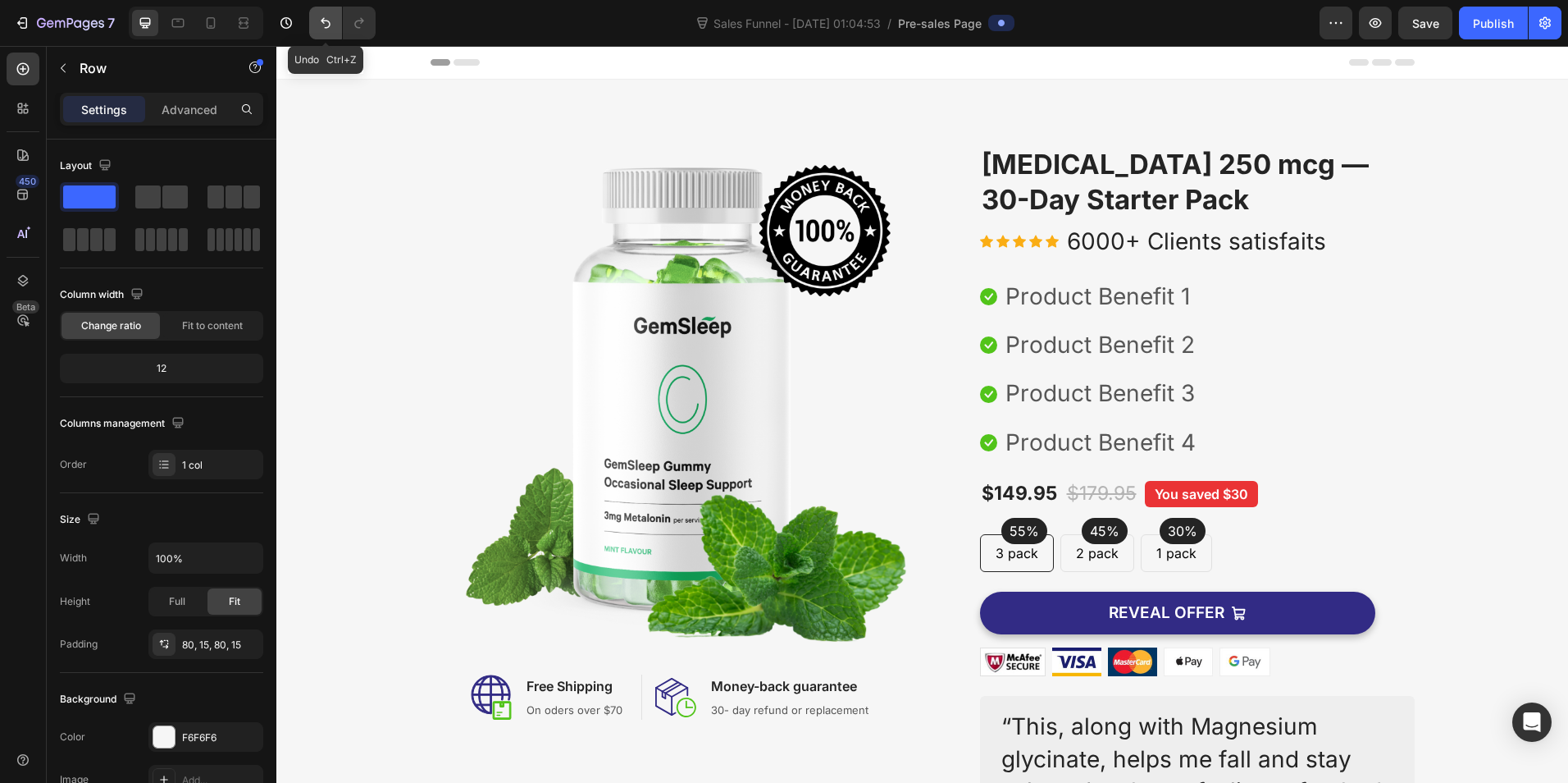
click at [330, 31] on button "Undo/Redo" at bounding box center [326, 23] width 33 height 33
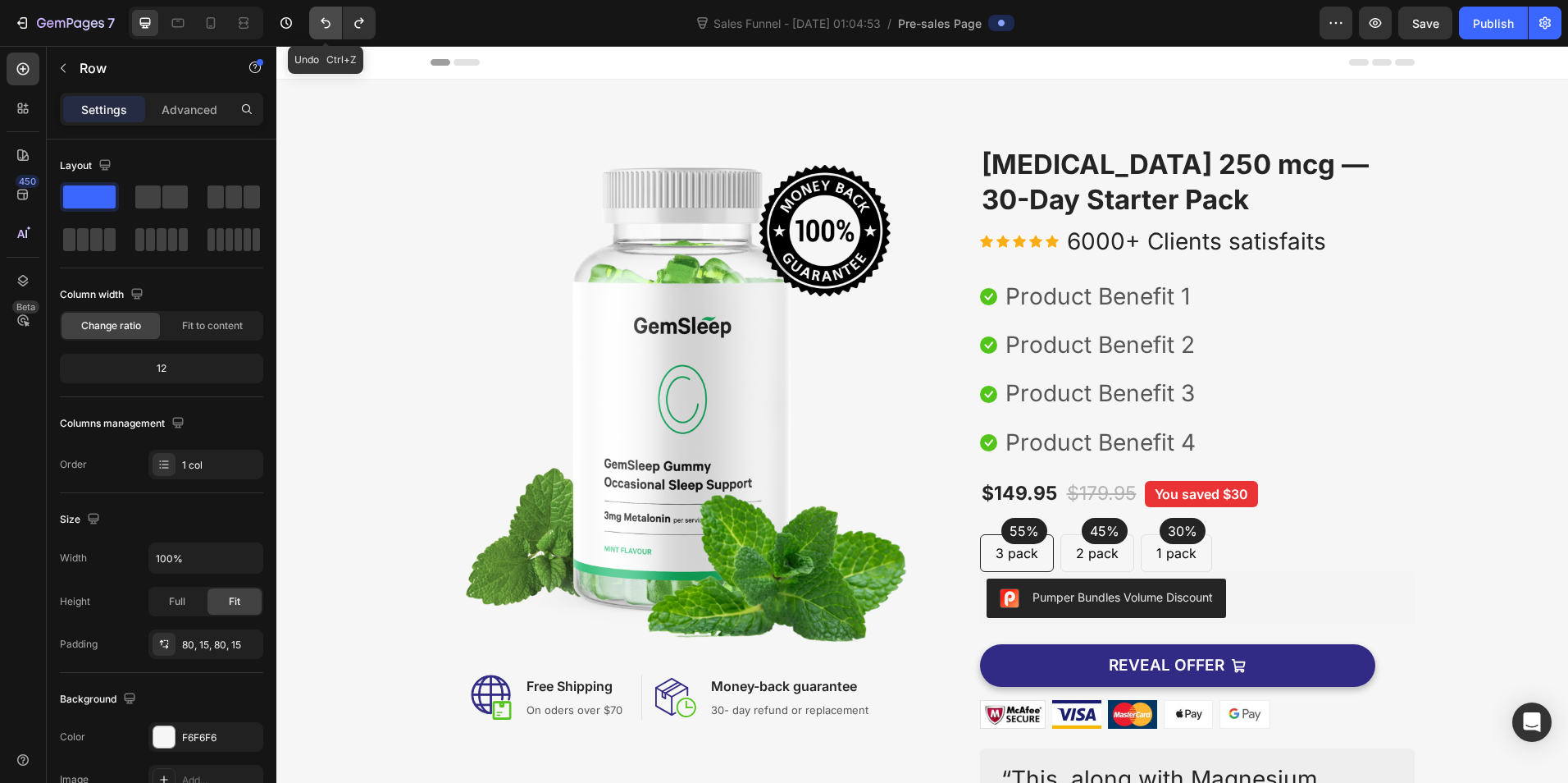
click at [330, 31] on button "Undo/Redo" at bounding box center [326, 23] width 33 height 33
click at [327, 26] on icon "Undo/Redo" at bounding box center [326, 23] width 16 height 16
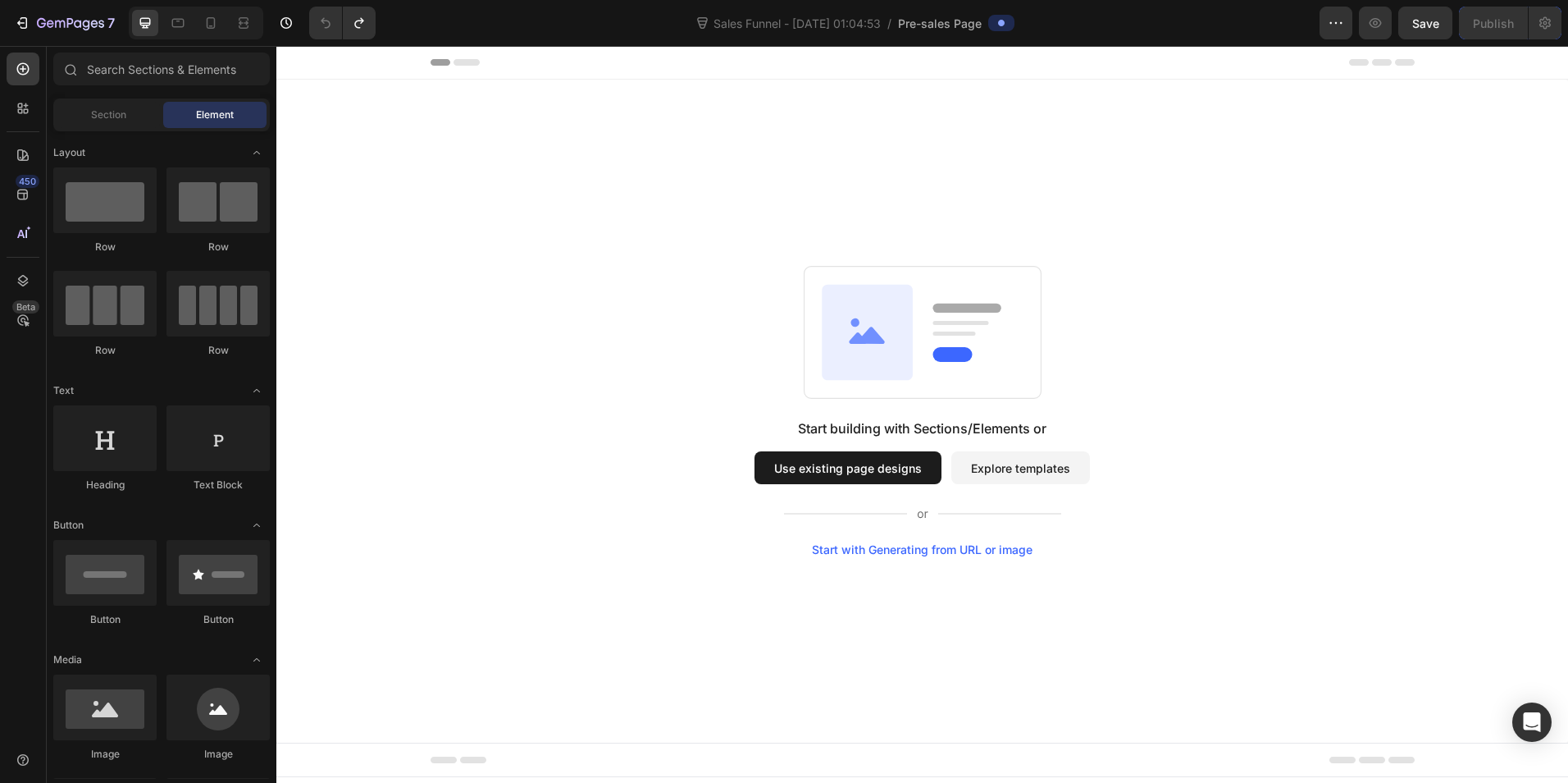
click at [1053, 468] on button "Explore templates" at bounding box center [1021, 468] width 139 height 33
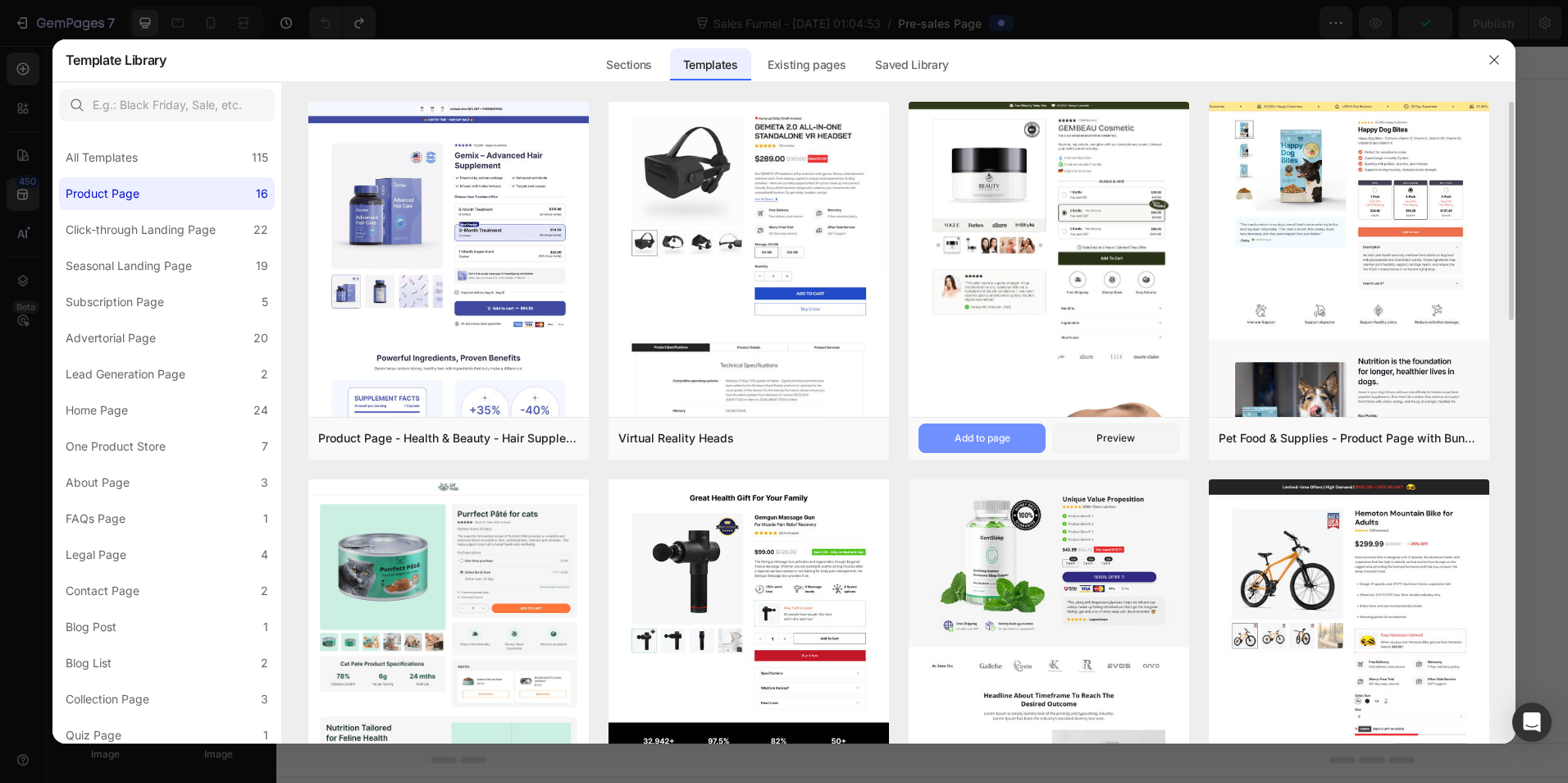
click at [963, 439] on div "Add to page" at bounding box center [981, 438] width 55 height 15
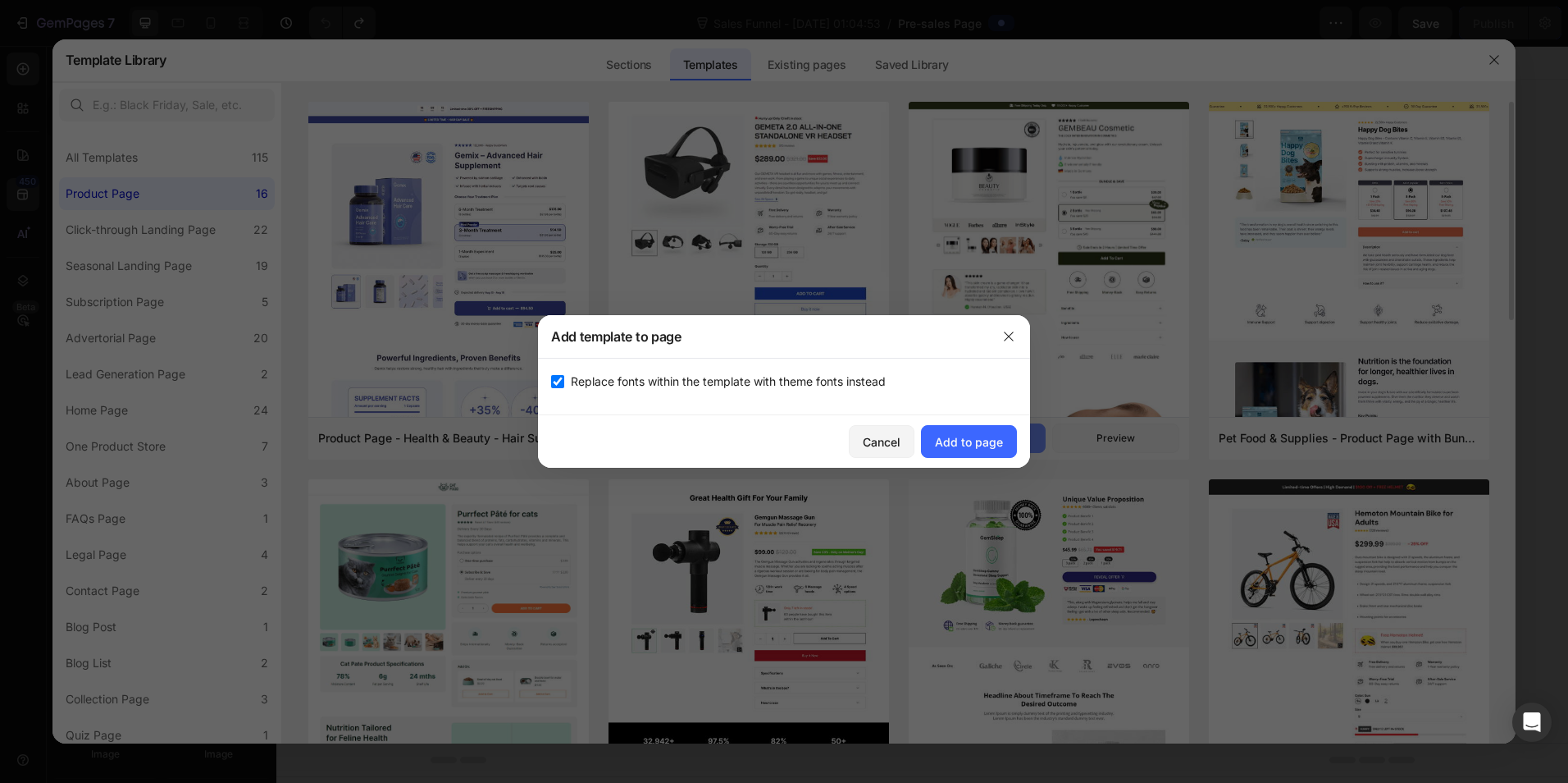
click at [963, 439] on div "Add to page" at bounding box center [969, 441] width 68 height 17
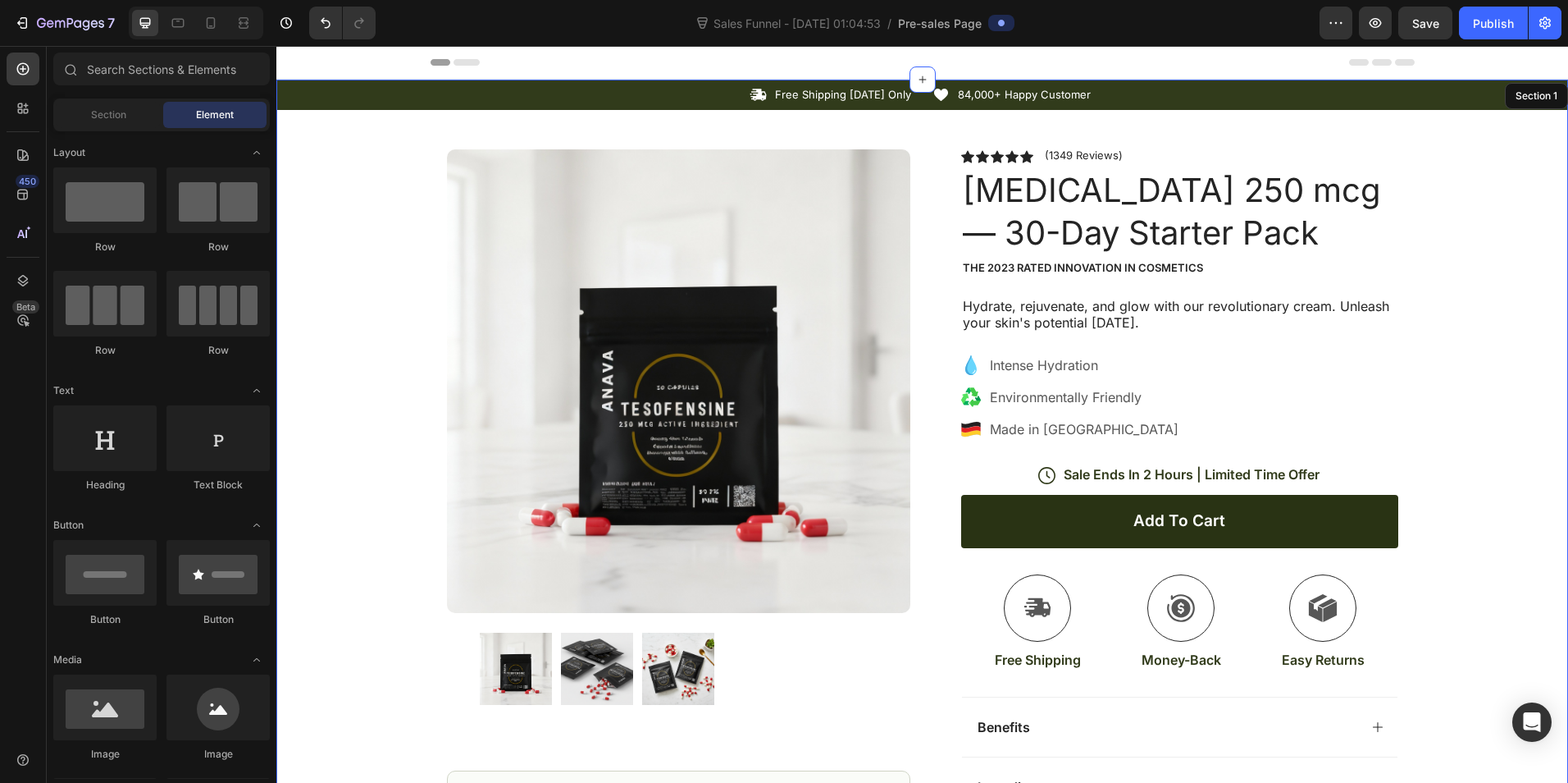
scroll to position [34, 0]
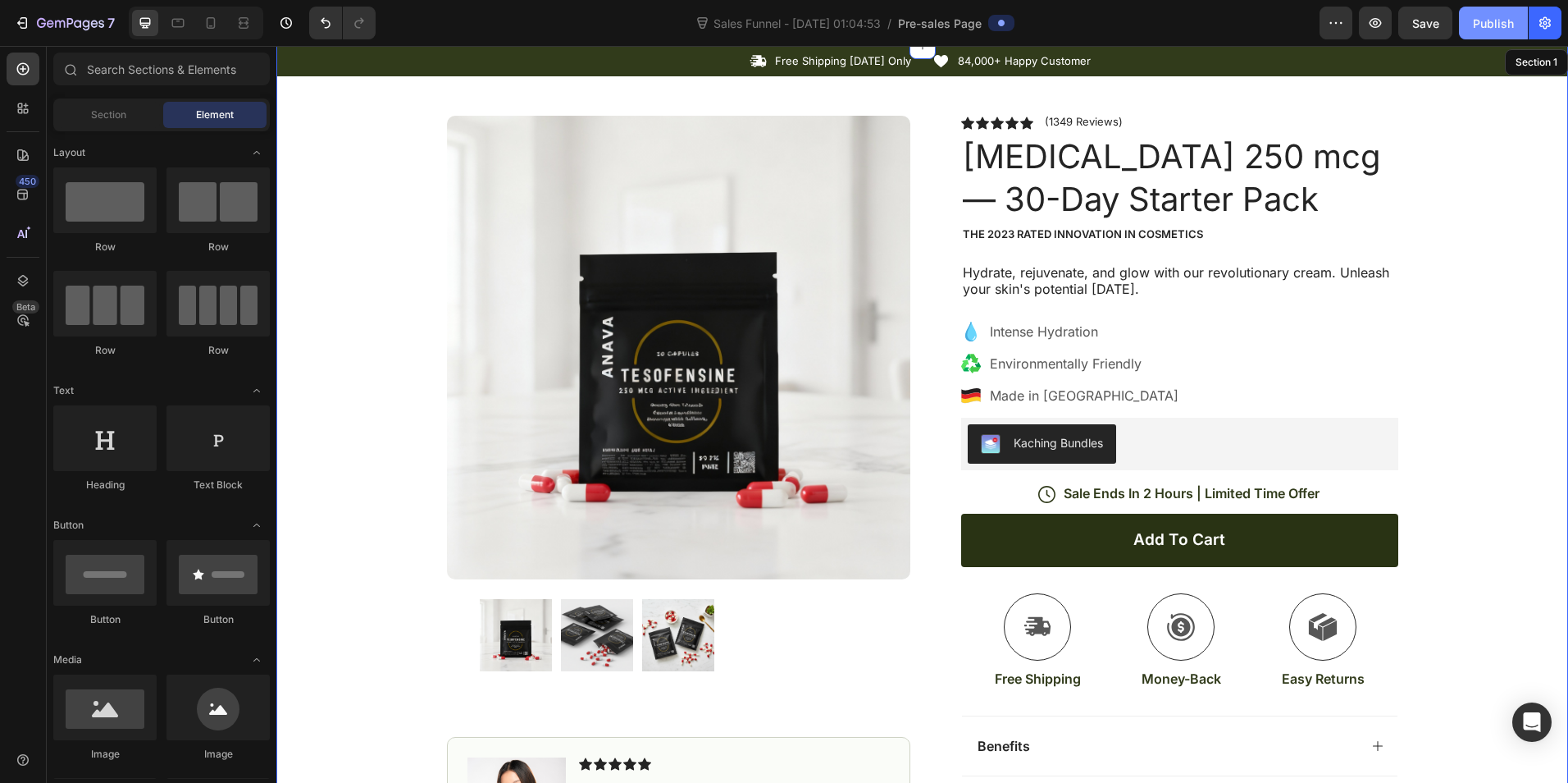
click at [1477, 23] on div "Publish" at bounding box center [1493, 23] width 41 height 17
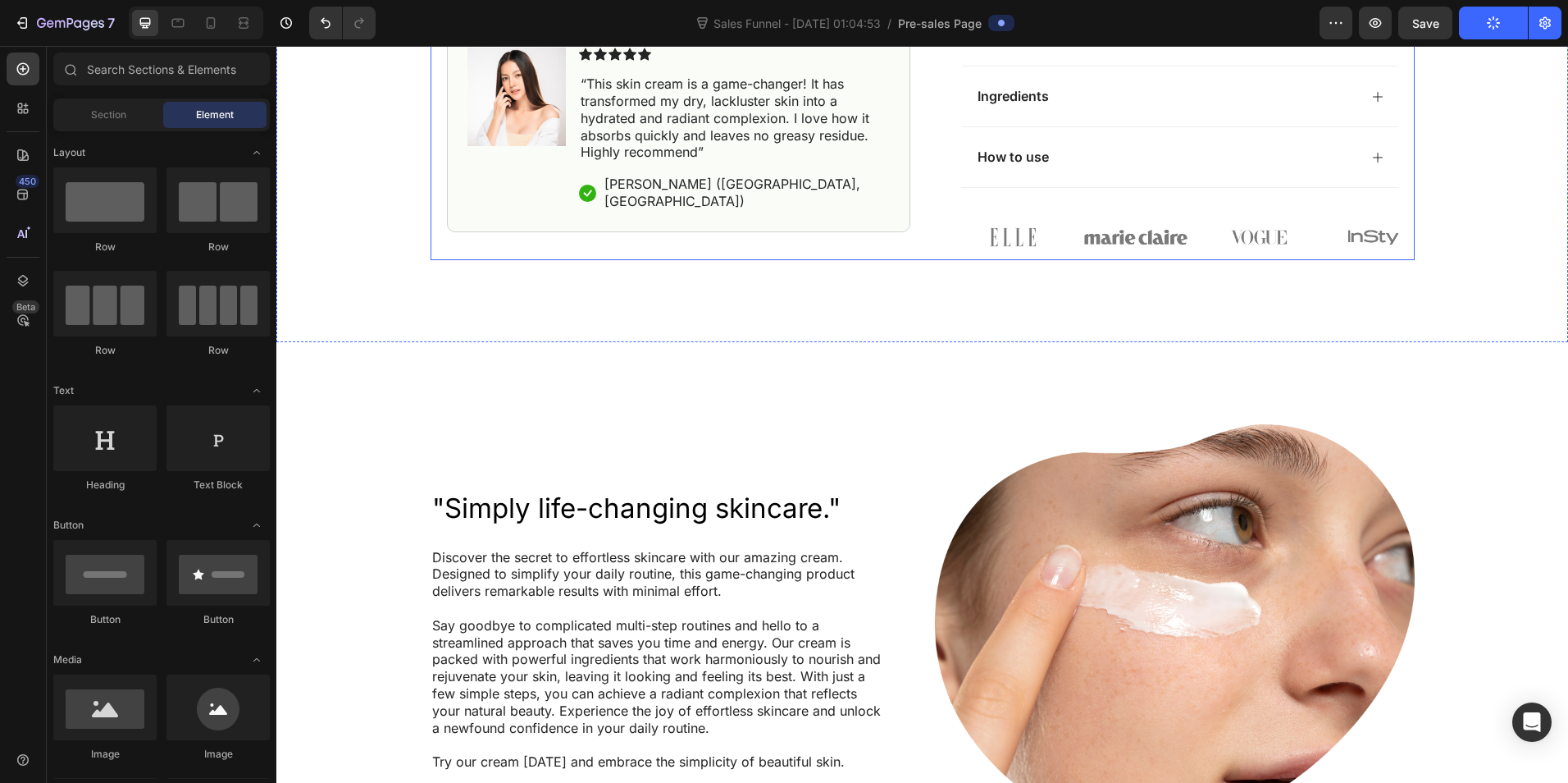
scroll to position [0, 0]
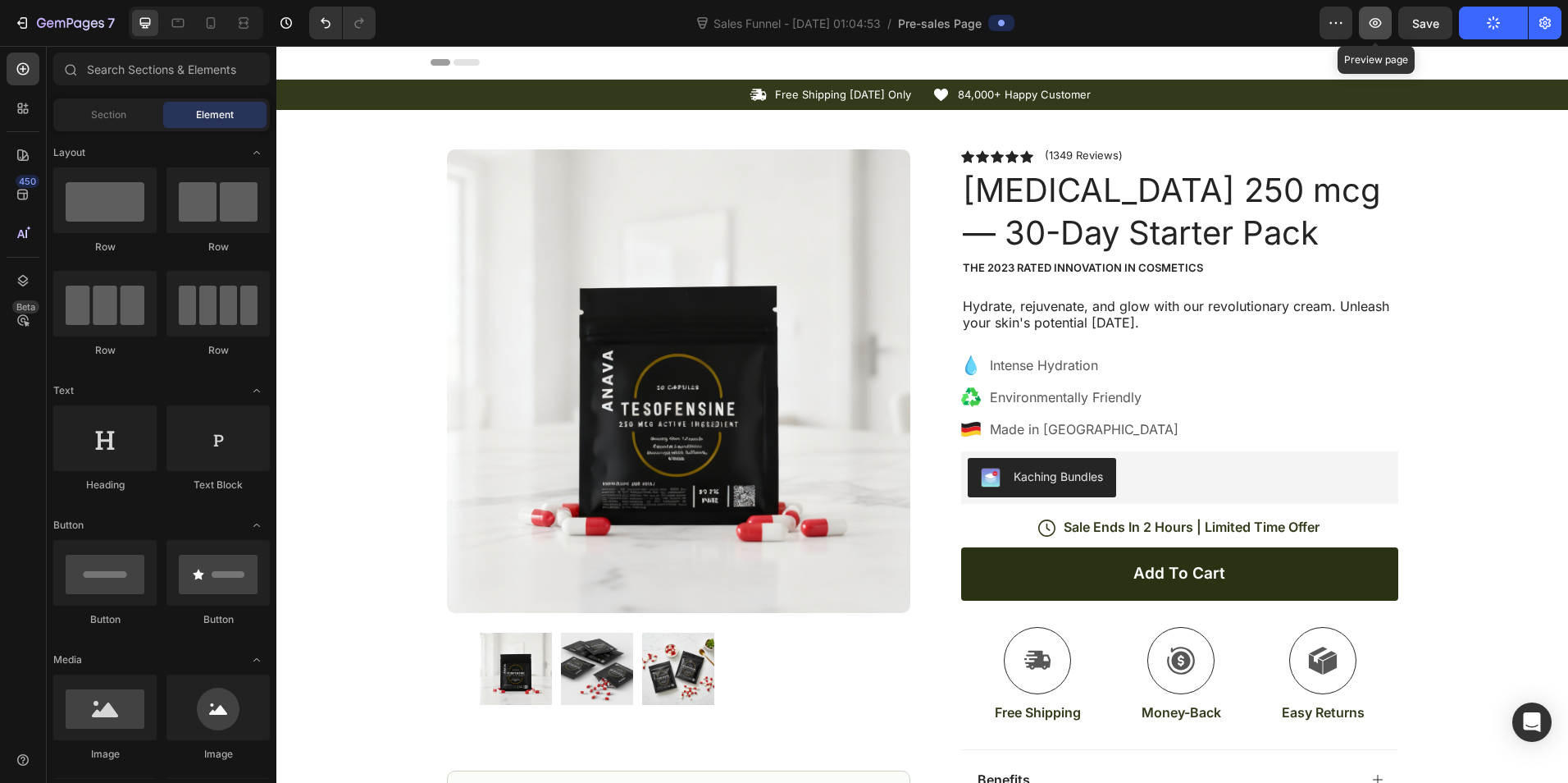
click at [1379, 30] on icon "button" at bounding box center [1376, 23] width 16 height 16
click at [46, 23] on icon "button" at bounding box center [42, 23] width 9 height 10
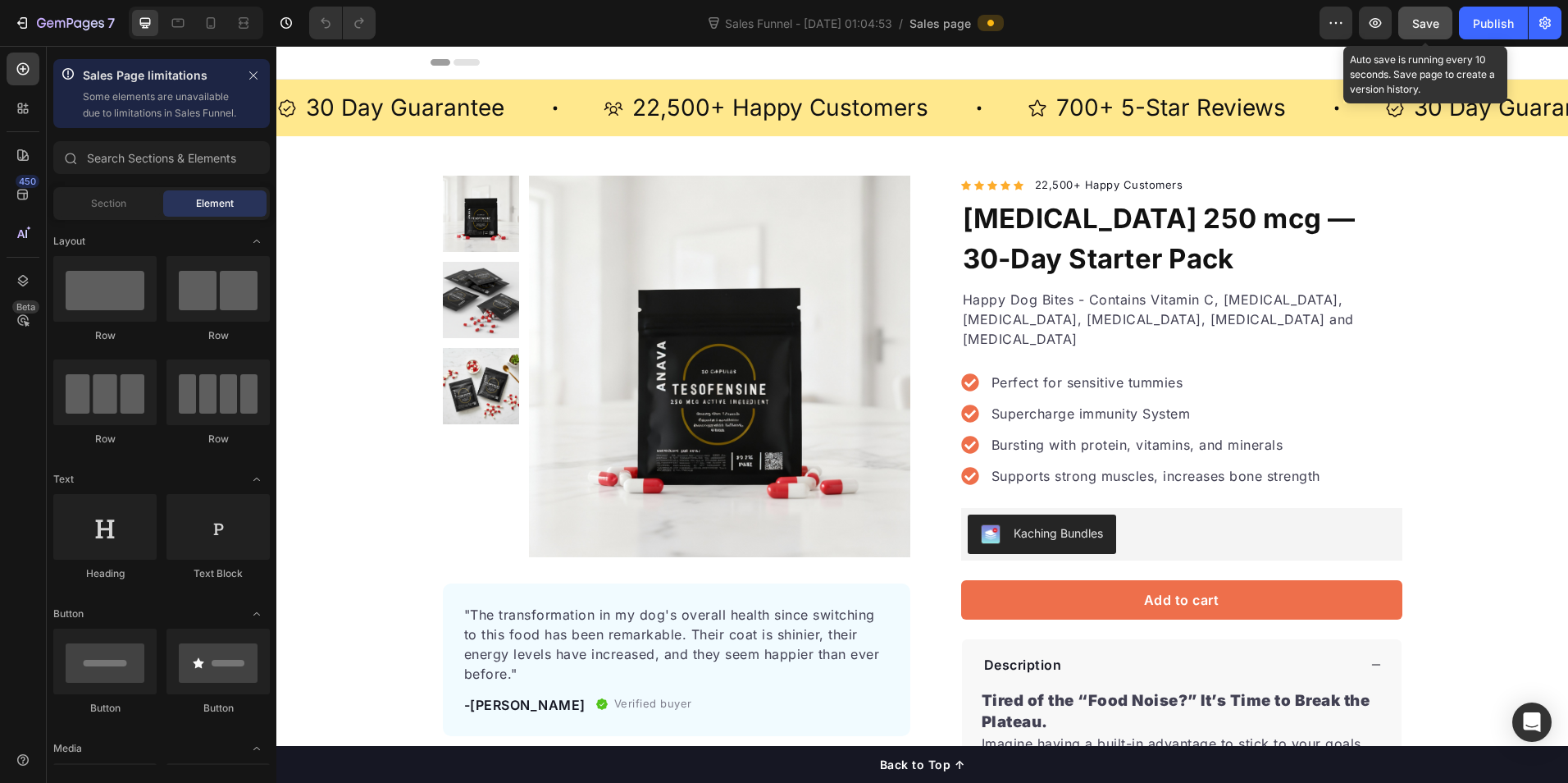
click at [1430, 27] on span "Save" at bounding box center [1426, 23] width 27 height 14
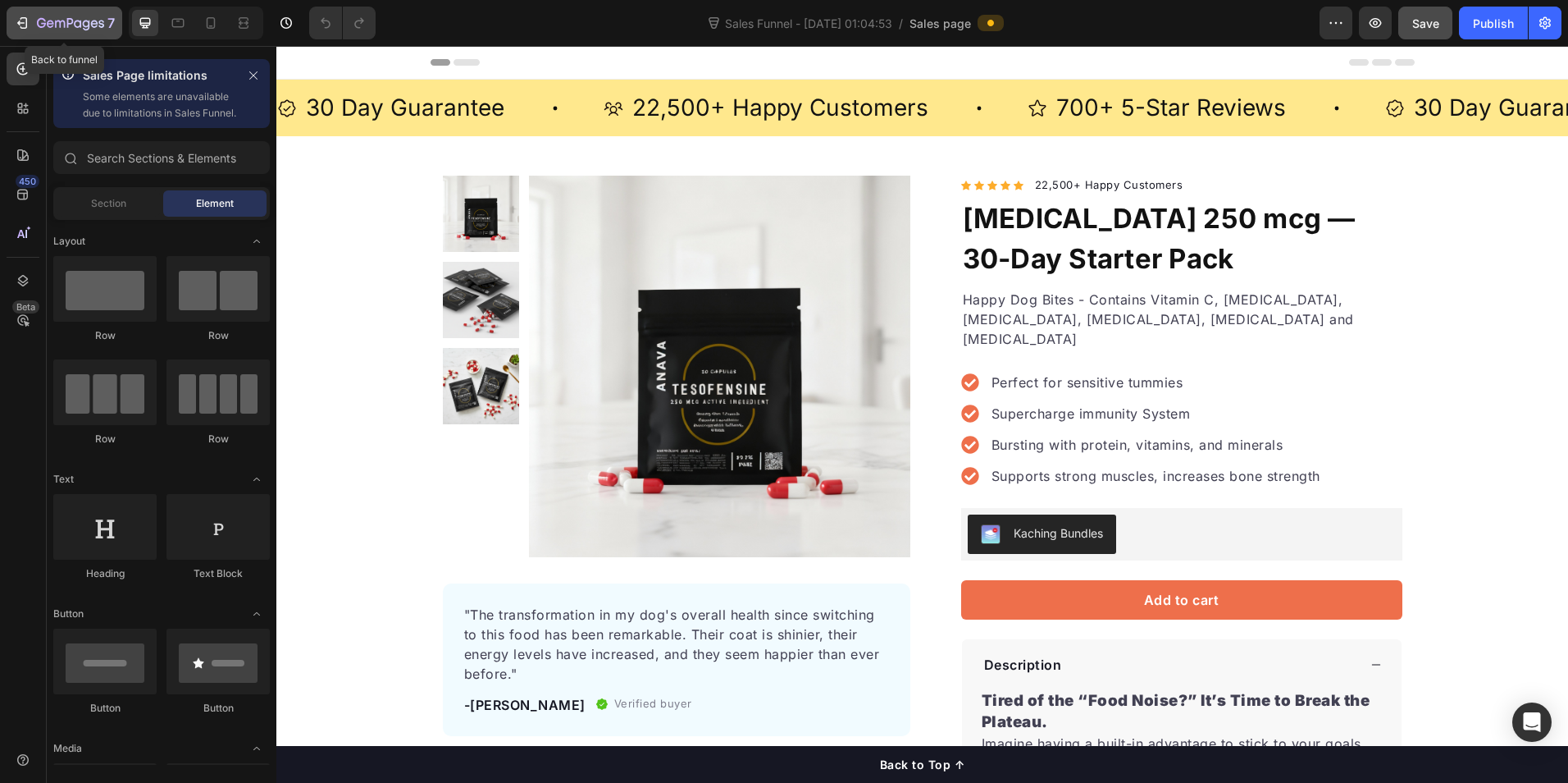
click at [37, 15] on div "7" at bounding box center [76, 23] width 78 height 20
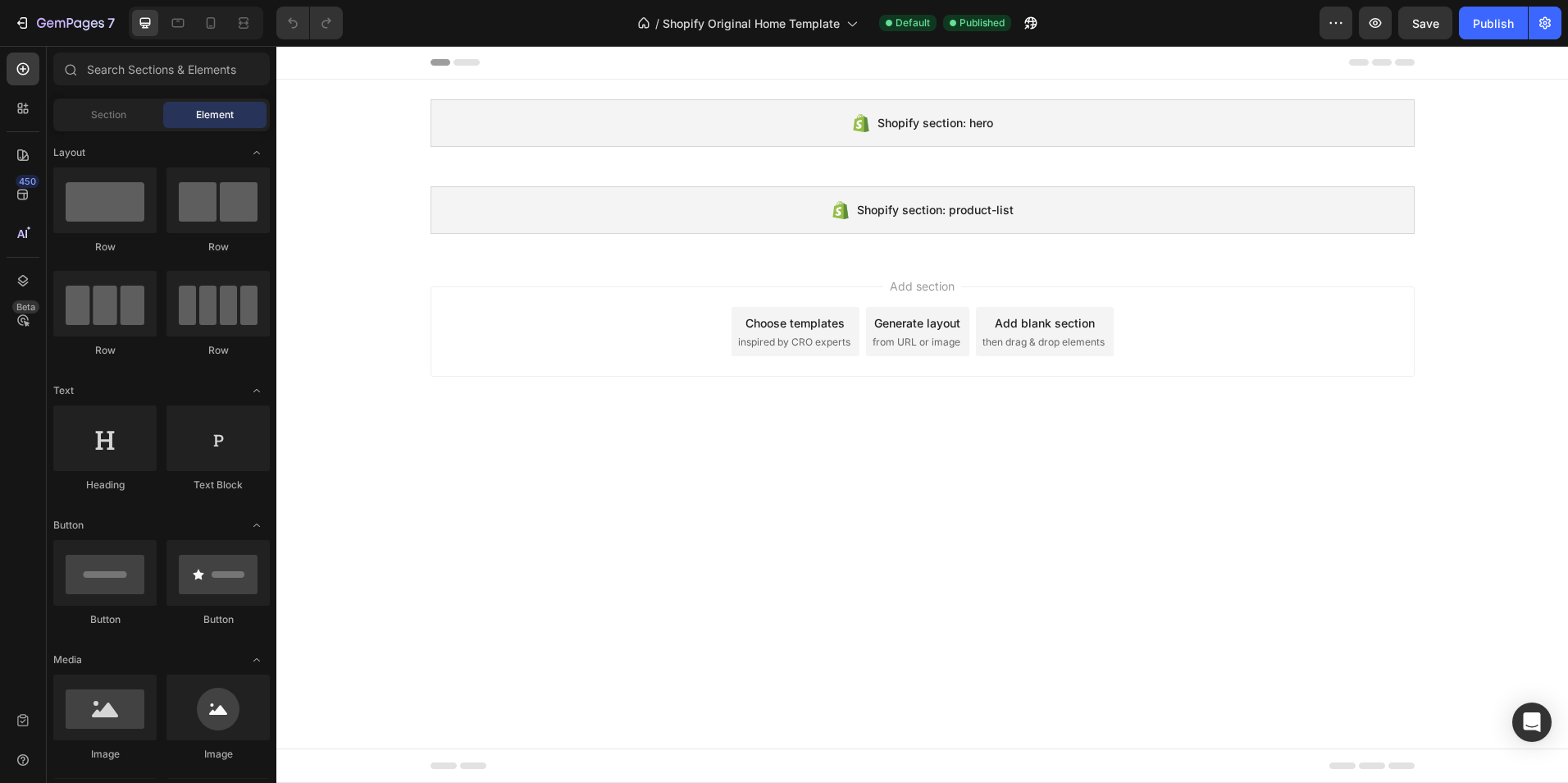
click at [780, 335] on span "inspired by CRO experts" at bounding box center [794, 342] width 113 height 15
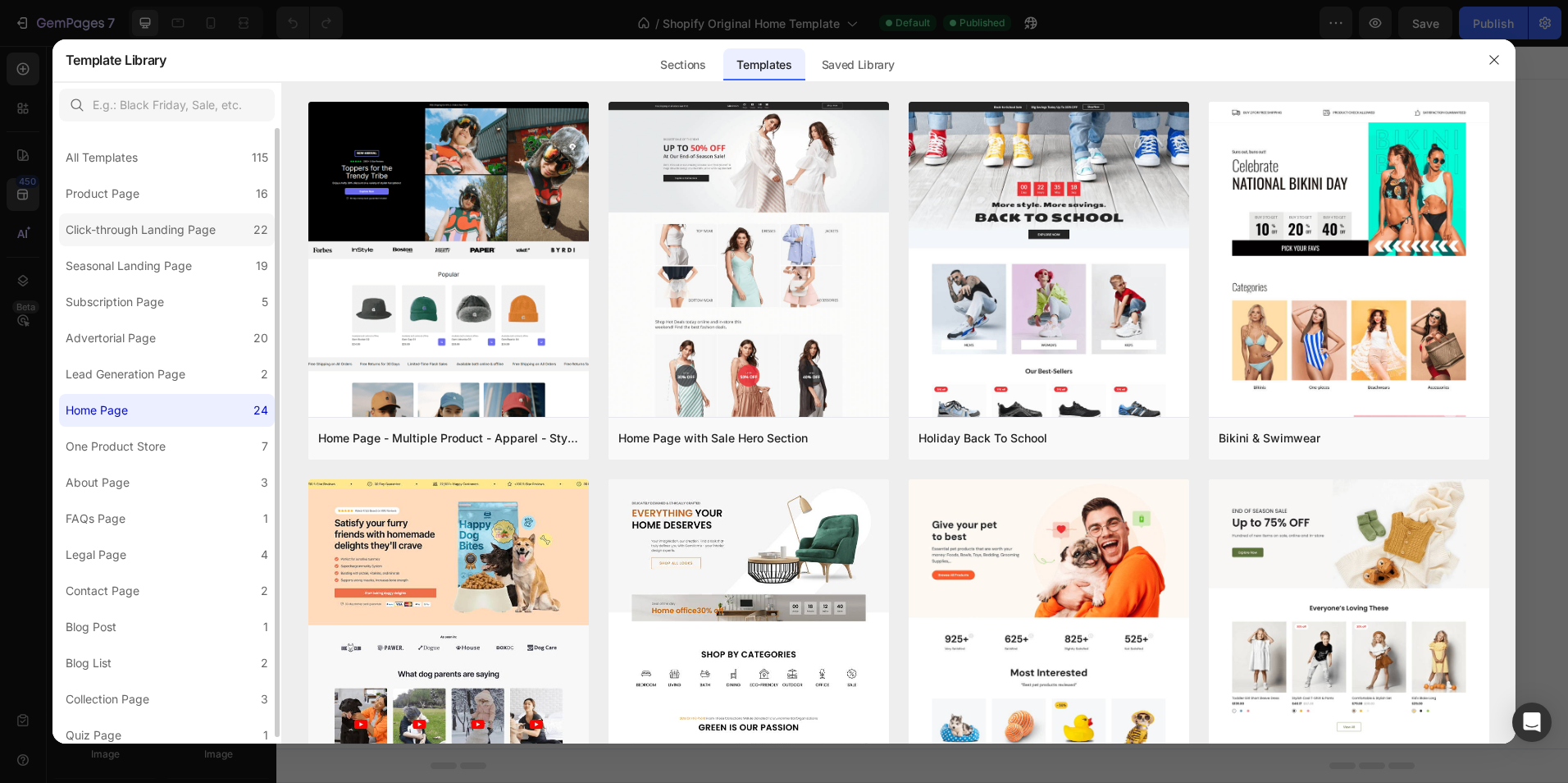
click at [113, 225] on div "Click-through Landing Page" at bounding box center [140, 230] width 150 height 20
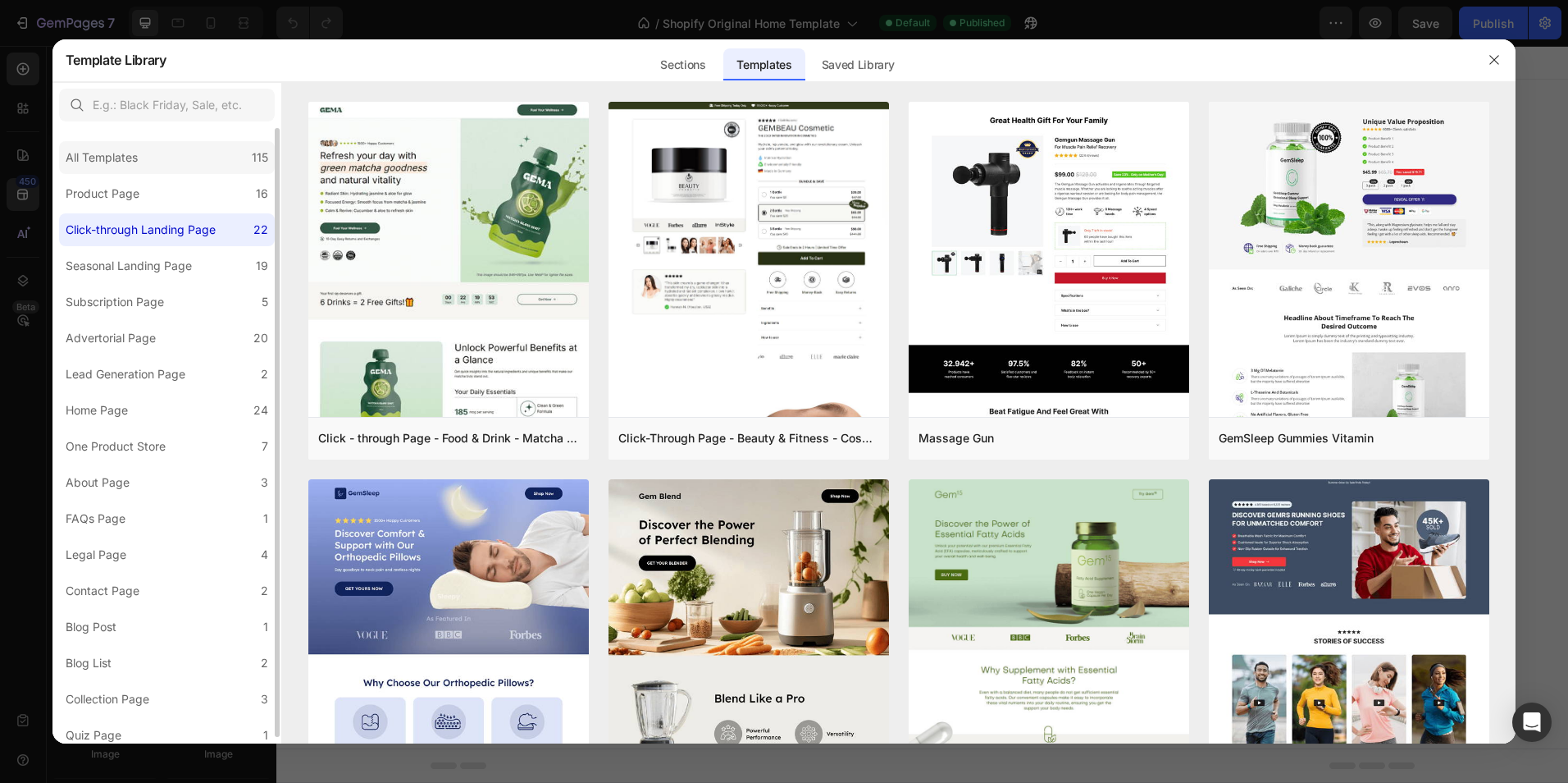
click at [115, 151] on div "All Templates" at bounding box center [101, 158] width 72 height 20
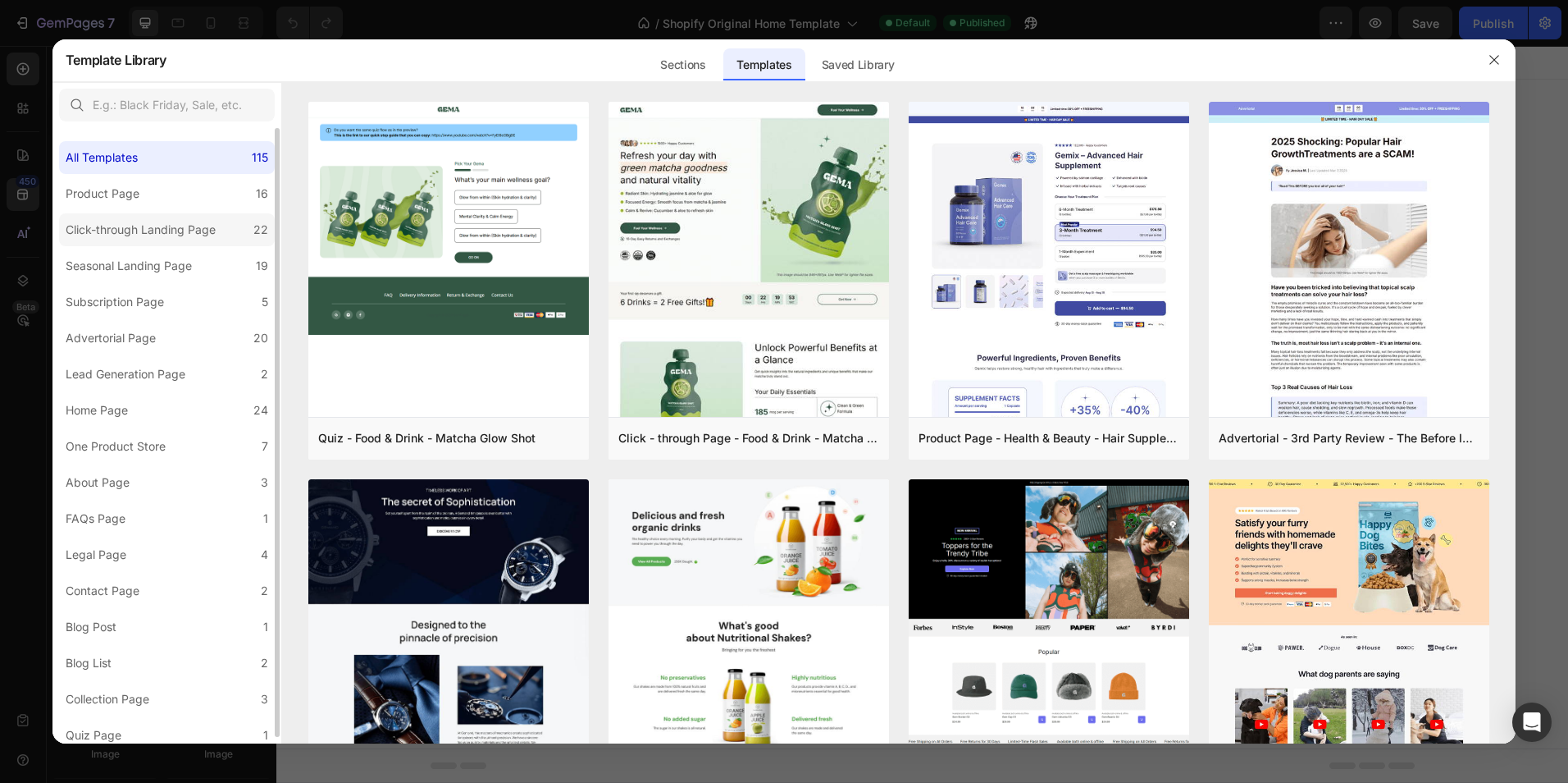
click at [124, 233] on div "Click-through Landing Page" at bounding box center [140, 230] width 150 height 20
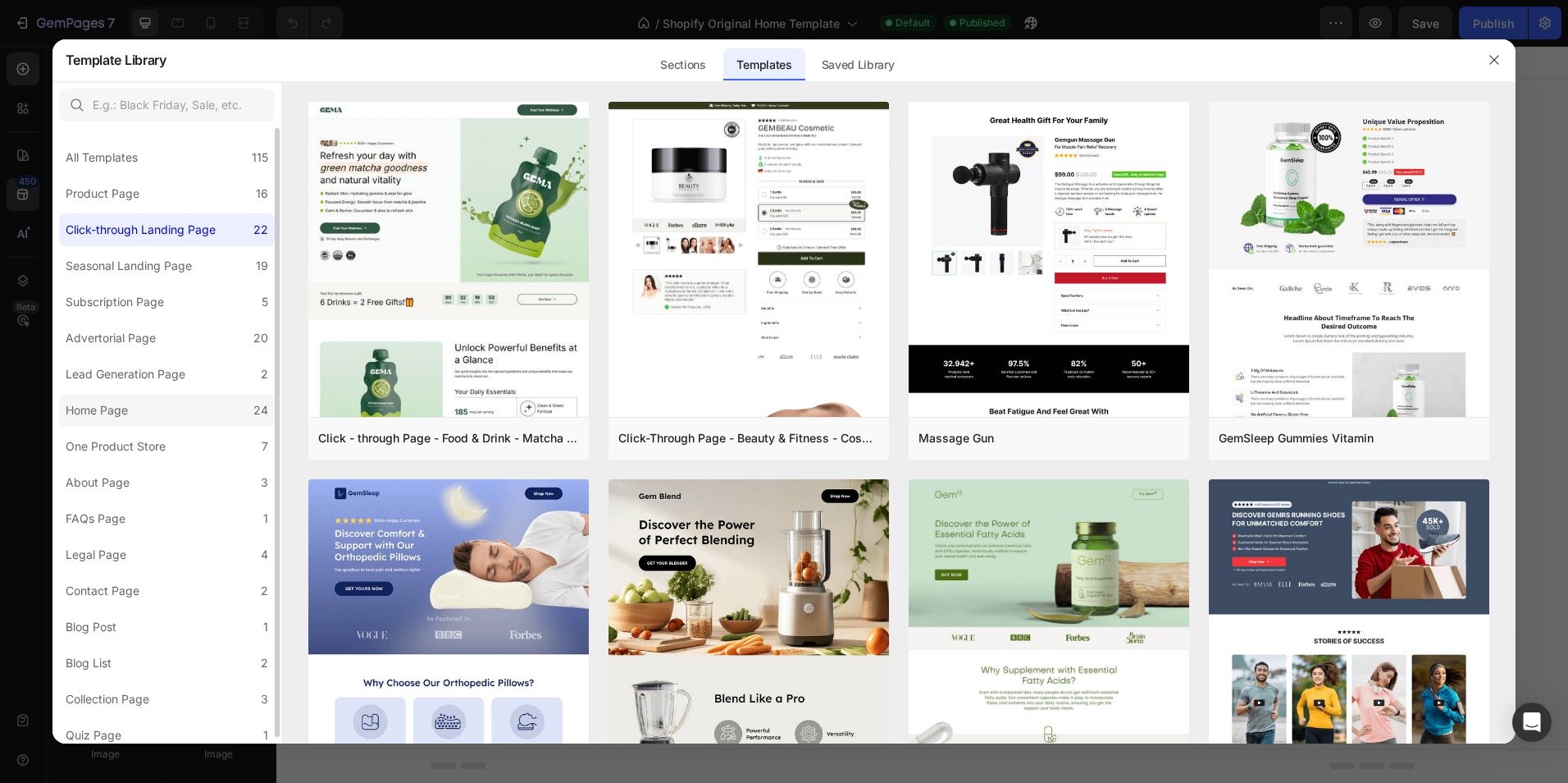
click at [122, 406] on div "Home Page" at bounding box center [96, 411] width 63 height 20
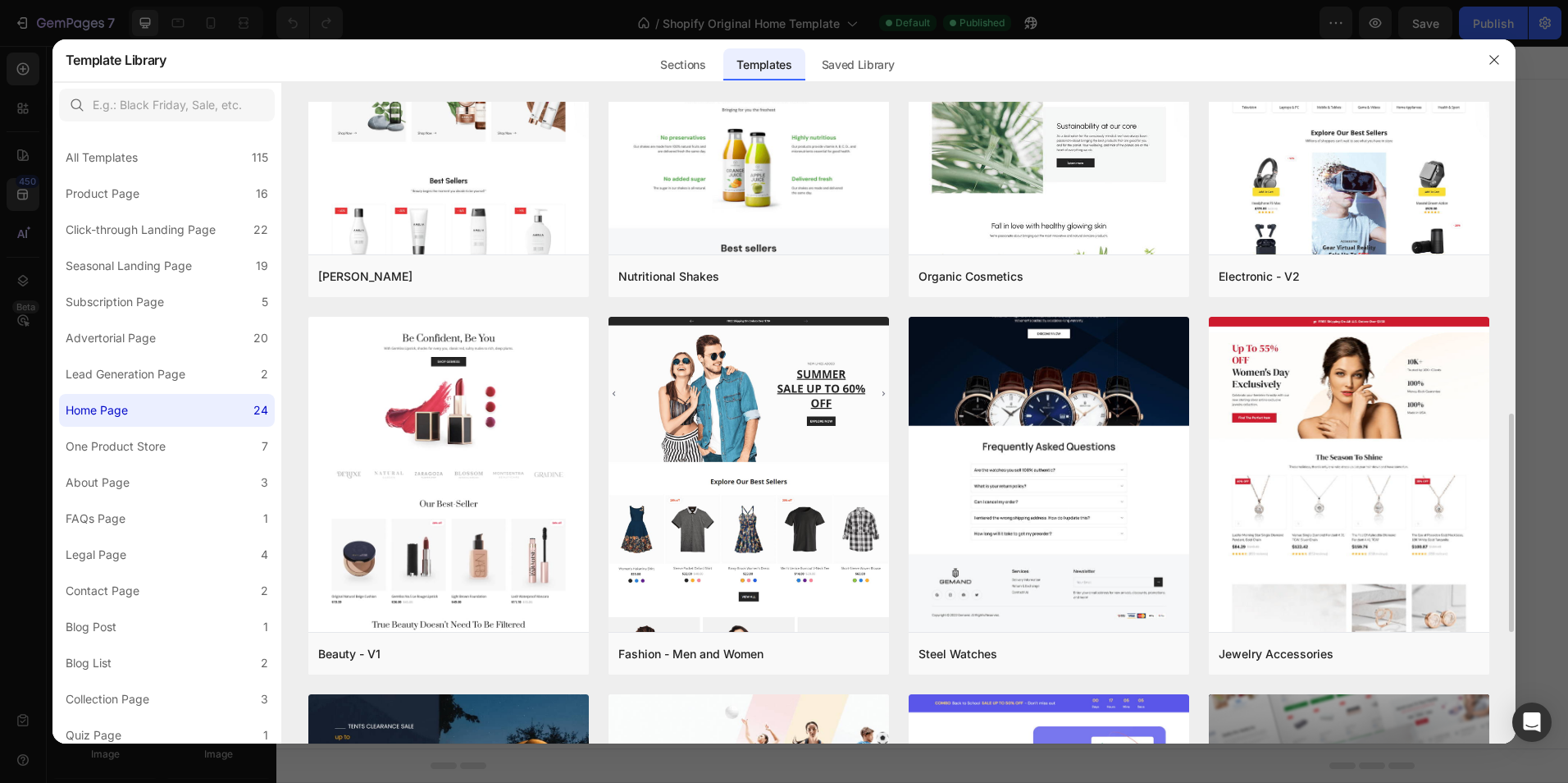
scroll to position [1245, 0]
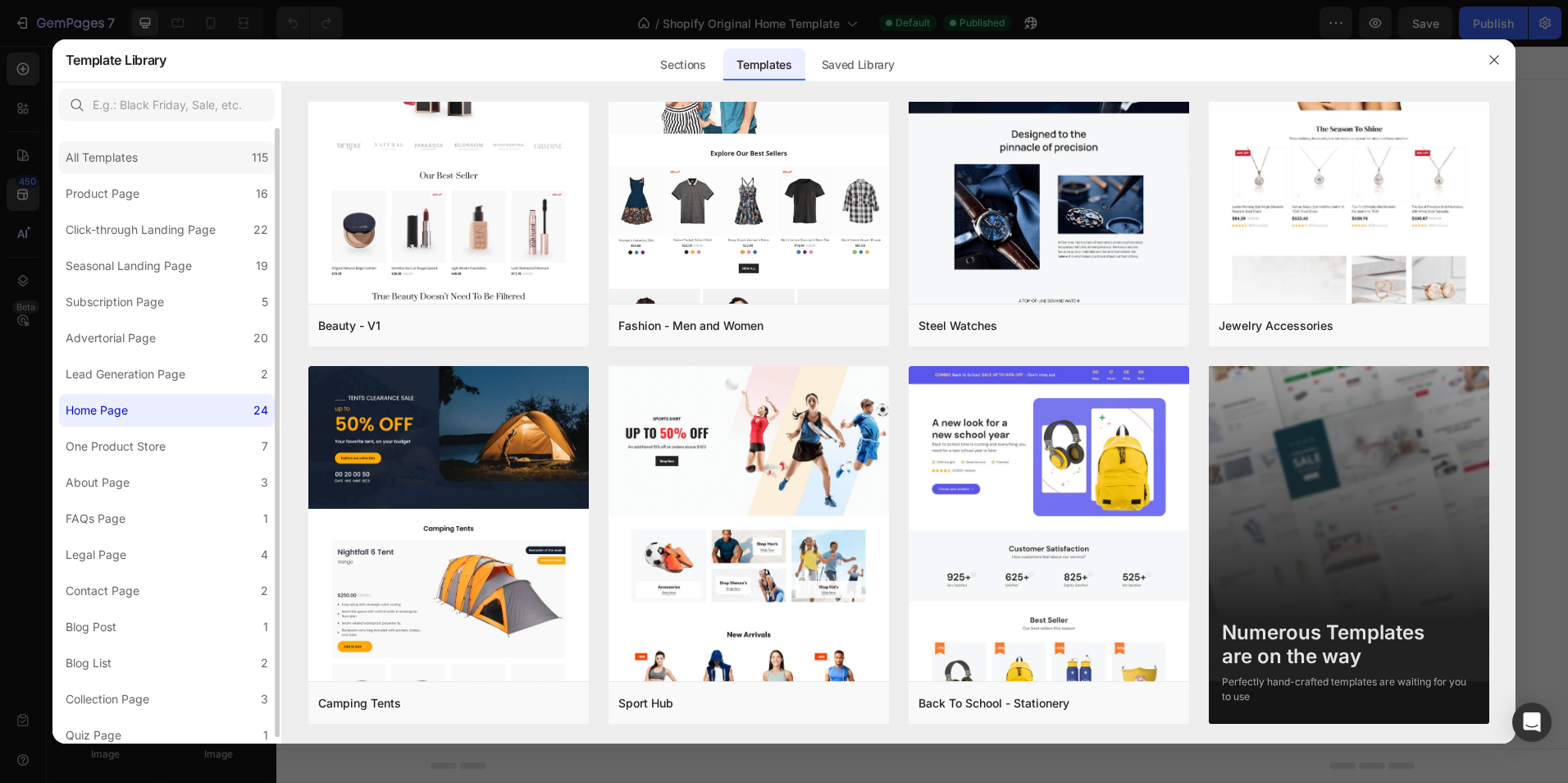
click at [102, 164] on div "All Templates" at bounding box center [101, 158] width 72 height 20
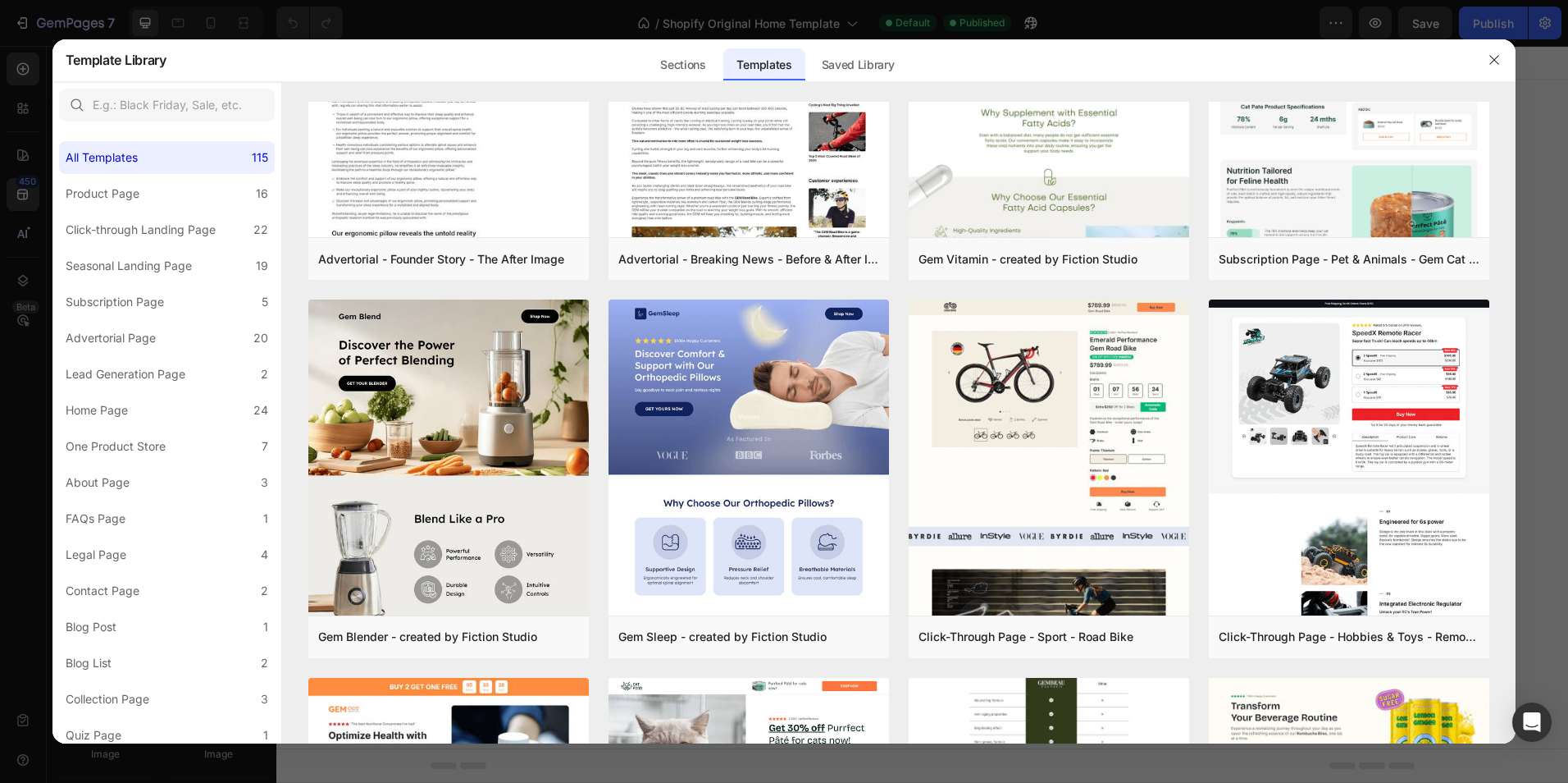
scroll to position [2450, 0]
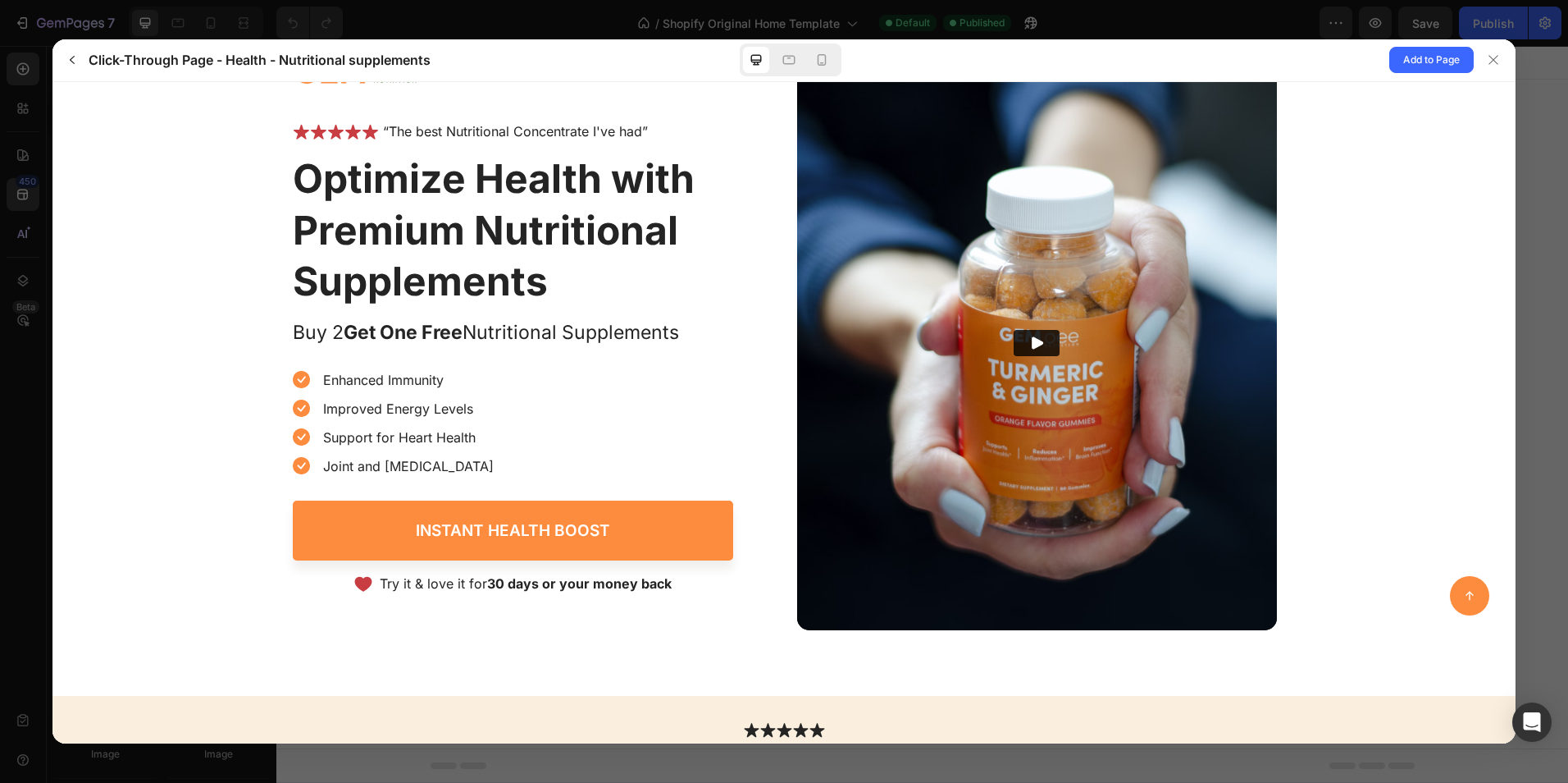
scroll to position [0, 0]
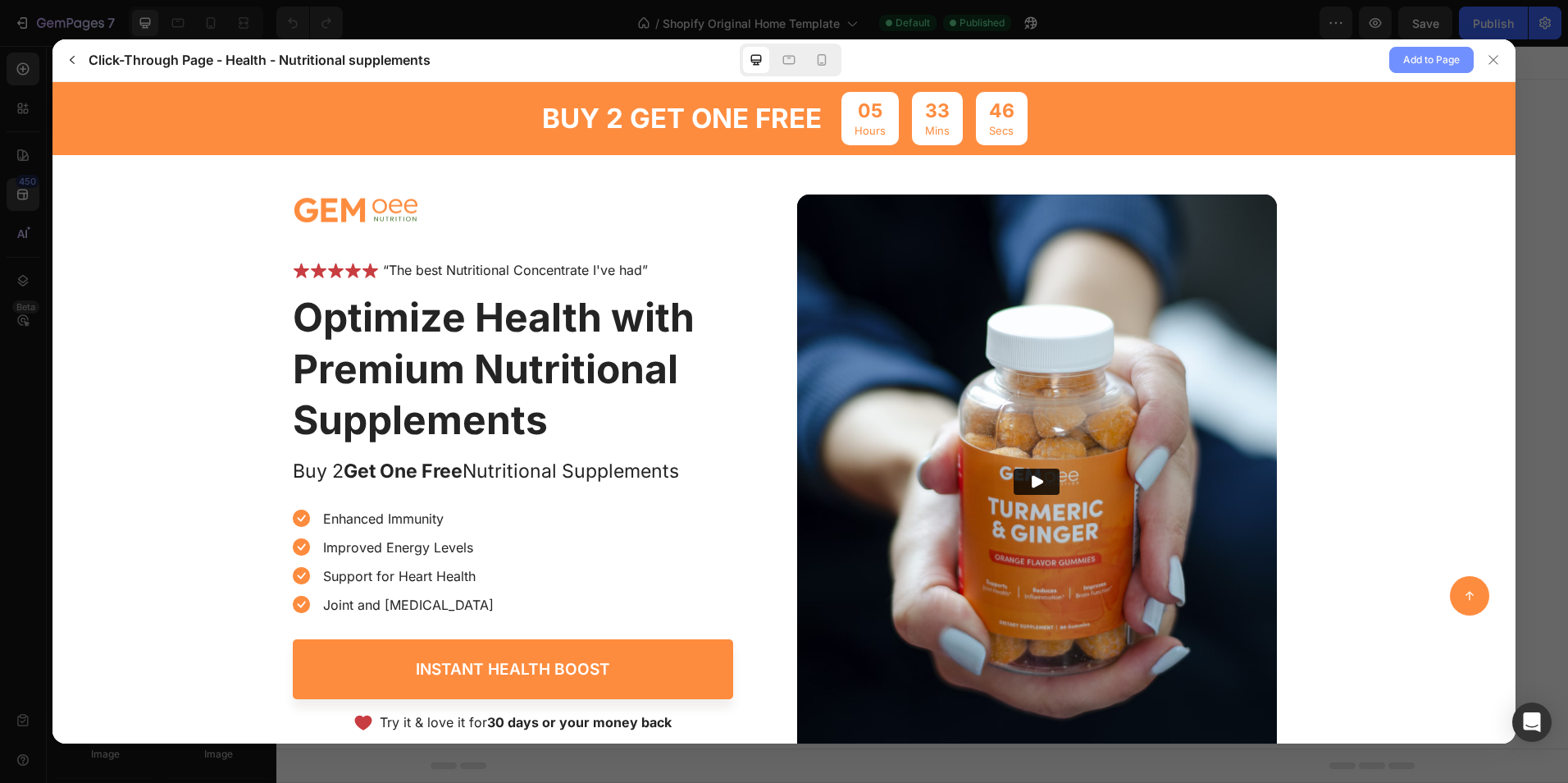
click at [1428, 48] on button "Add to Page" at bounding box center [1431, 59] width 84 height 26
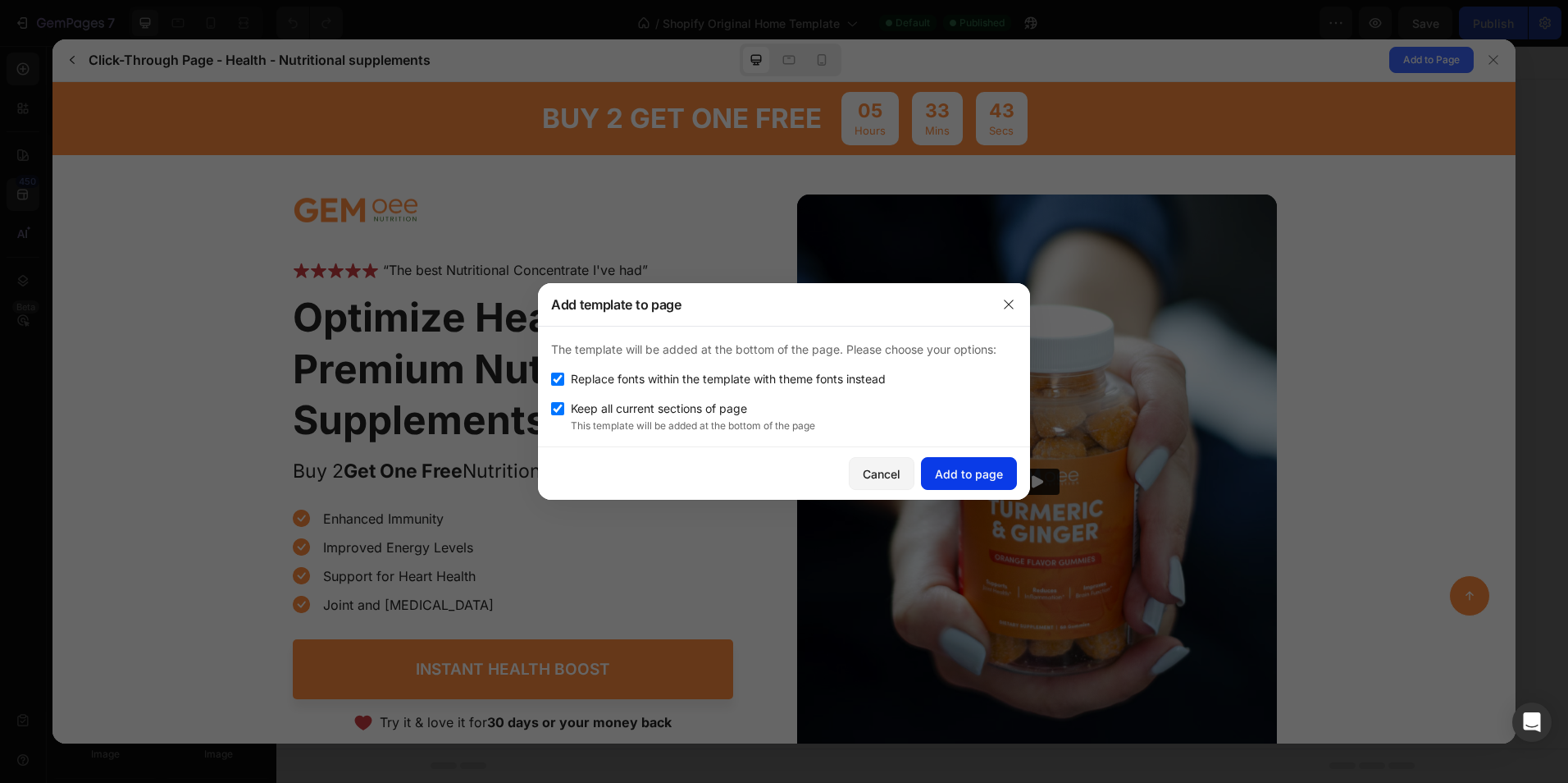
click at [976, 471] on div "Add to page" at bounding box center [969, 473] width 68 height 17
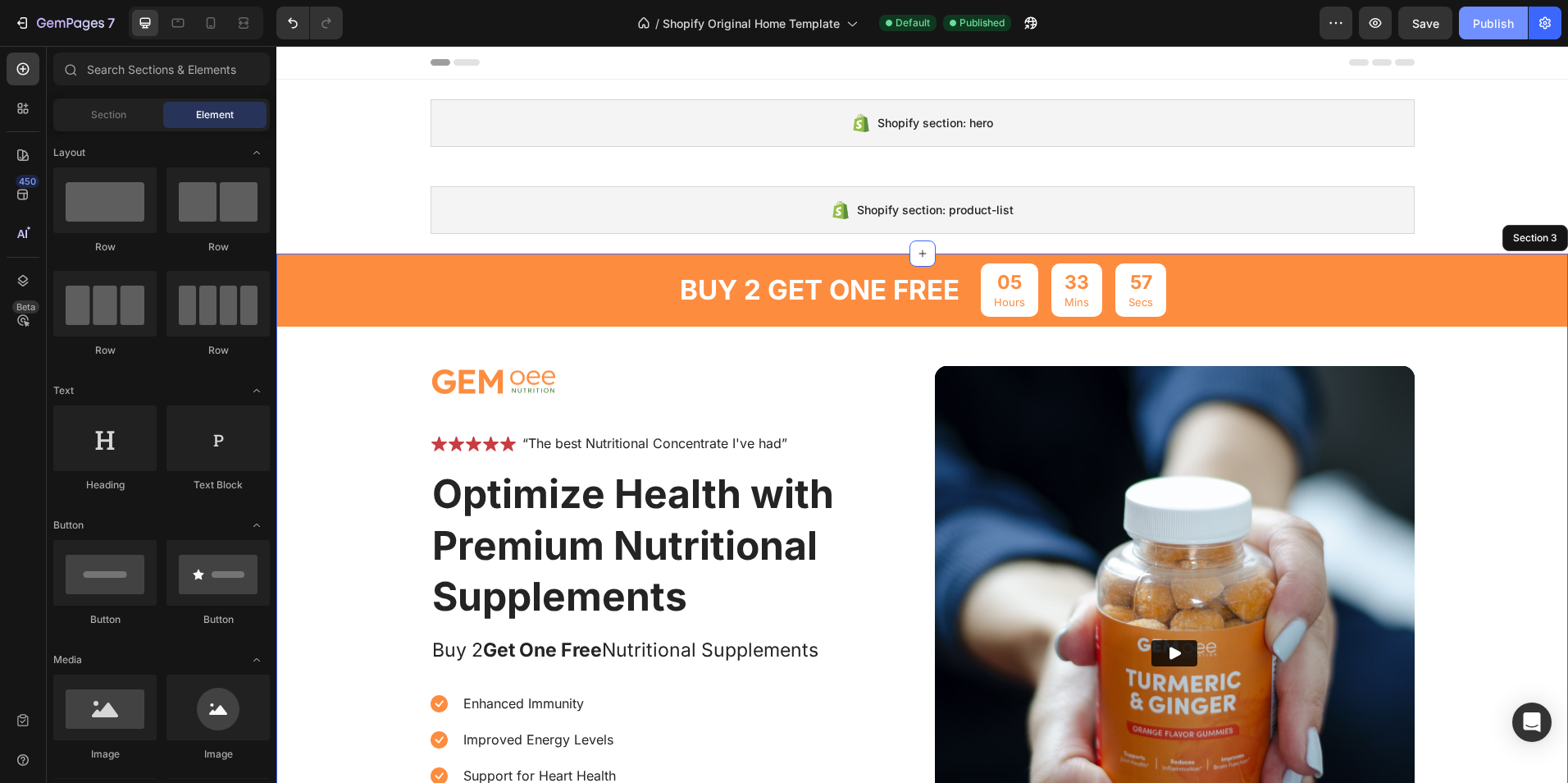
click at [1487, 25] on div "Publish" at bounding box center [1493, 23] width 41 height 17
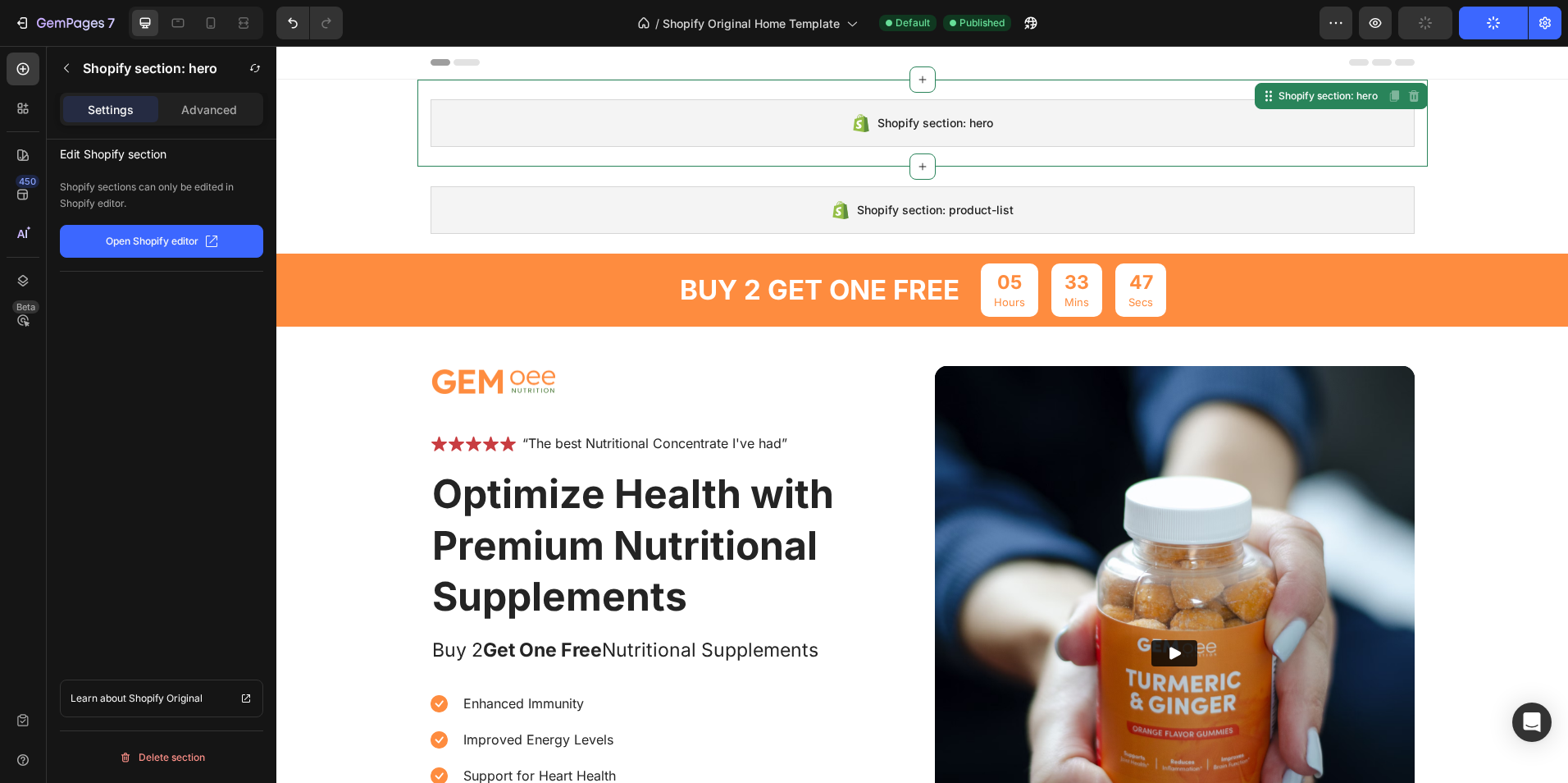
click at [1247, 120] on div "Shopify section: hero" at bounding box center [922, 123] width 984 height 47
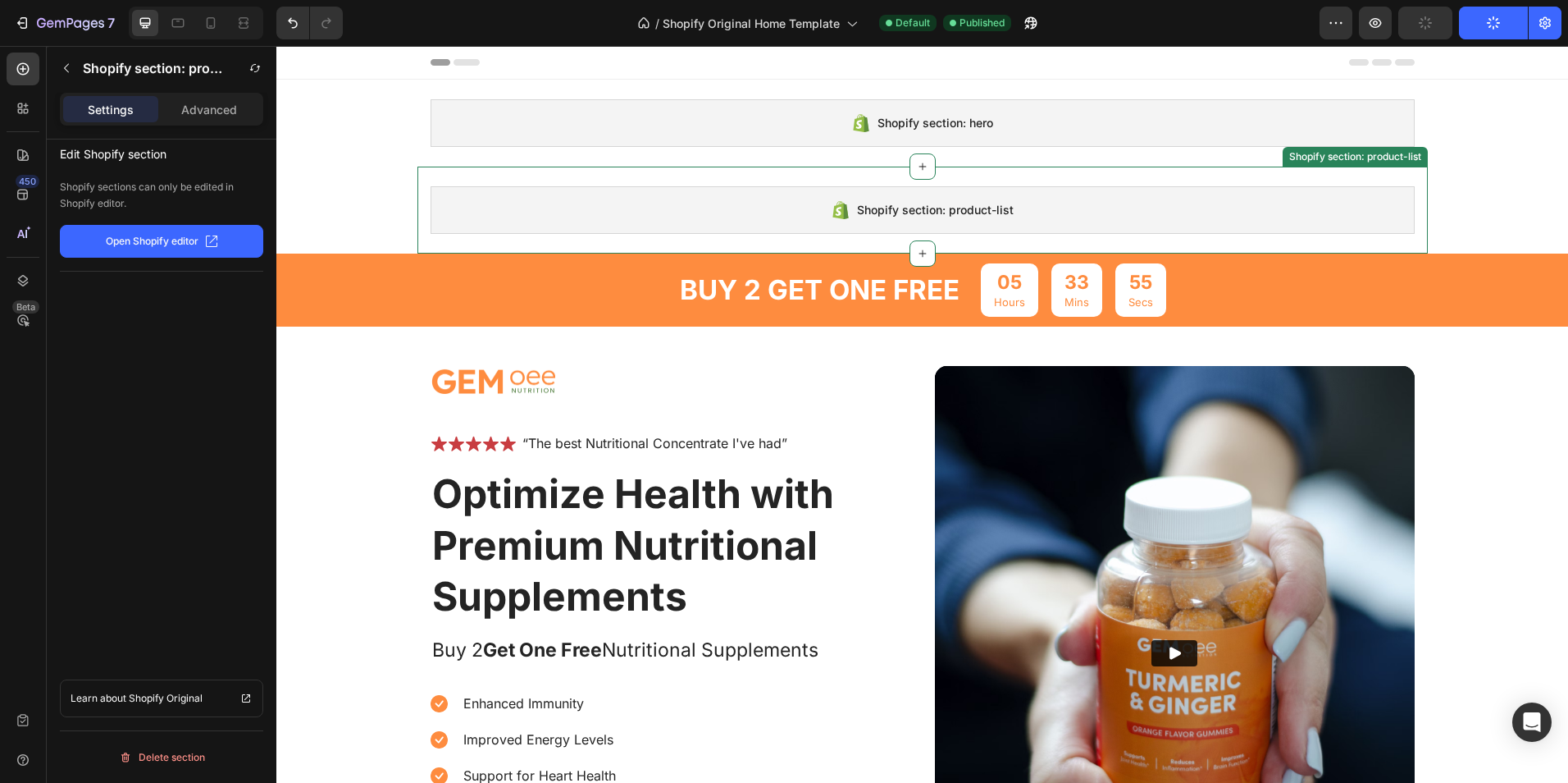
click at [1357, 203] on div "Shopify section: product-list" at bounding box center [922, 210] width 984 height 47
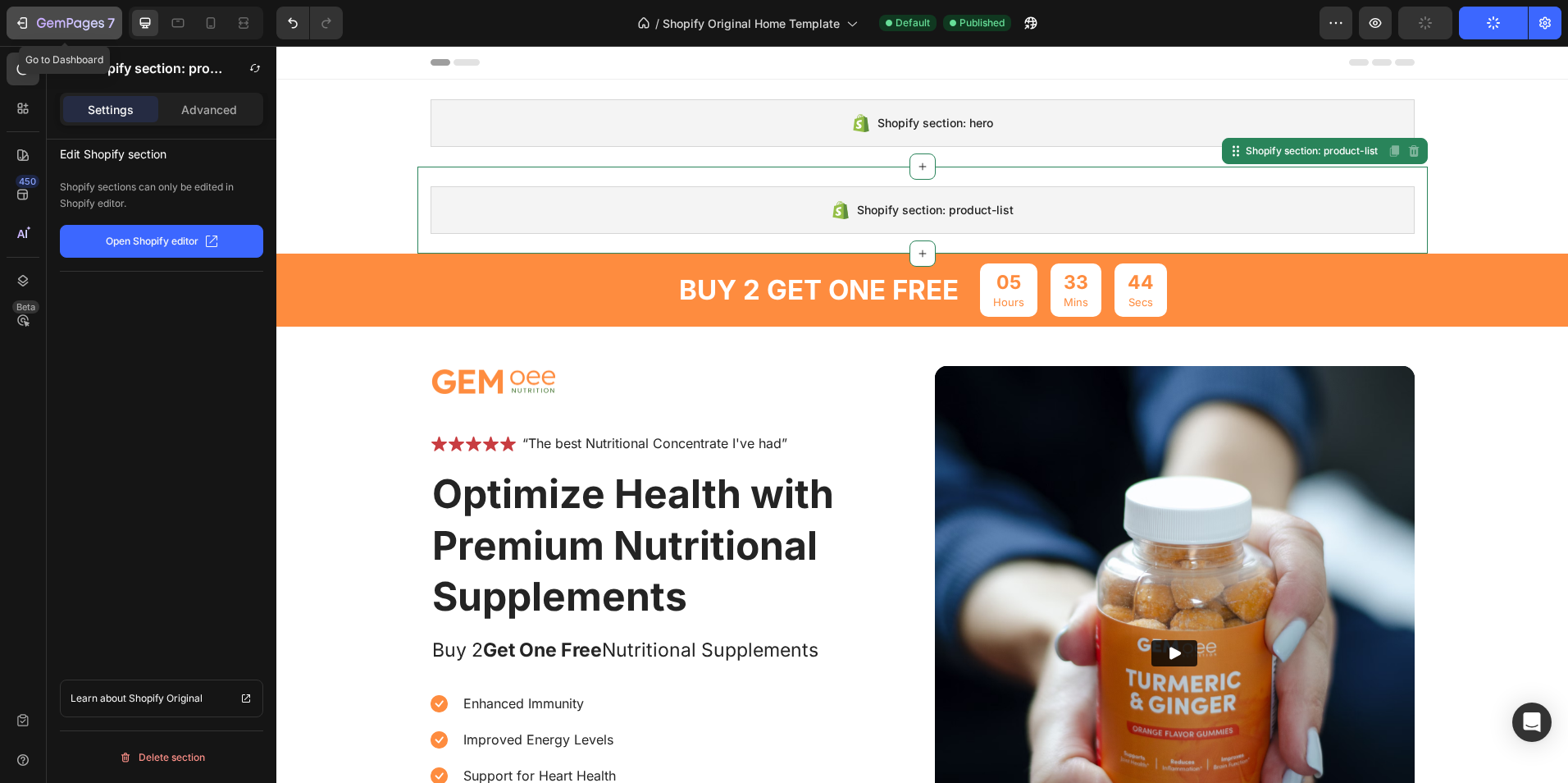
click at [20, 25] on icon "button" at bounding box center [22, 23] width 16 height 16
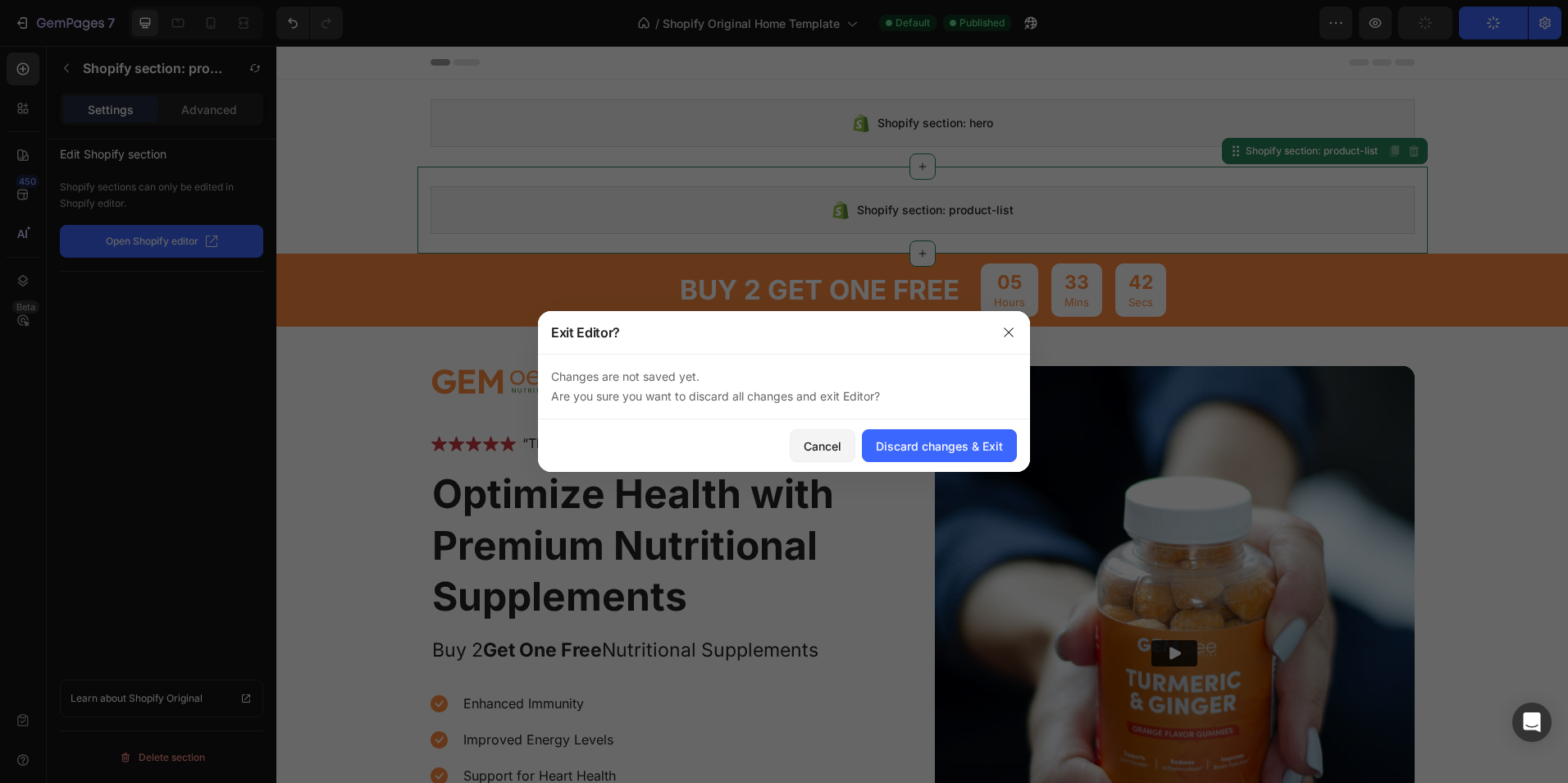
click at [1014, 314] on div at bounding box center [1009, 332] width 43 height 43
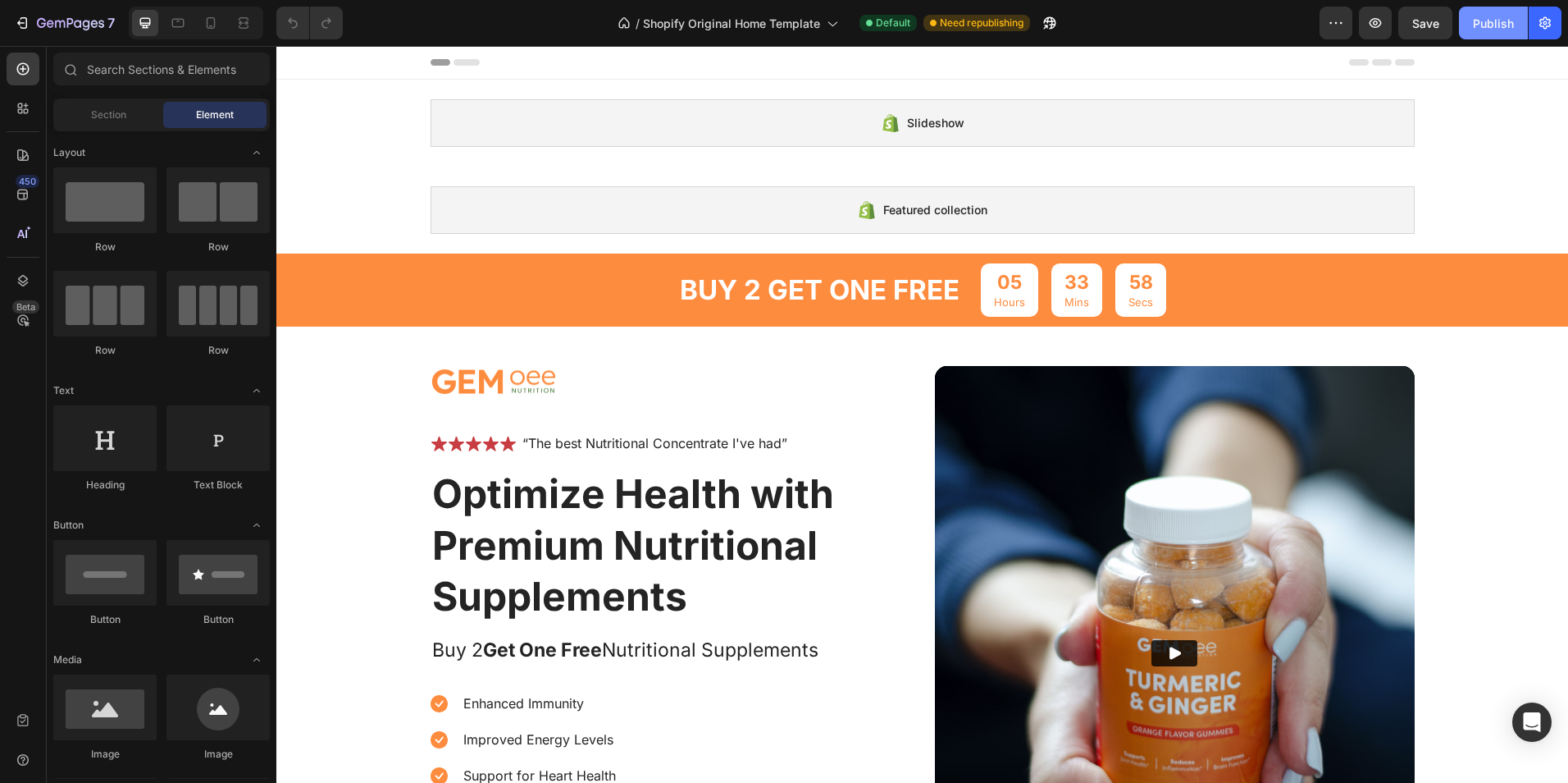
click at [1513, 20] on div "Publish" at bounding box center [1493, 23] width 41 height 17
click at [1367, 109] on div "Slideshow" at bounding box center [922, 123] width 984 height 47
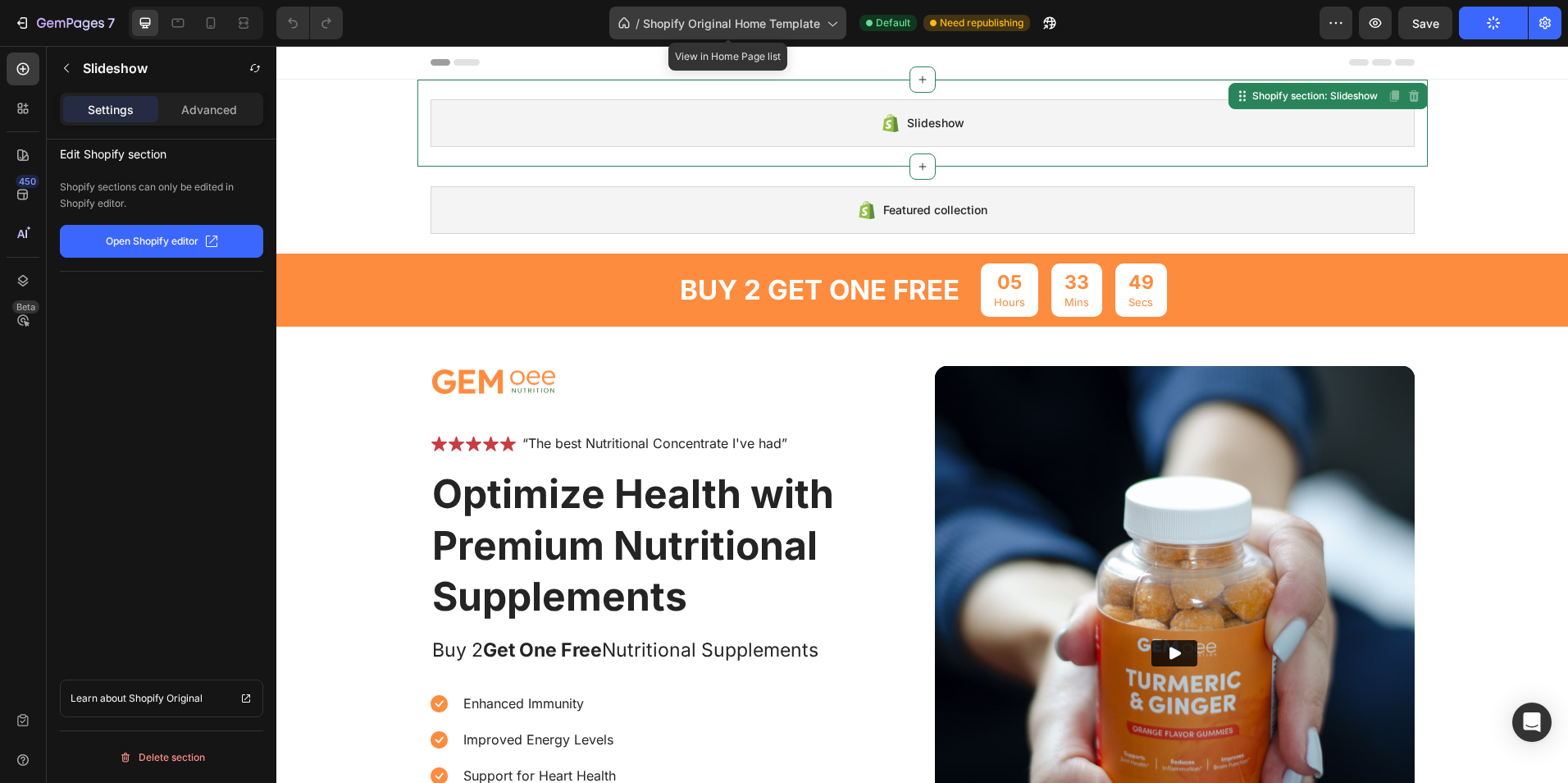
click at [823, 30] on icon at bounding box center [832, 23] width 16 height 16
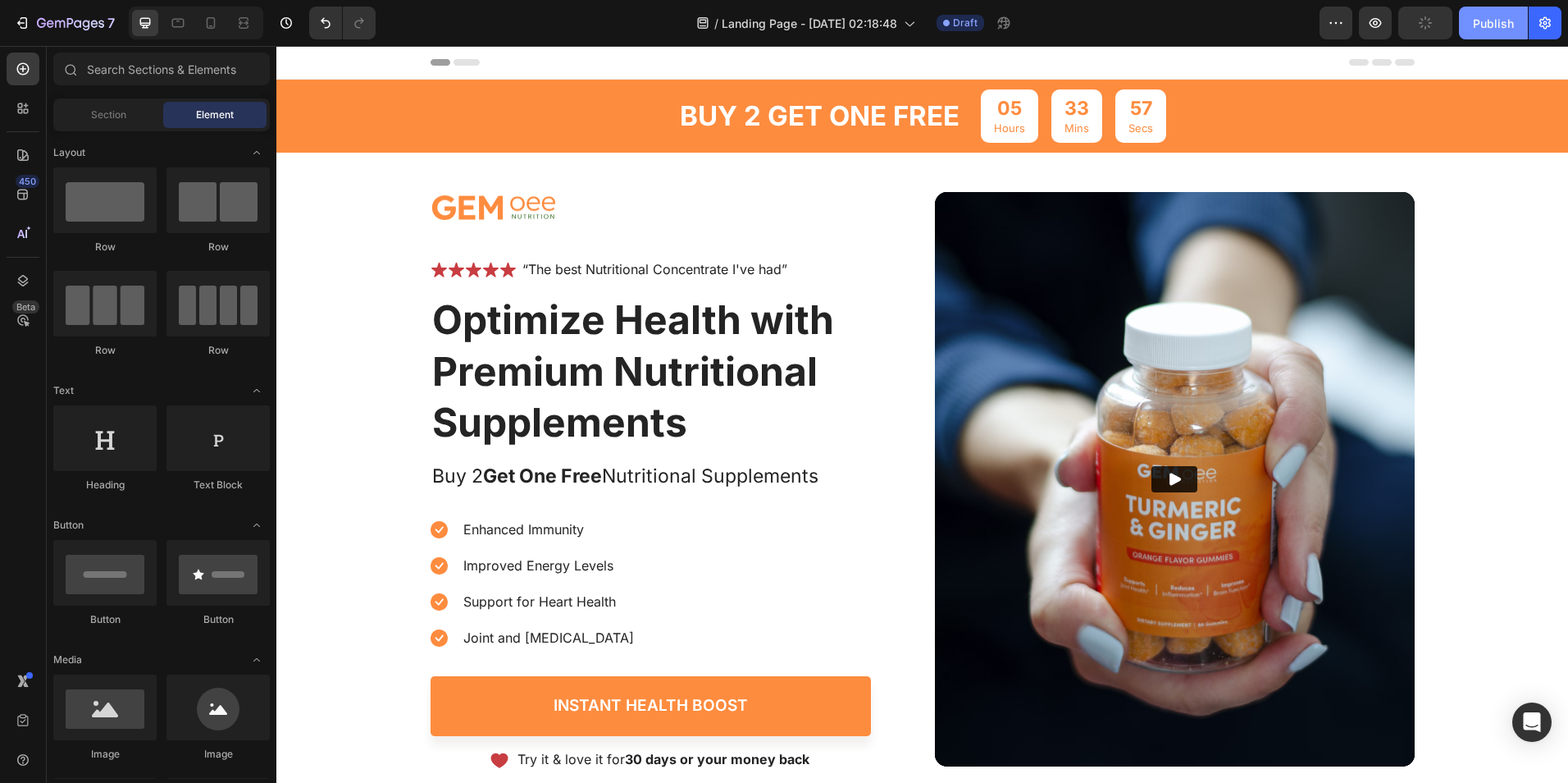
click at [1506, 25] on div "Publish" at bounding box center [1493, 23] width 41 height 17
click at [21, 21] on icon "button" at bounding box center [22, 23] width 16 height 16
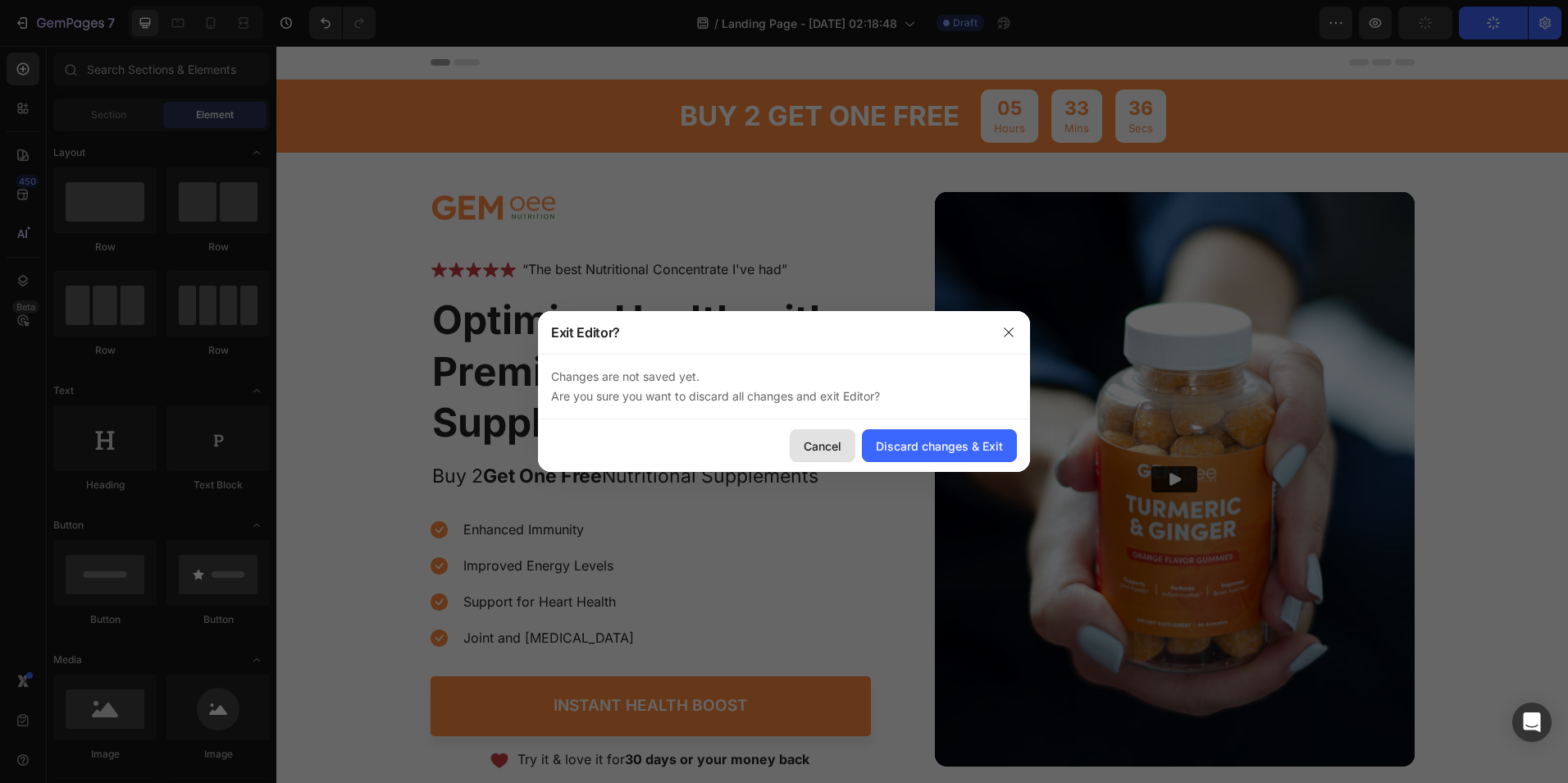
click at [838, 441] on div "Cancel" at bounding box center [823, 445] width 38 height 17
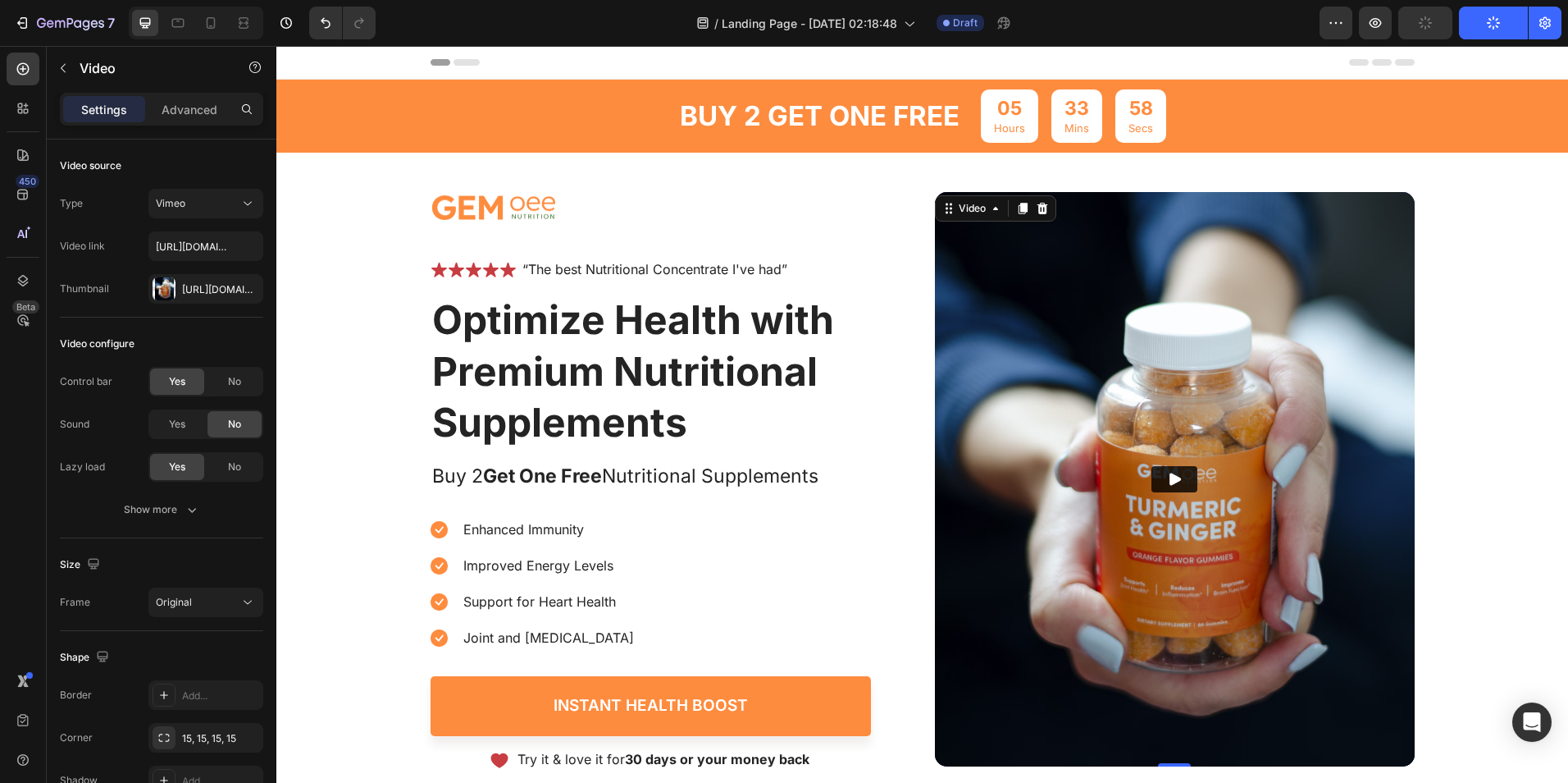
click at [1284, 504] on img at bounding box center [1175, 479] width 479 height 574
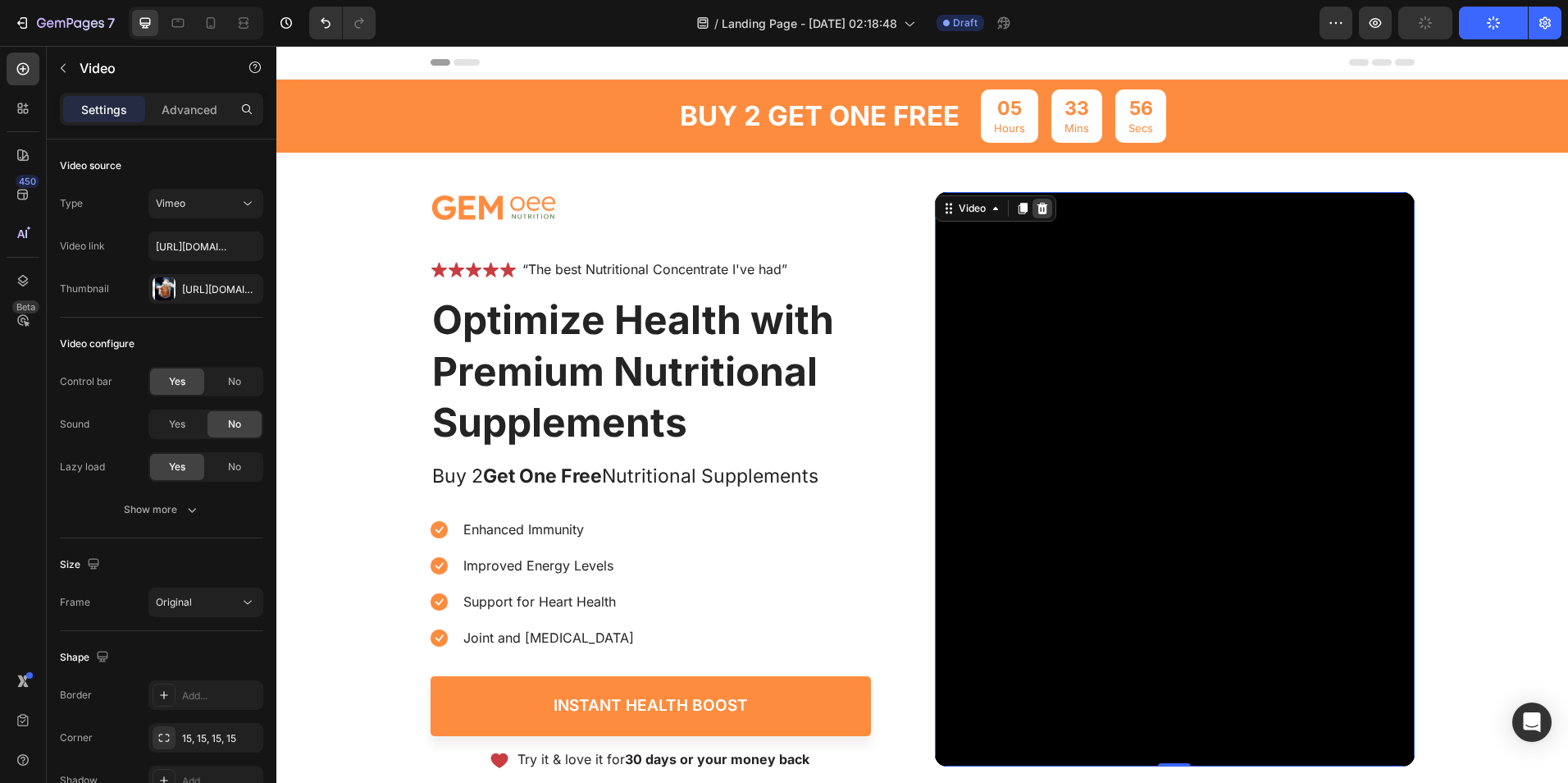
click at [1040, 208] on icon at bounding box center [1042, 208] width 11 height 12
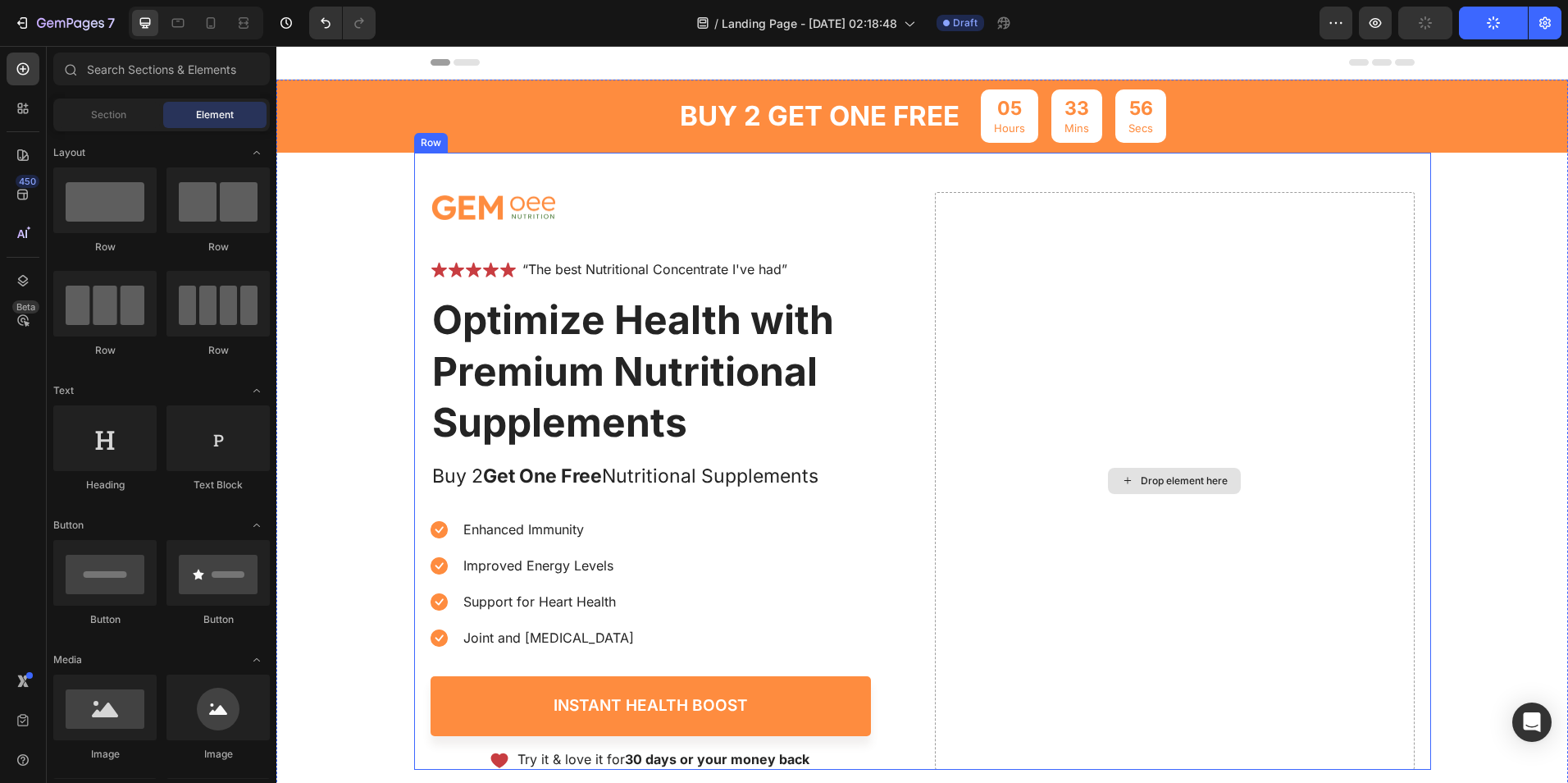
click at [1159, 481] on div "Drop element here" at bounding box center [1185, 481] width 87 height 13
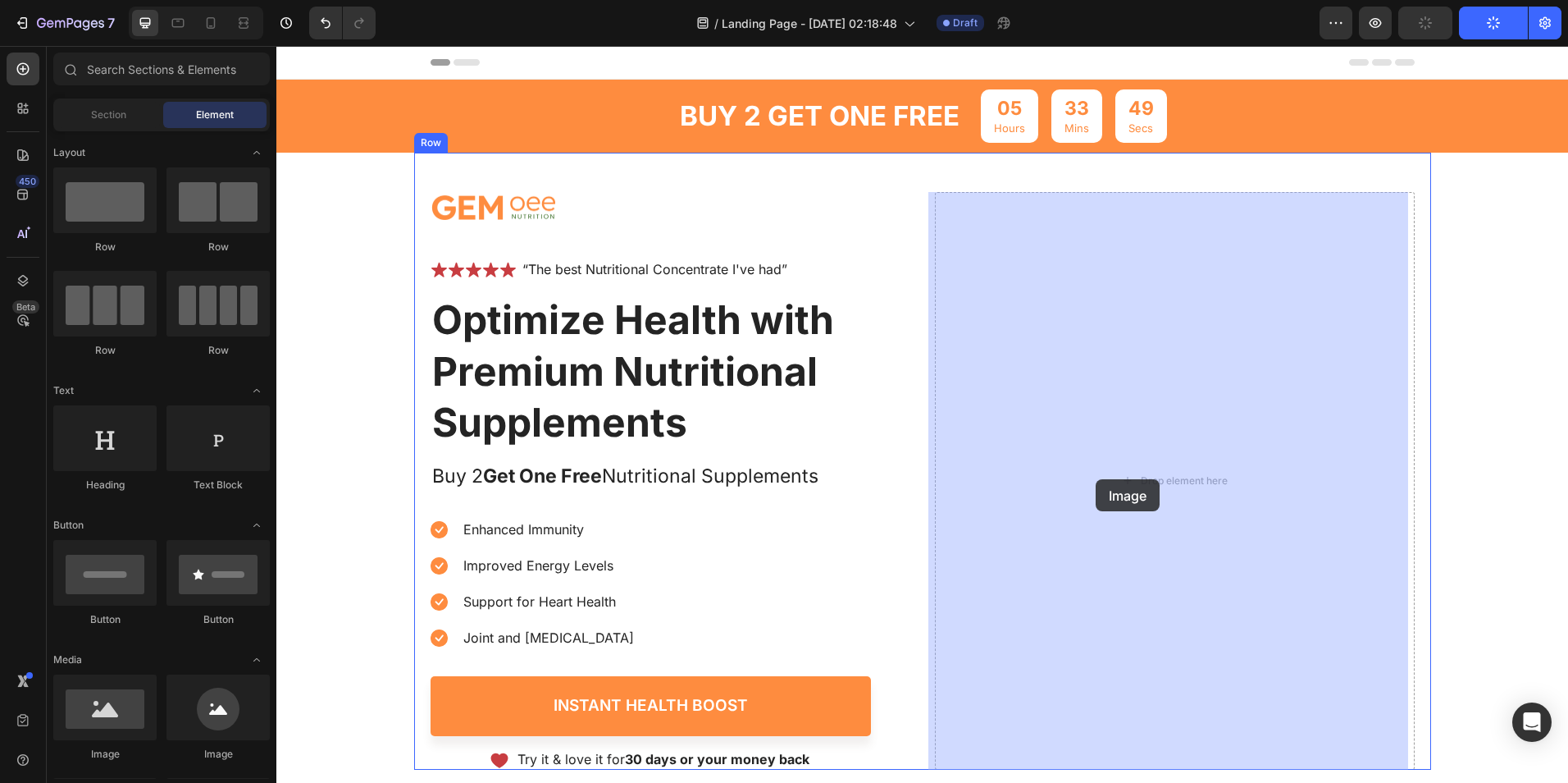
drag, startPoint x: 390, startPoint y: 774, endPoint x: 1096, endPoint y: 480, distance: 764.8
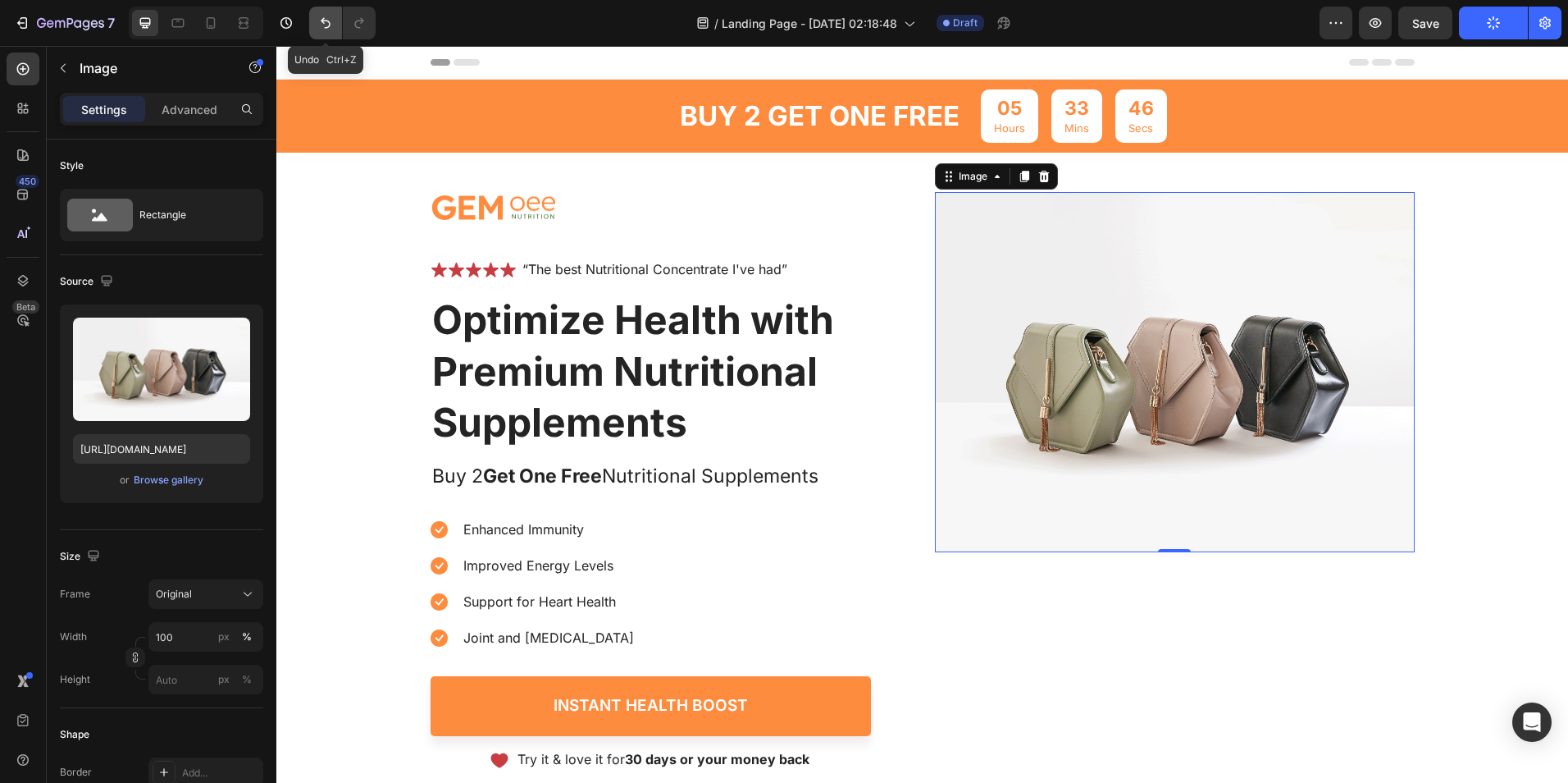
click at [318, 9] on button "Undo/Redo" at bounding box center [326, 23] width 33 height 33
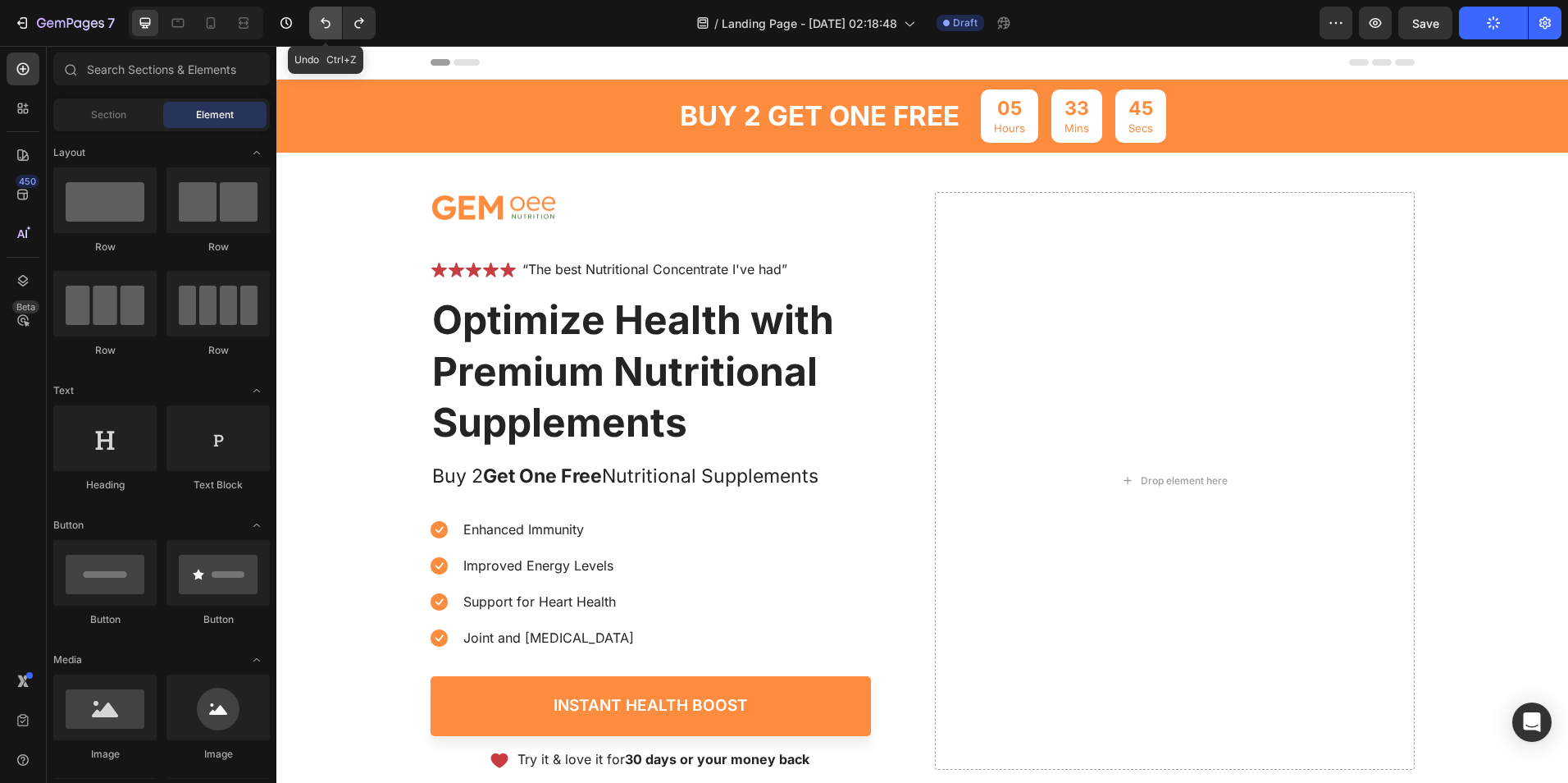
click at [318, 9] on button "Undo/Redo" at bounding box center [326, 23] width 33 height 33
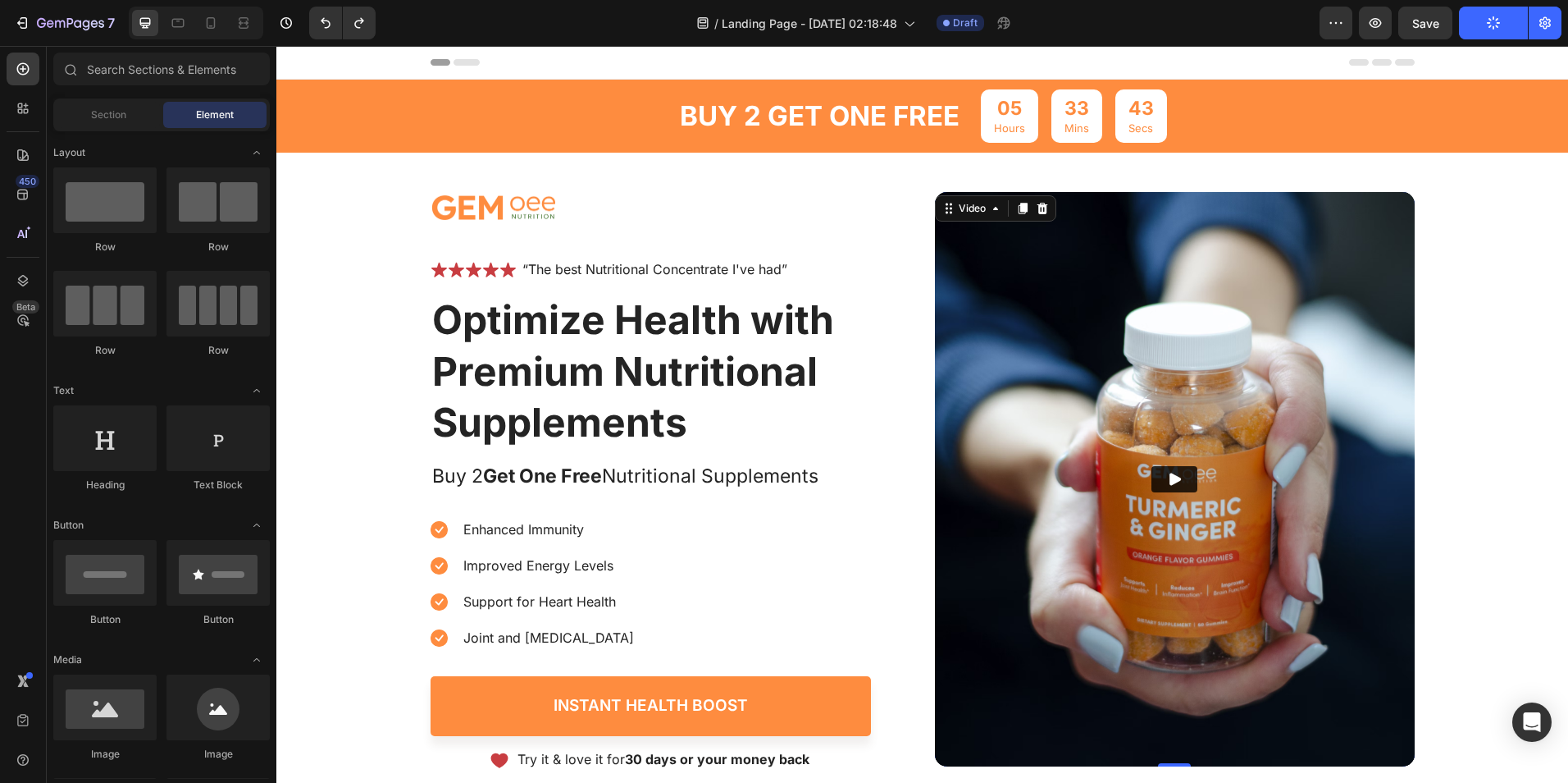
click at [1235, 367] on img at bounding box center [1175, 479] width 479 height 574
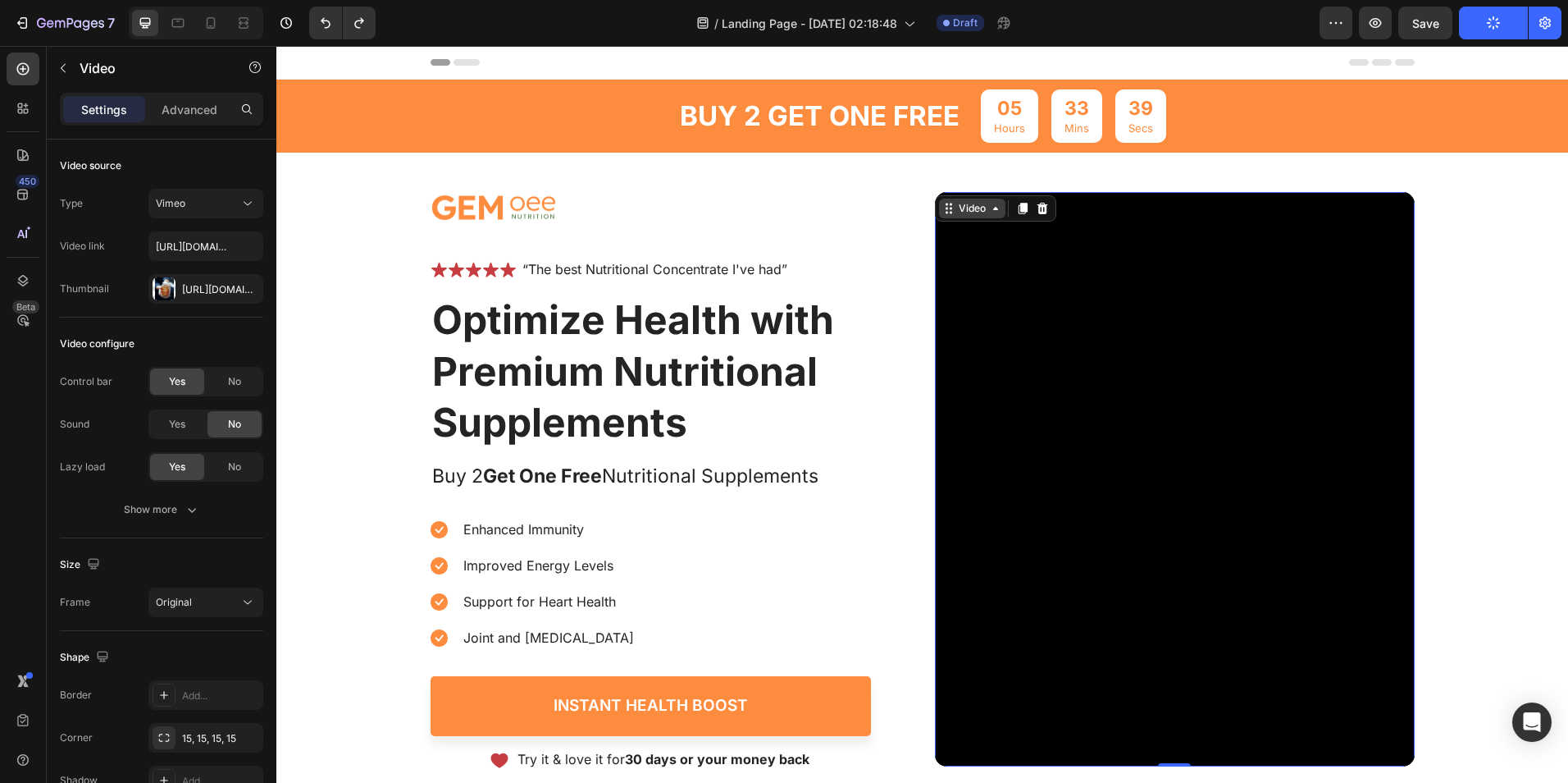
click at [988, 216] on div "Video" at bounding box center [971, 209] width 66 height 20
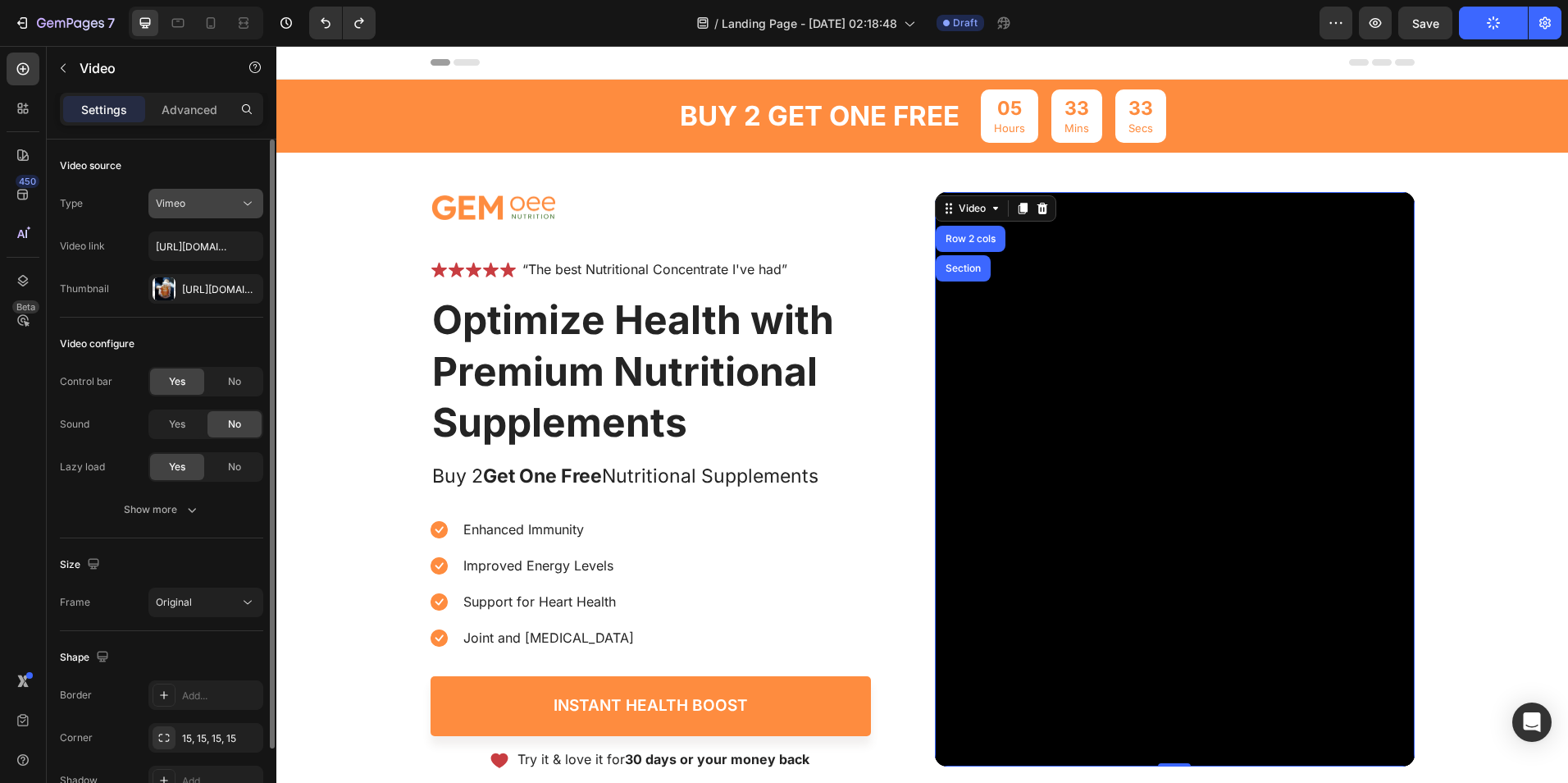
click at [241, 208] on icon at bounding box center [248, 203] width 16 height 16
click at [1040, 199] on div at bounding box center [1042, 209] width 20 height 20
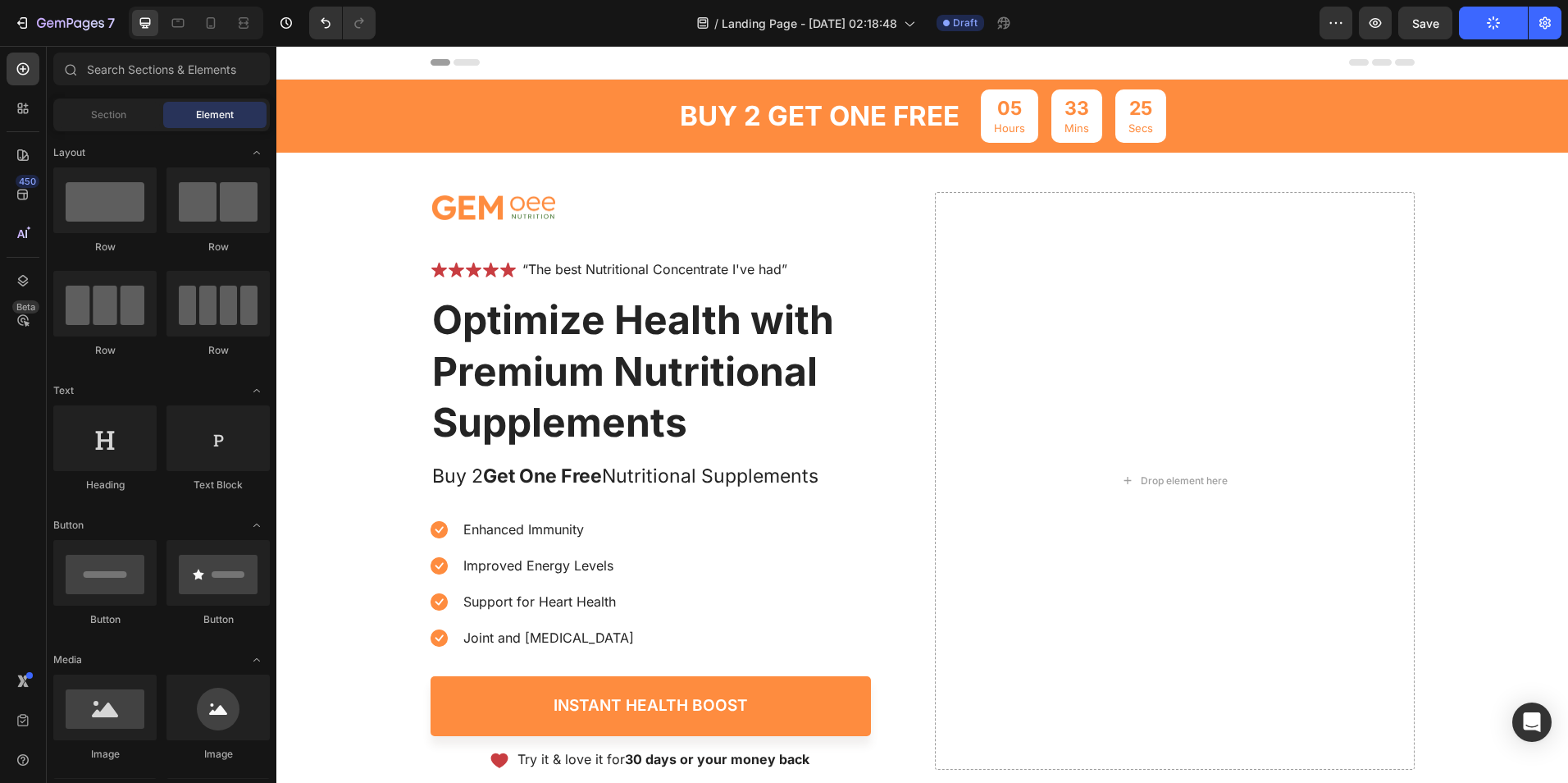
scroll to position [383, 0]
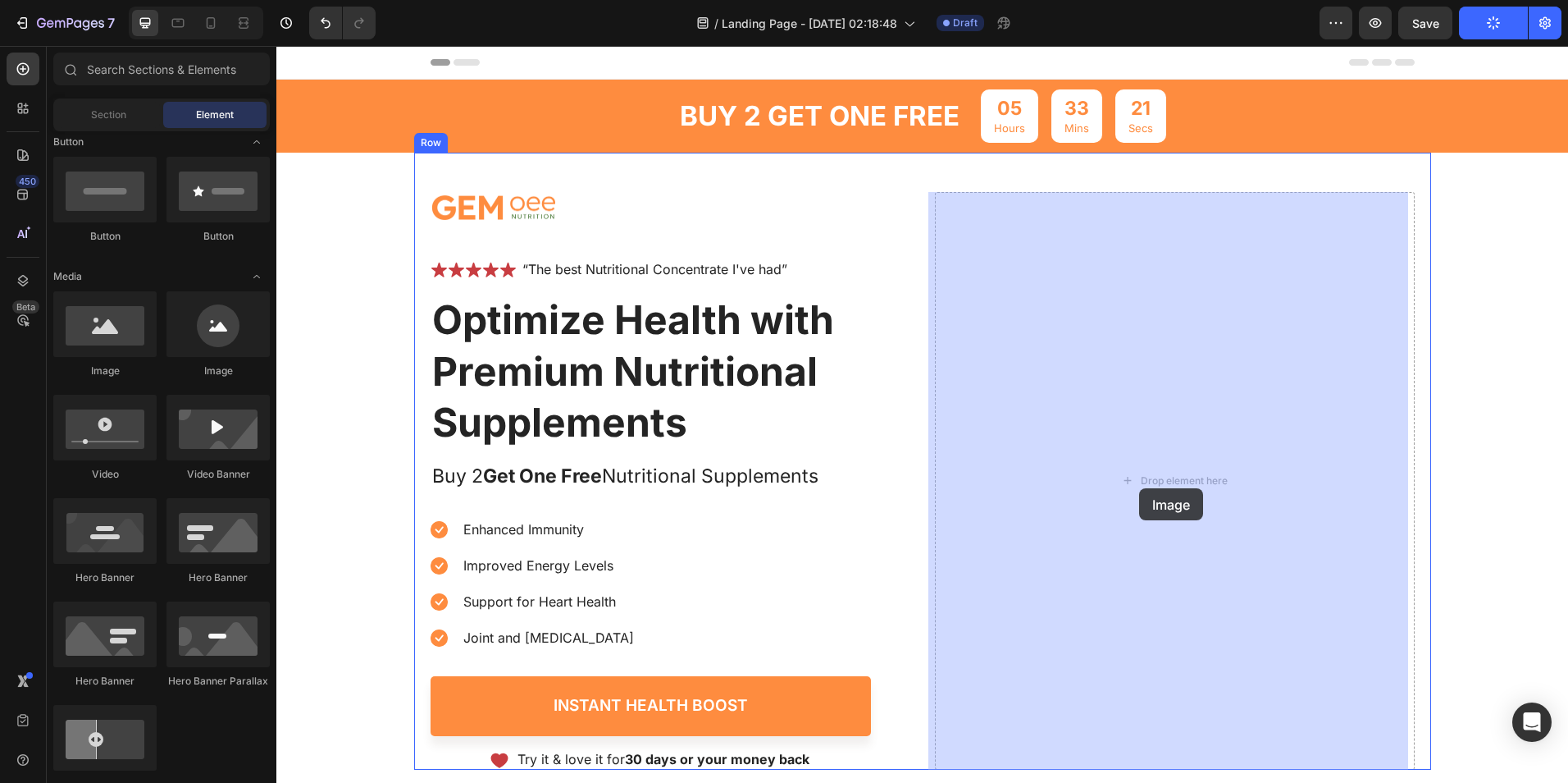
drag, startPoint x: 374, startPoint y: 395, endPoint x: 1139, endPoint y: 488, distance: 770.6
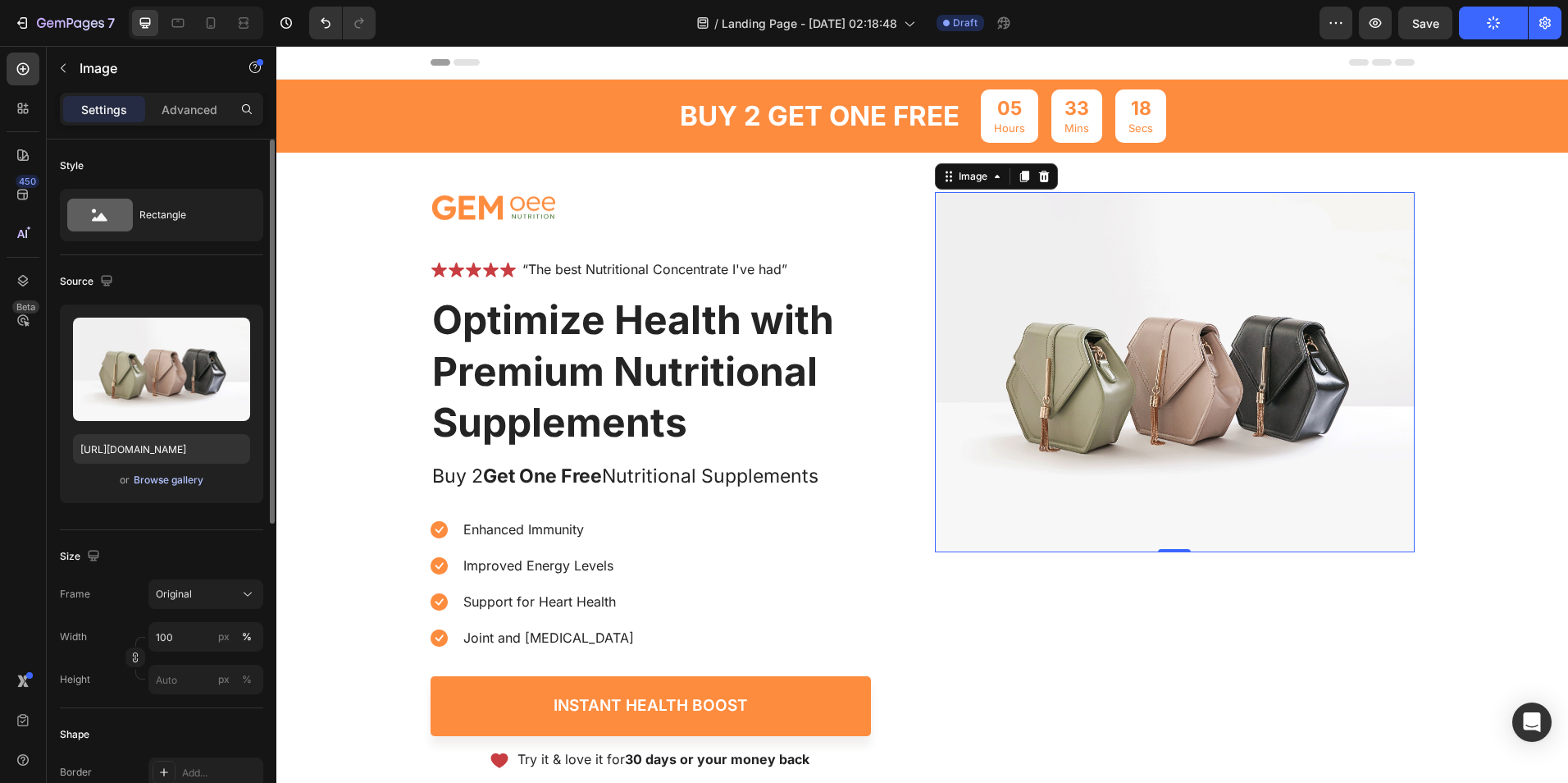
click at [181, 474] on div "Browse gallery" at bounding box center [168, 480] width 70 height 15
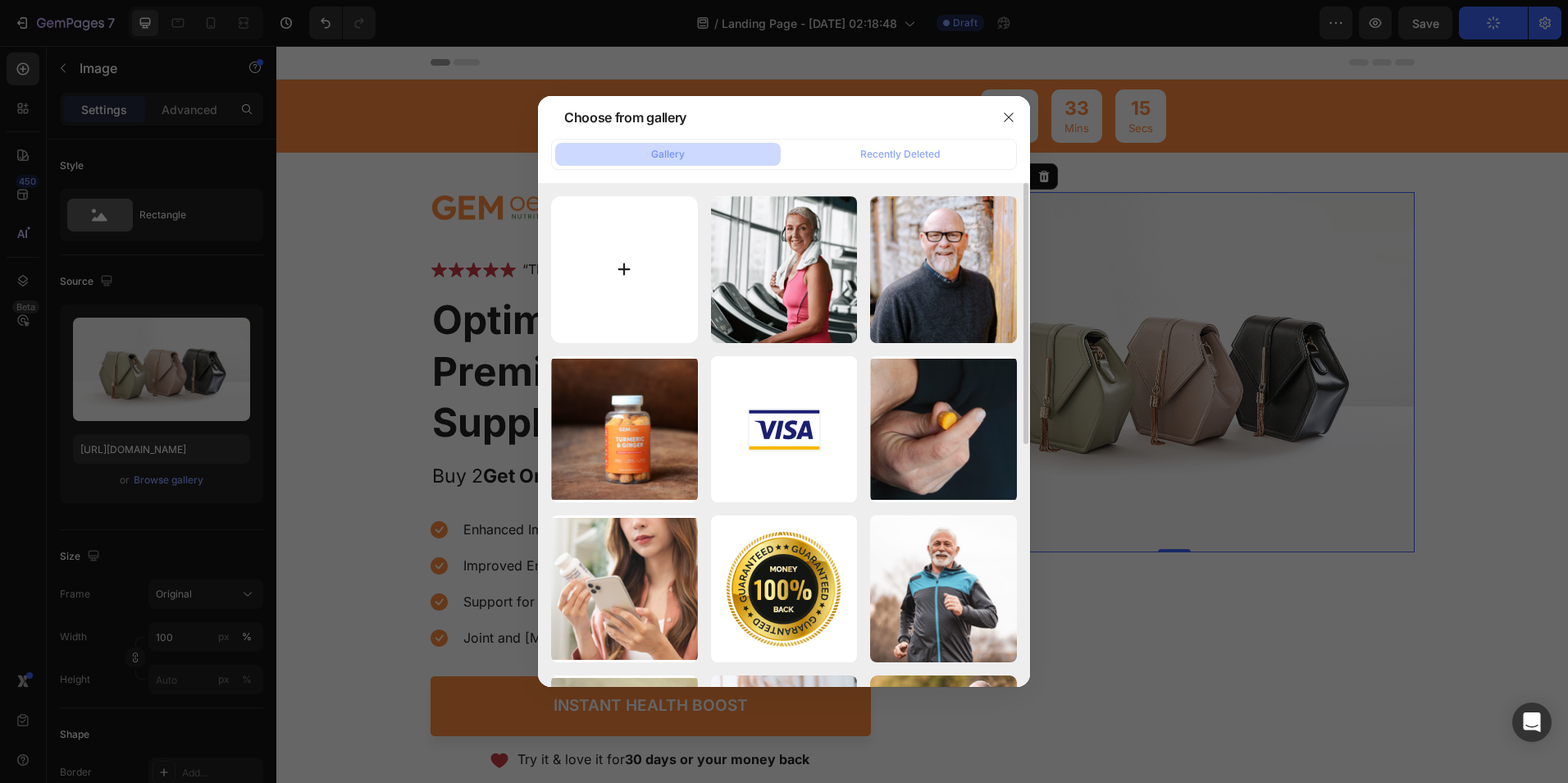
click at [615, 276] on input "file" at bounding box center [625, 270] width 147 height 147
type input "C:\fakepath\ALERT Breaking now — a tiny black pouch is redefining weight loss. …"
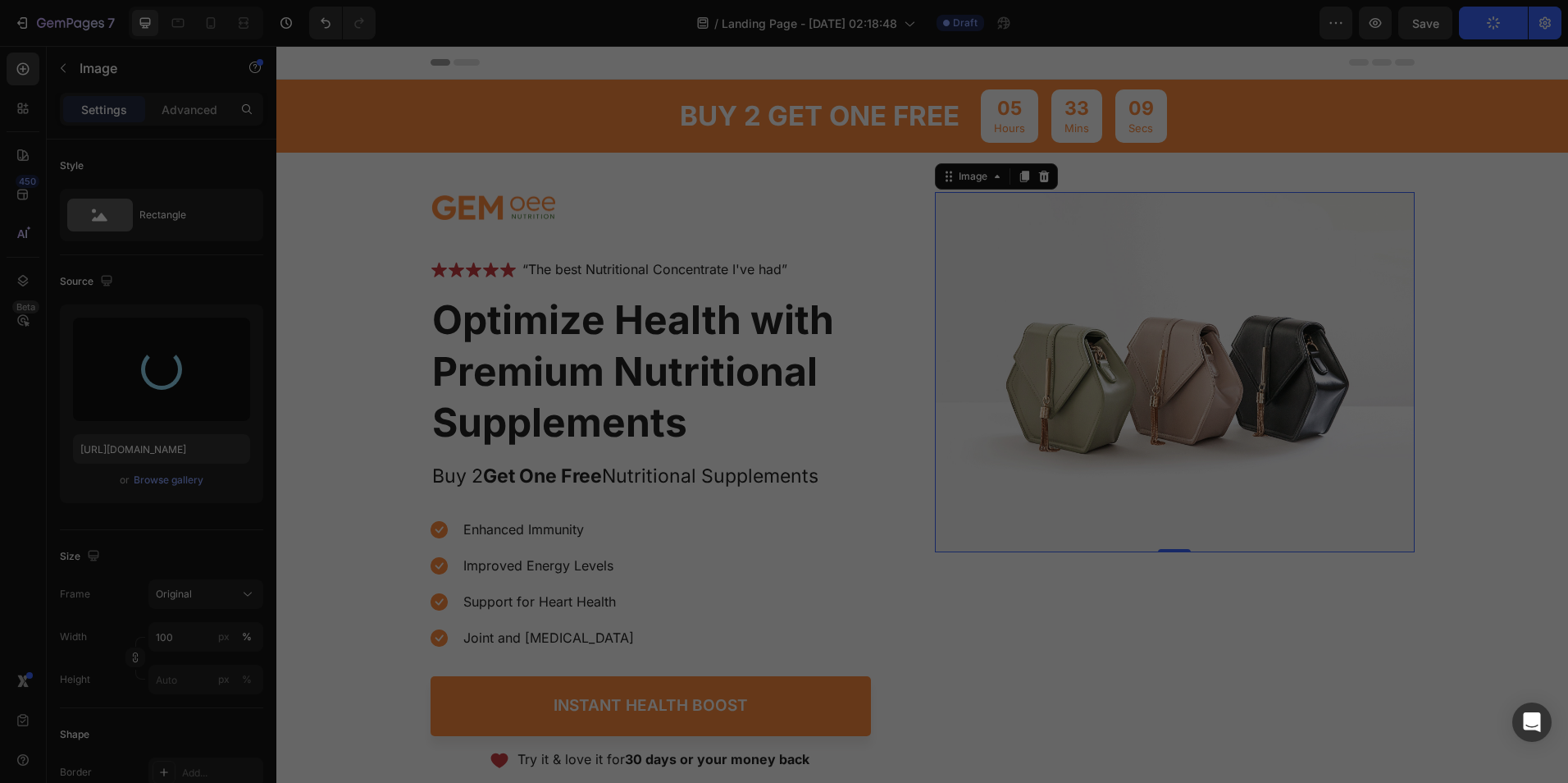
type input "https://cdn.shopify.com/s/files/1/0723/2533/3160/files/gempages_586086708907344…"
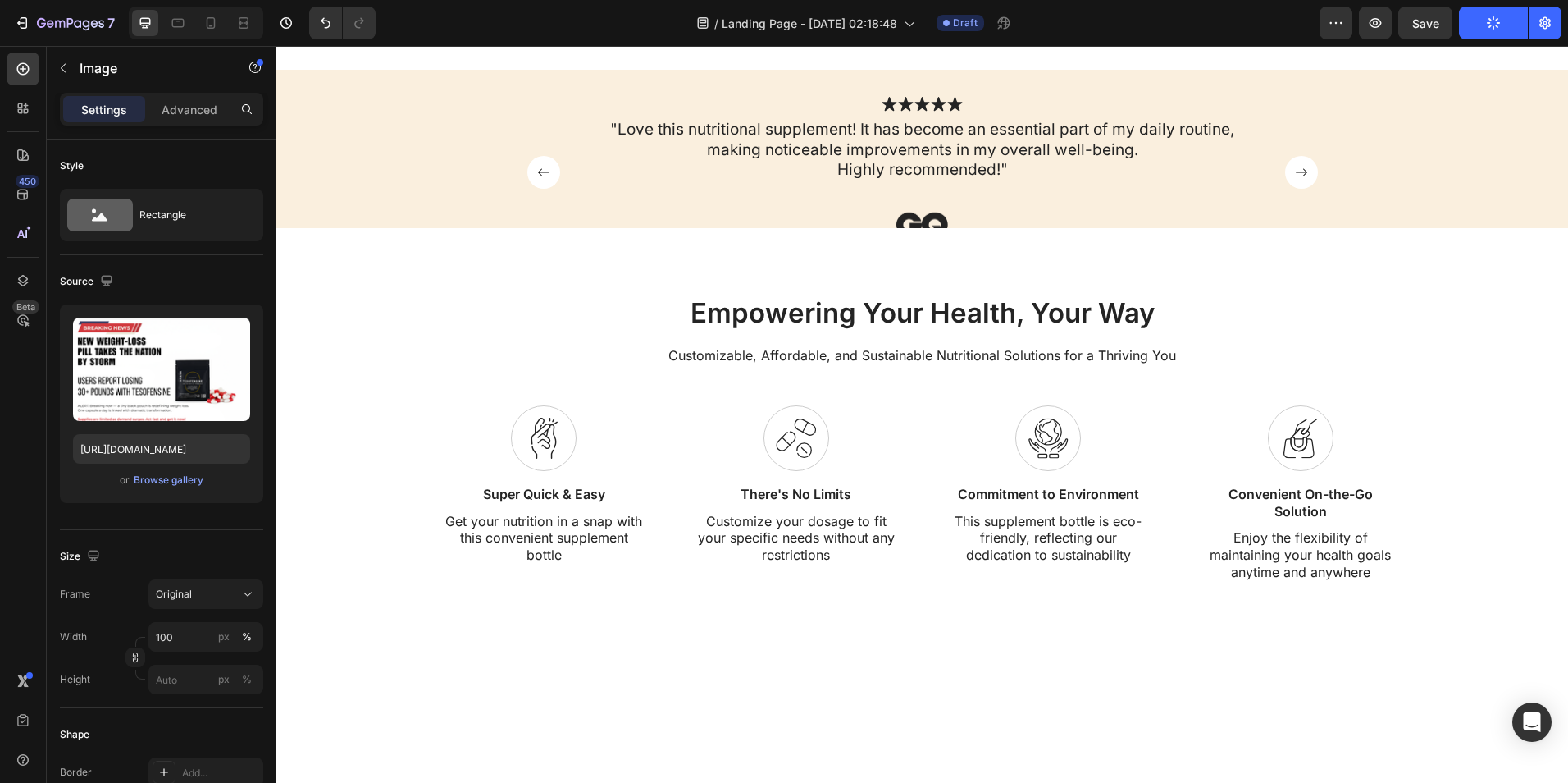
scroll to position [0, 0]
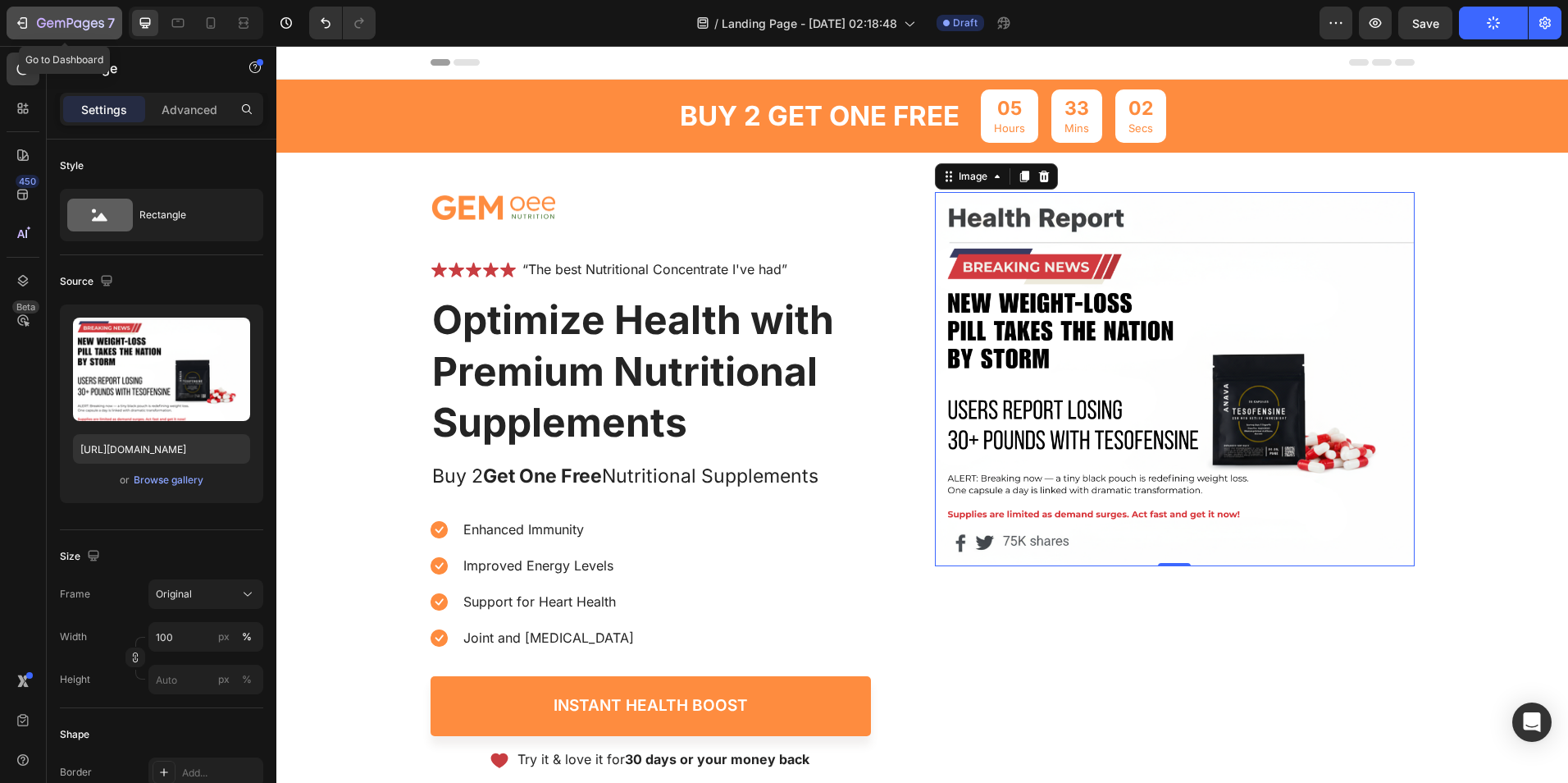
click at [19, 22] on icon "button" at bounding box center [21, 23] width 7 height 5
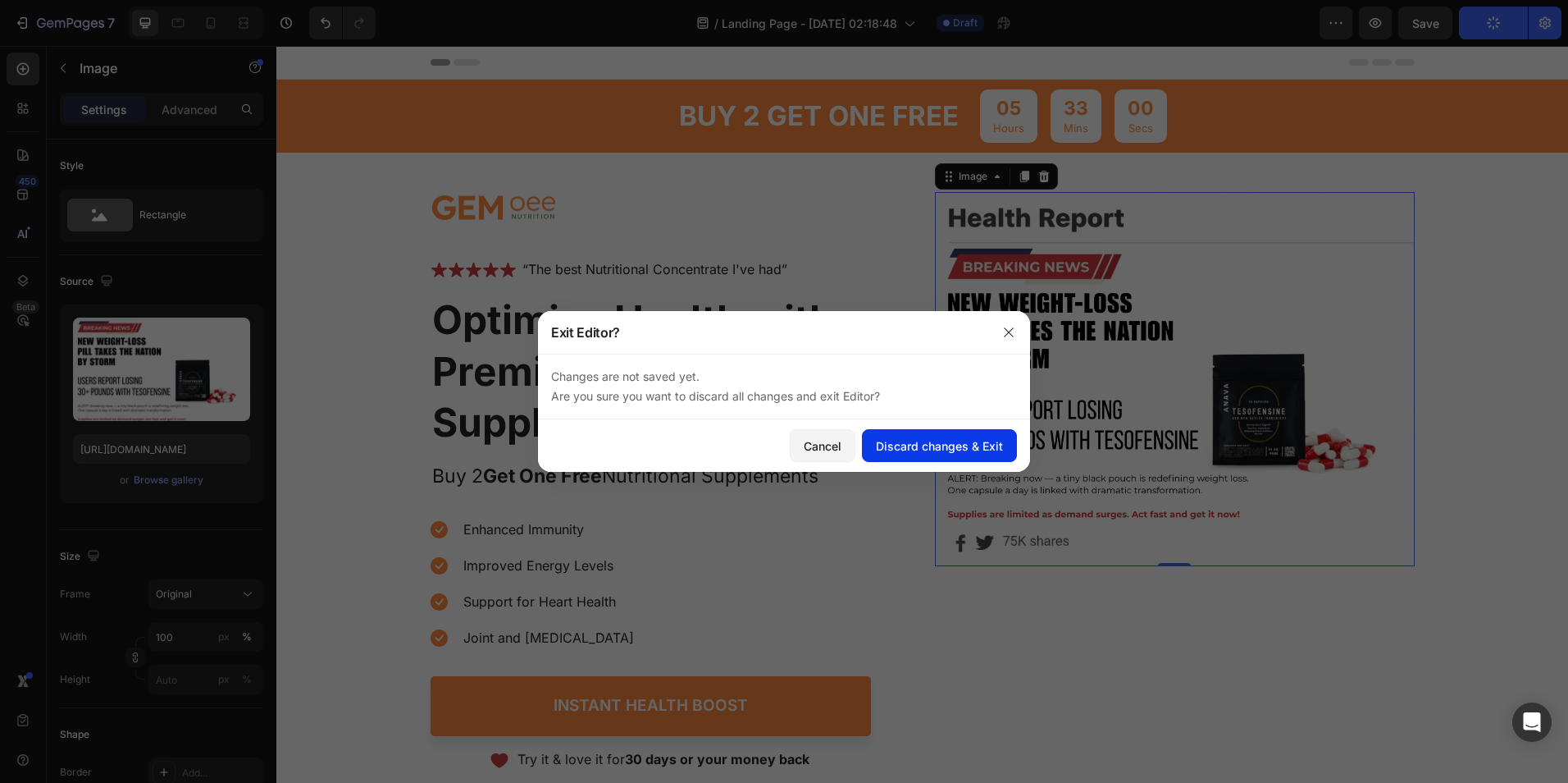
click at [921, 444] on div "Discard changes & Exit" at bounding box center [940, 445] width 127 height 17
